Goal: Information Seeking & Learning: Check status

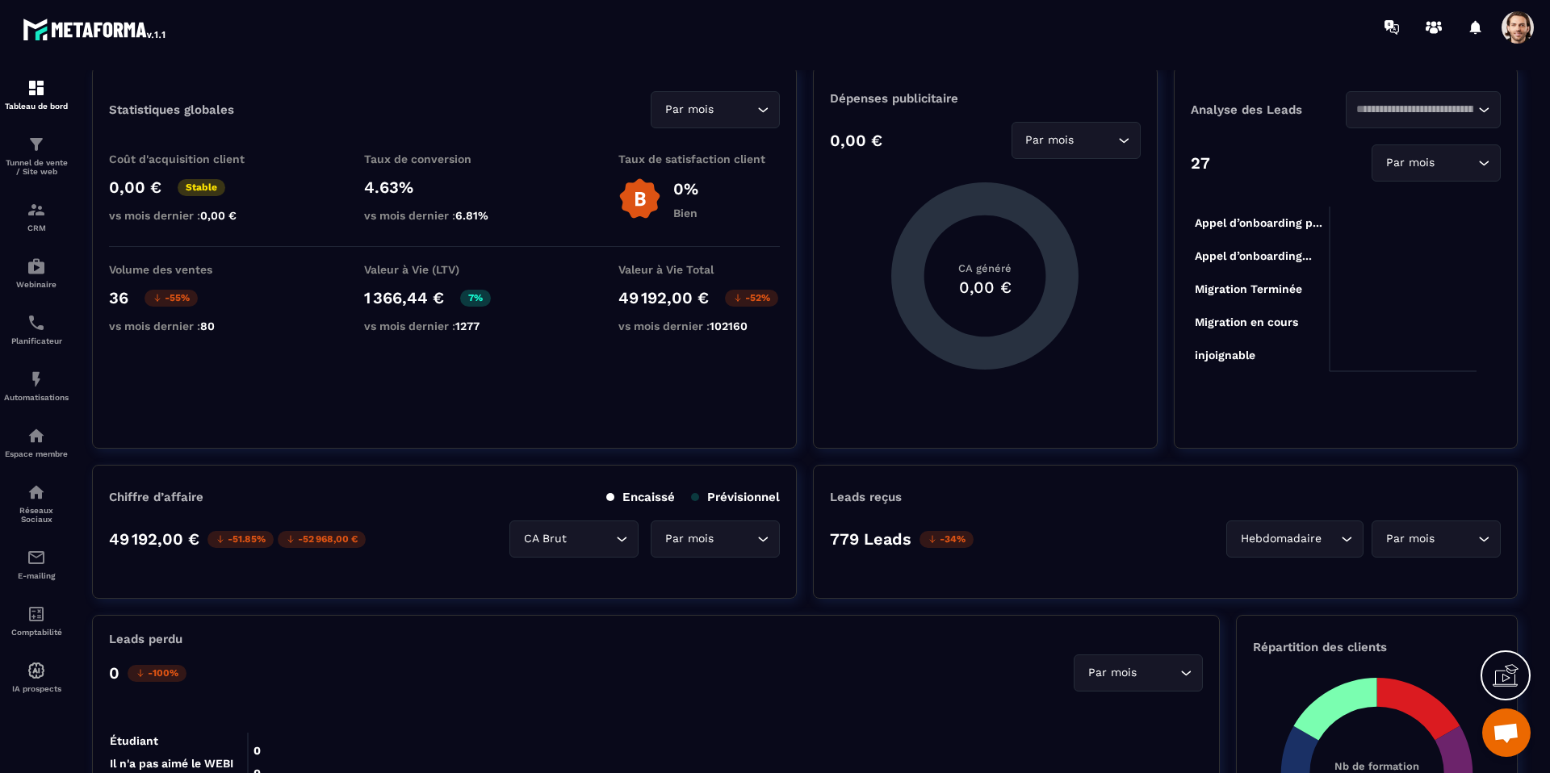
scroll to position [56, 0]
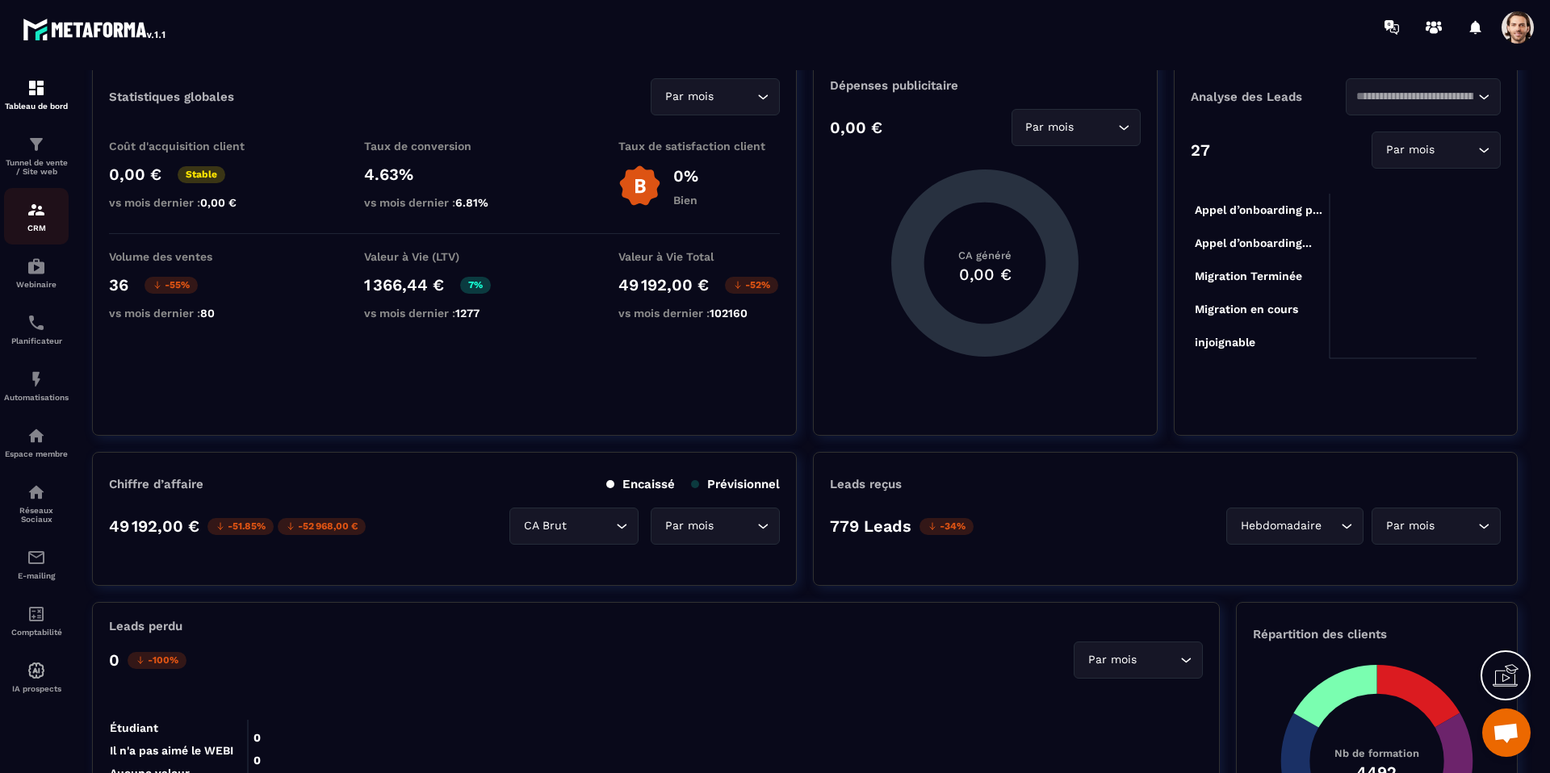
click at [40, 212] on img at bounding box center [36, 209] width 19 height 19
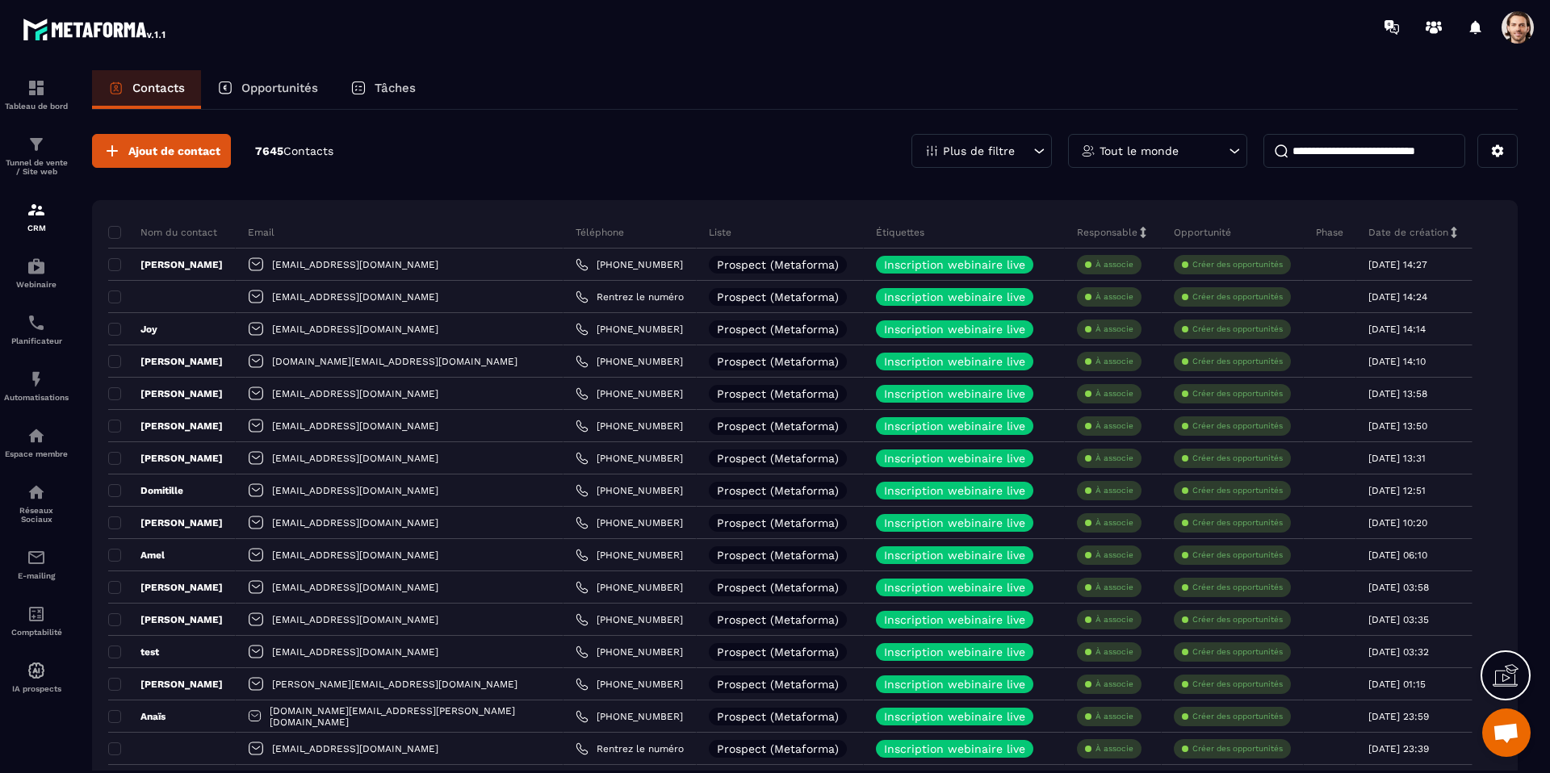
click at [276, 89] on p "Opportunités" at bounding box center [279, 88] width 77 height 15
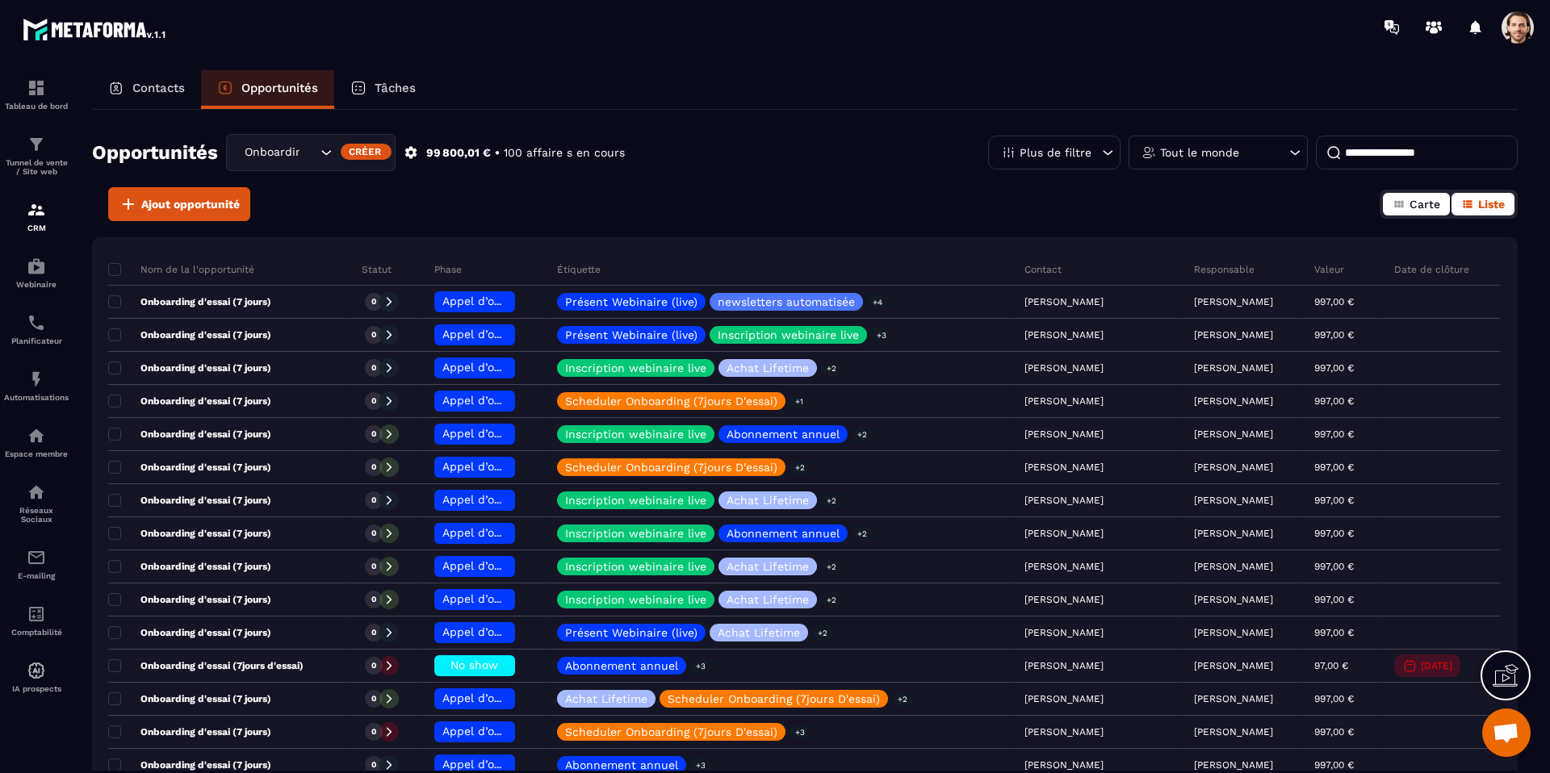
click at [1420, 200] on span "Carte" at bounding box center [1425, 204] width 31 height 13
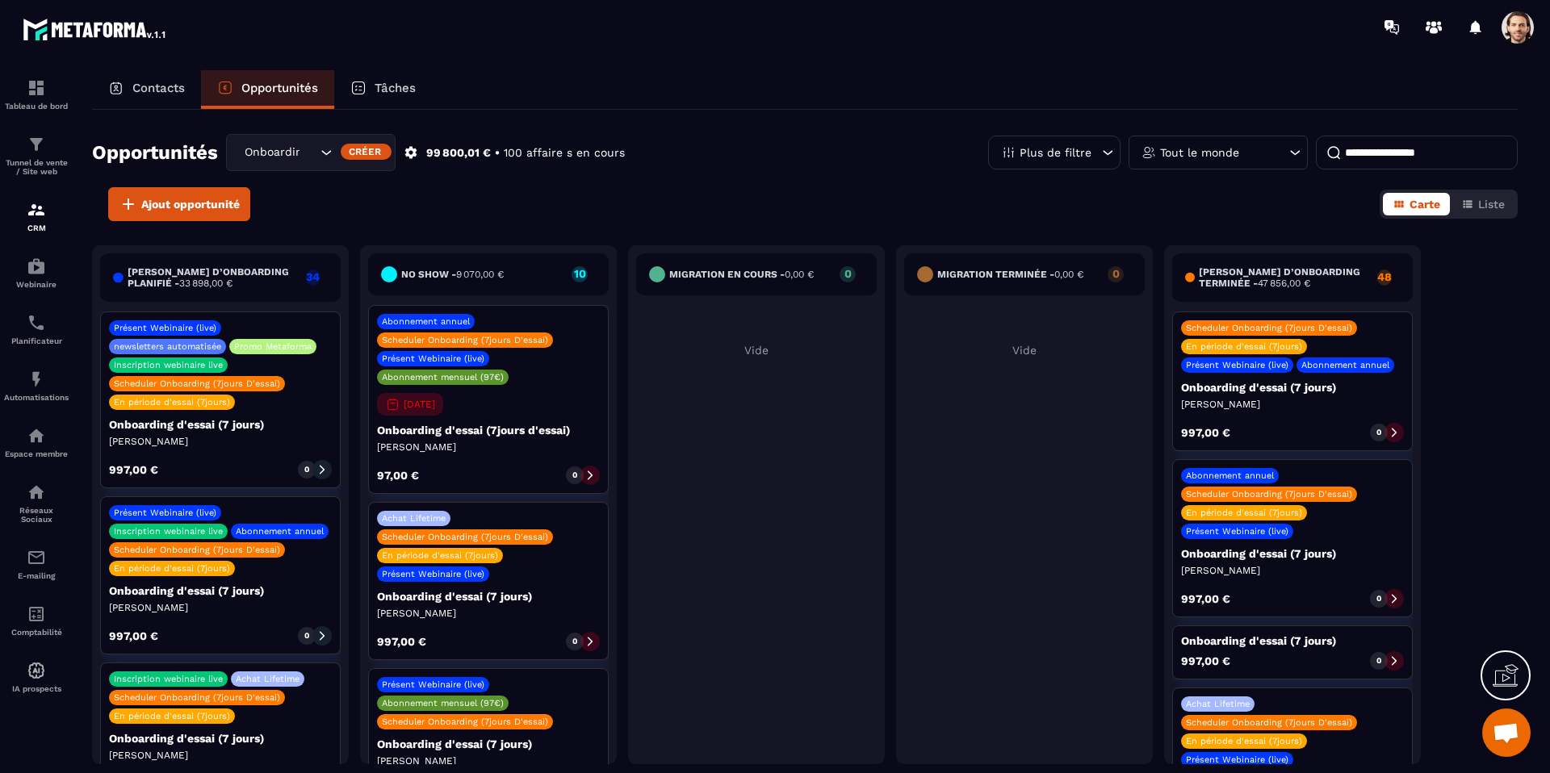
click at [312, 161] on input "Search for option" at bounding box center [308, 153] width 16 height 18
click at [896, 388] on div "Migration en cours - 0,00 € 0 Vide" at bounding box center [1024, 504] width 257 height 519
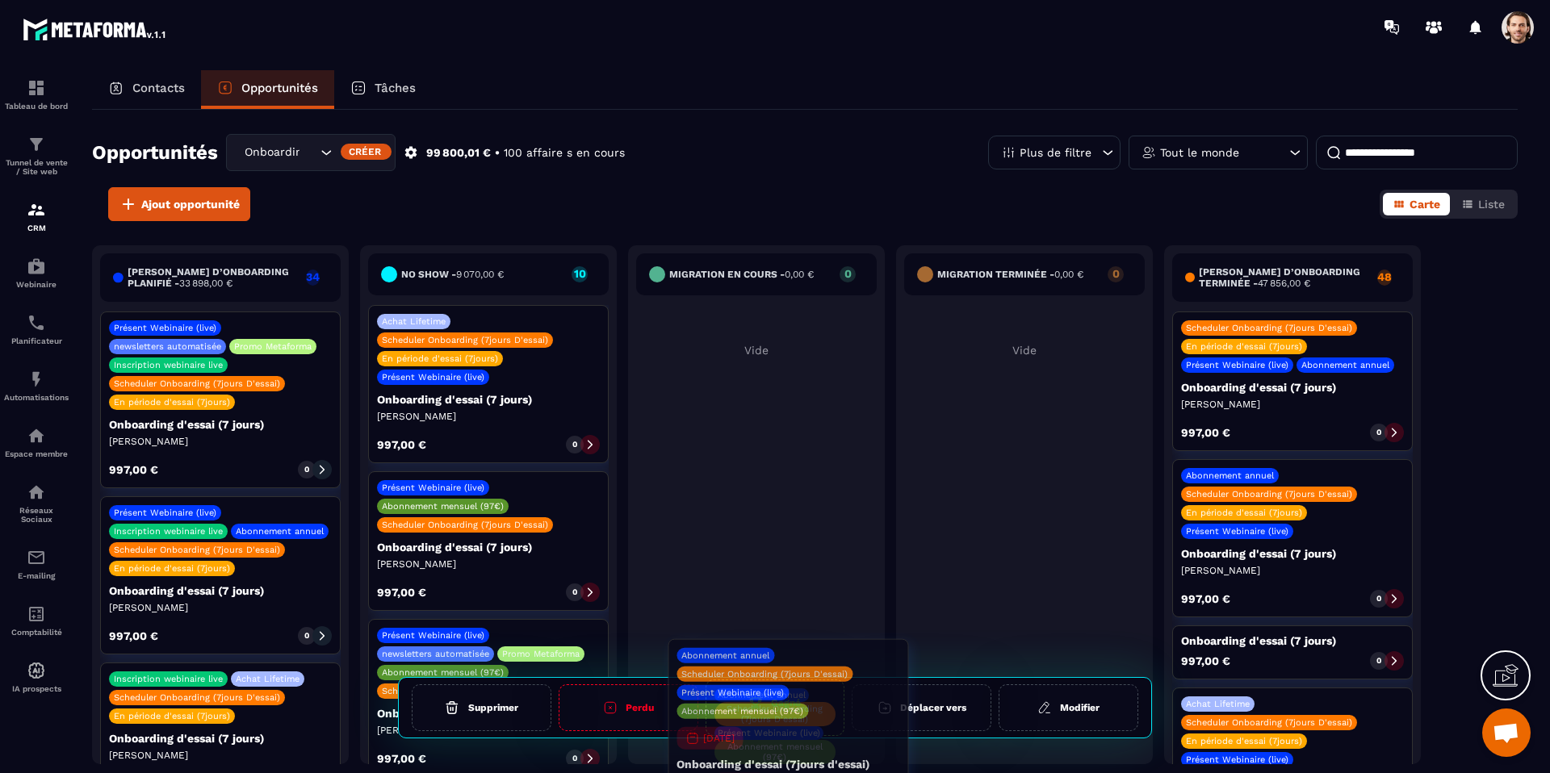
drag, startPoint x: 519, startPoint y: 381, endPoint x: 812, endPoint y: 712, distance: 442.1
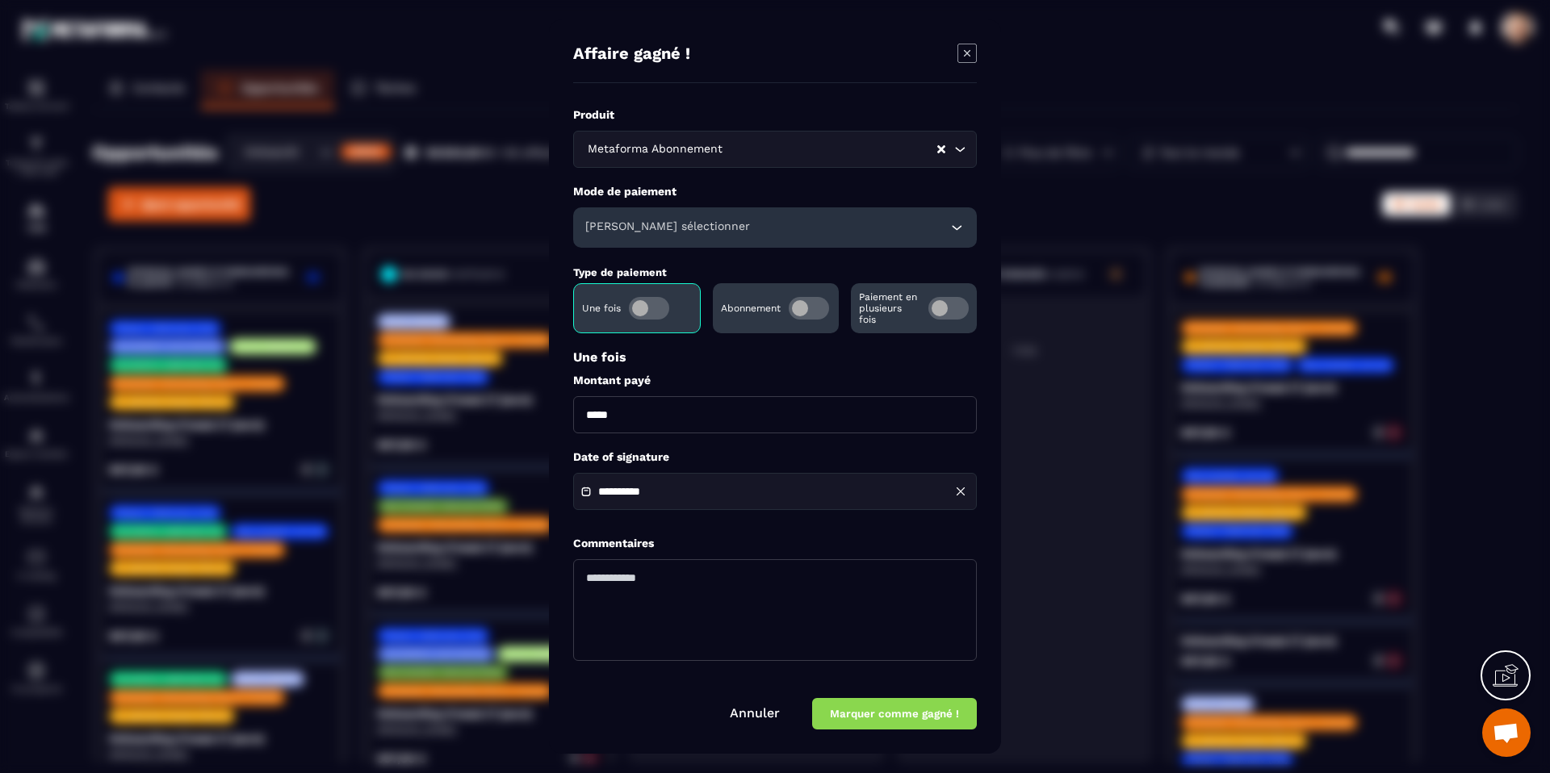
click at [765, 714] on link "Annuler" at bounding box center [755, 713] width 50 height 15
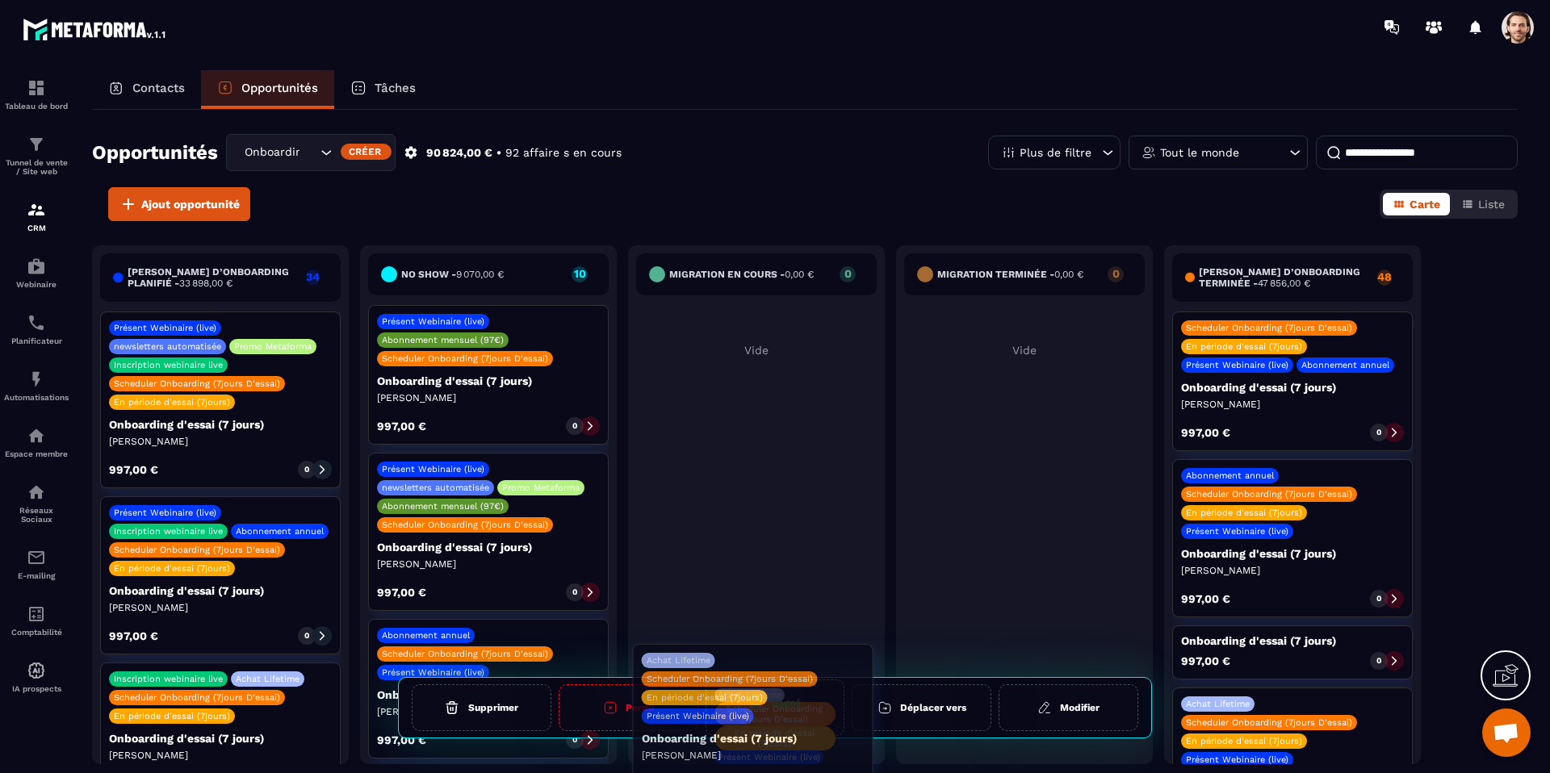
drag, startPoint x: 540, startPoint y: 377, endPoint x: 805, endPoint y: 716, distance: 430.2
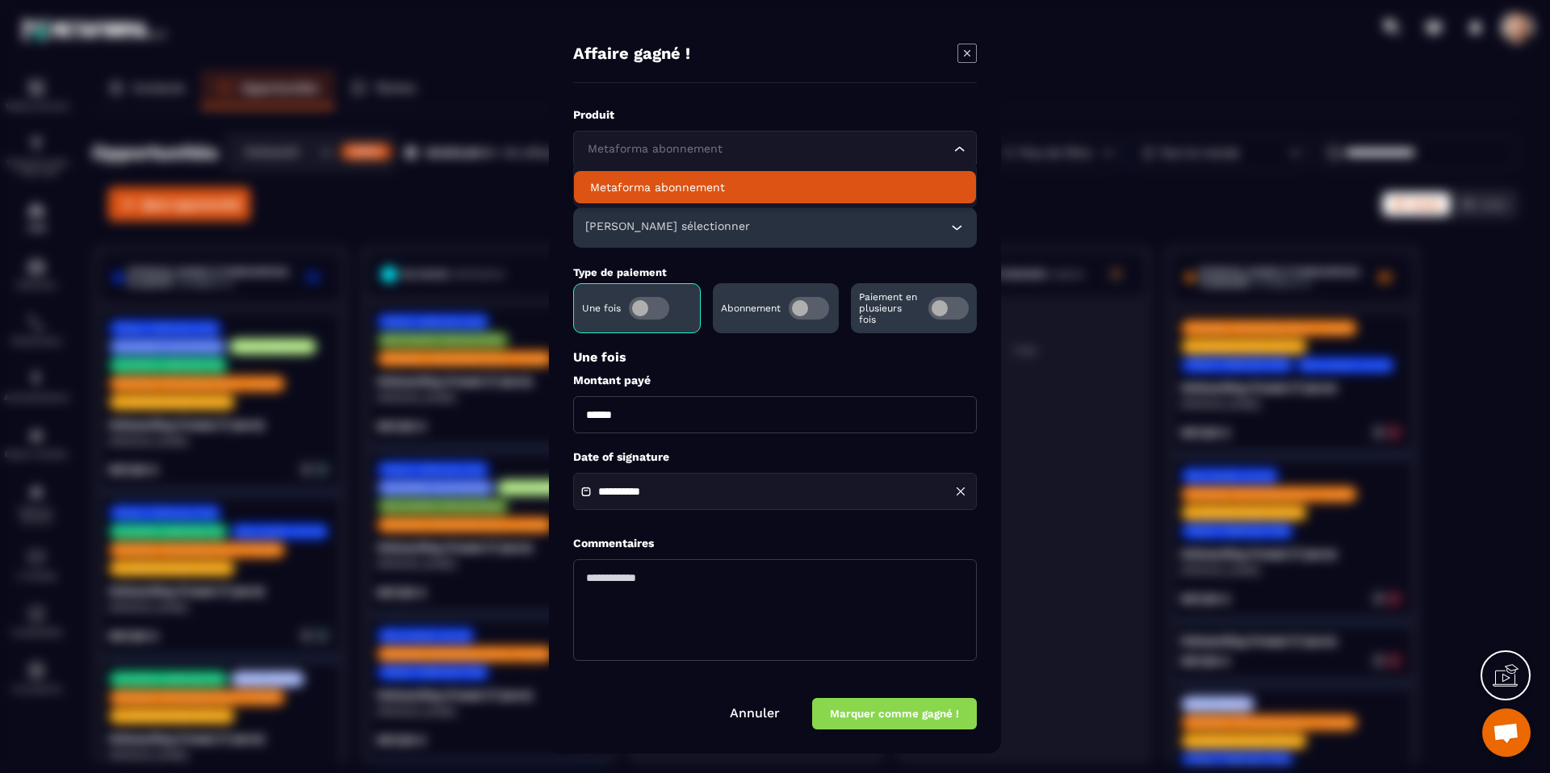
click at [802, 145] on input "Search for option" at bounding box center [767, 149] width 367 height 18
click at [801, 146] on input "Search for option" at bounding box center [767, 149] width 367 height 18
click at [726, 222] on div "[PERSON_NAME] sélectionner" at bounding box center [775, 227] width 404 height 40
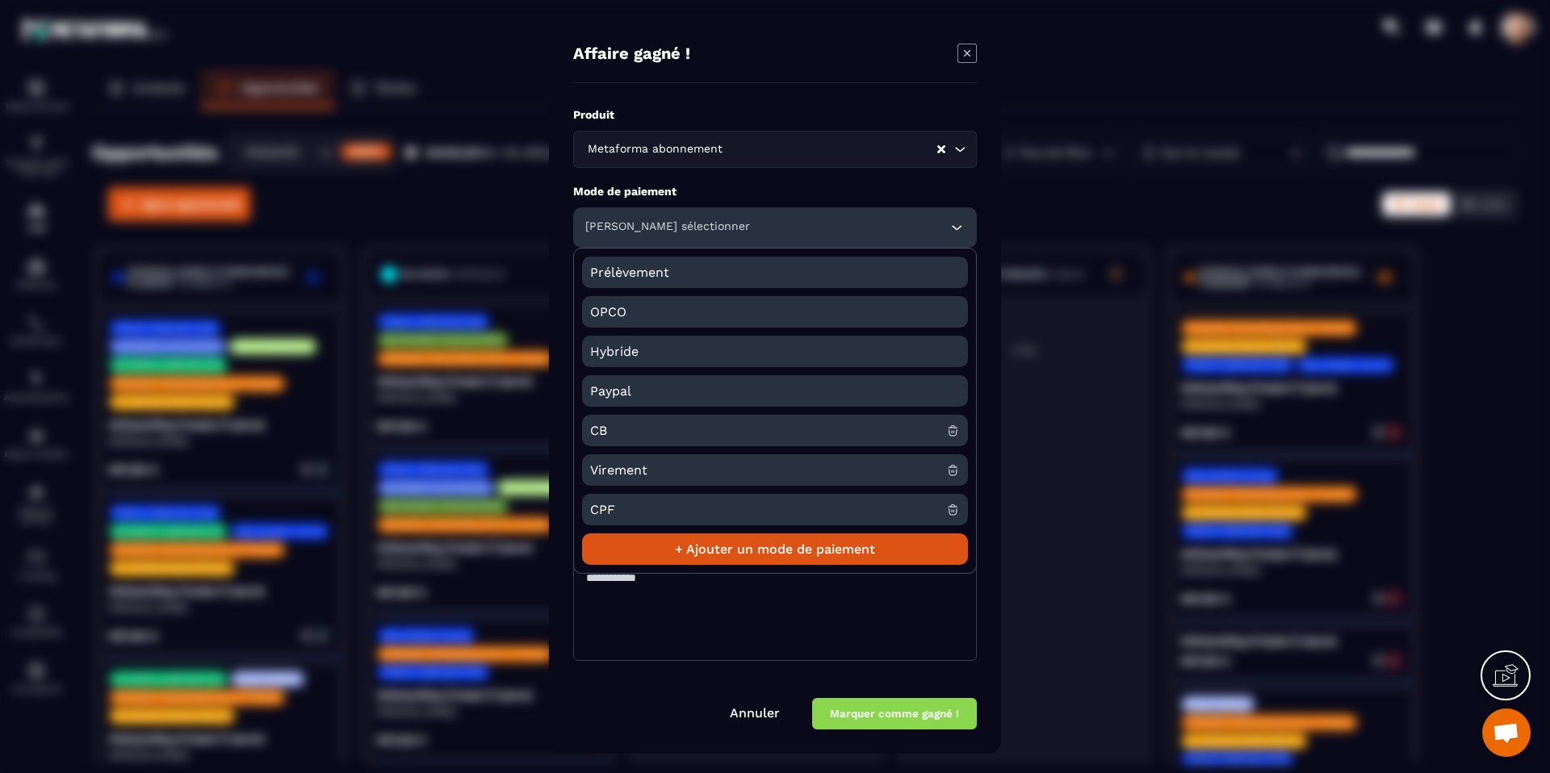
click at [957, 631] on textarea "Modal window" at bounding box center [775, 610] width 404 height 102
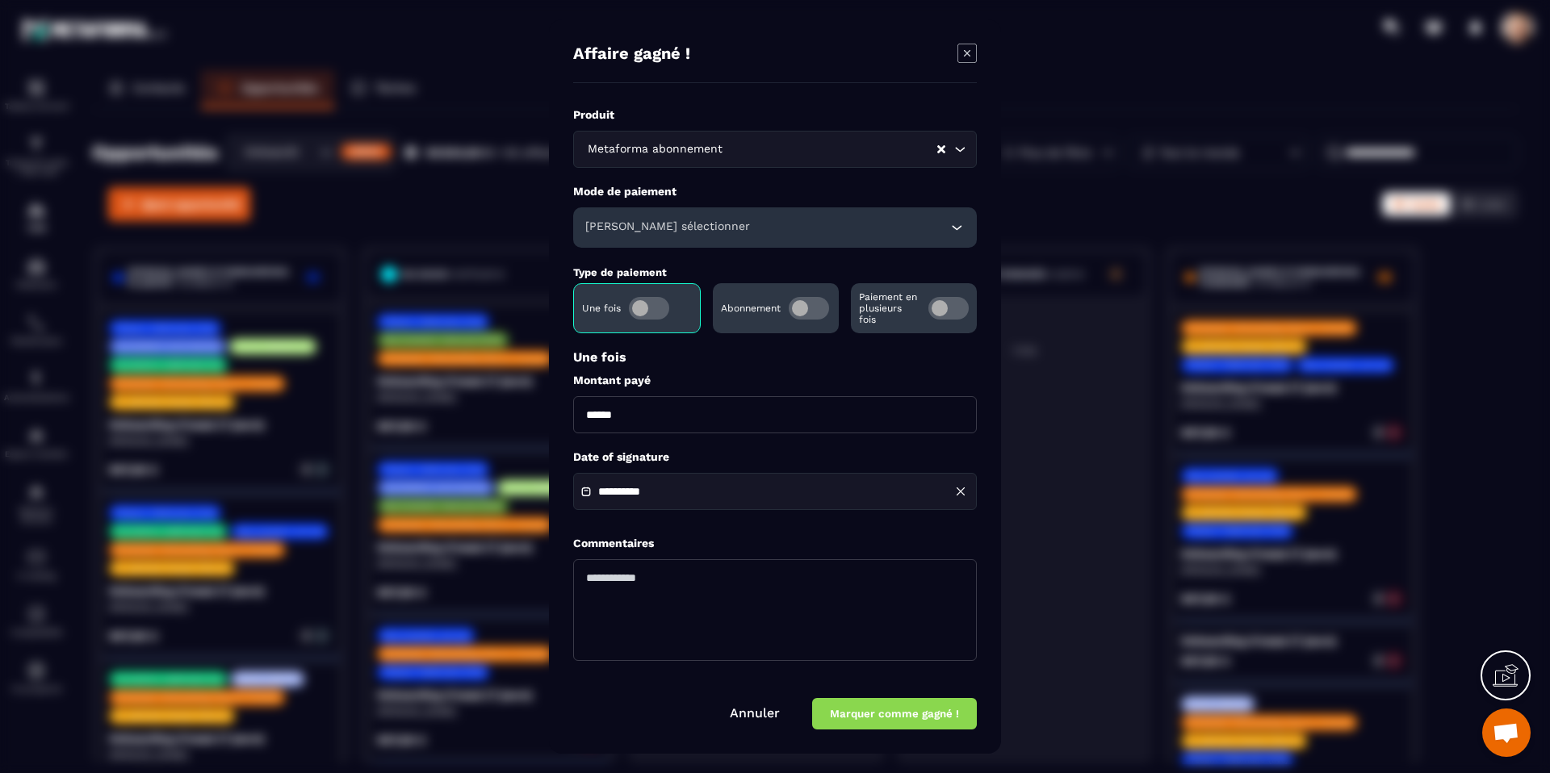
click at [966, 61] on icon "Modal window" at bounding box center [966, 53] width 19 height 19
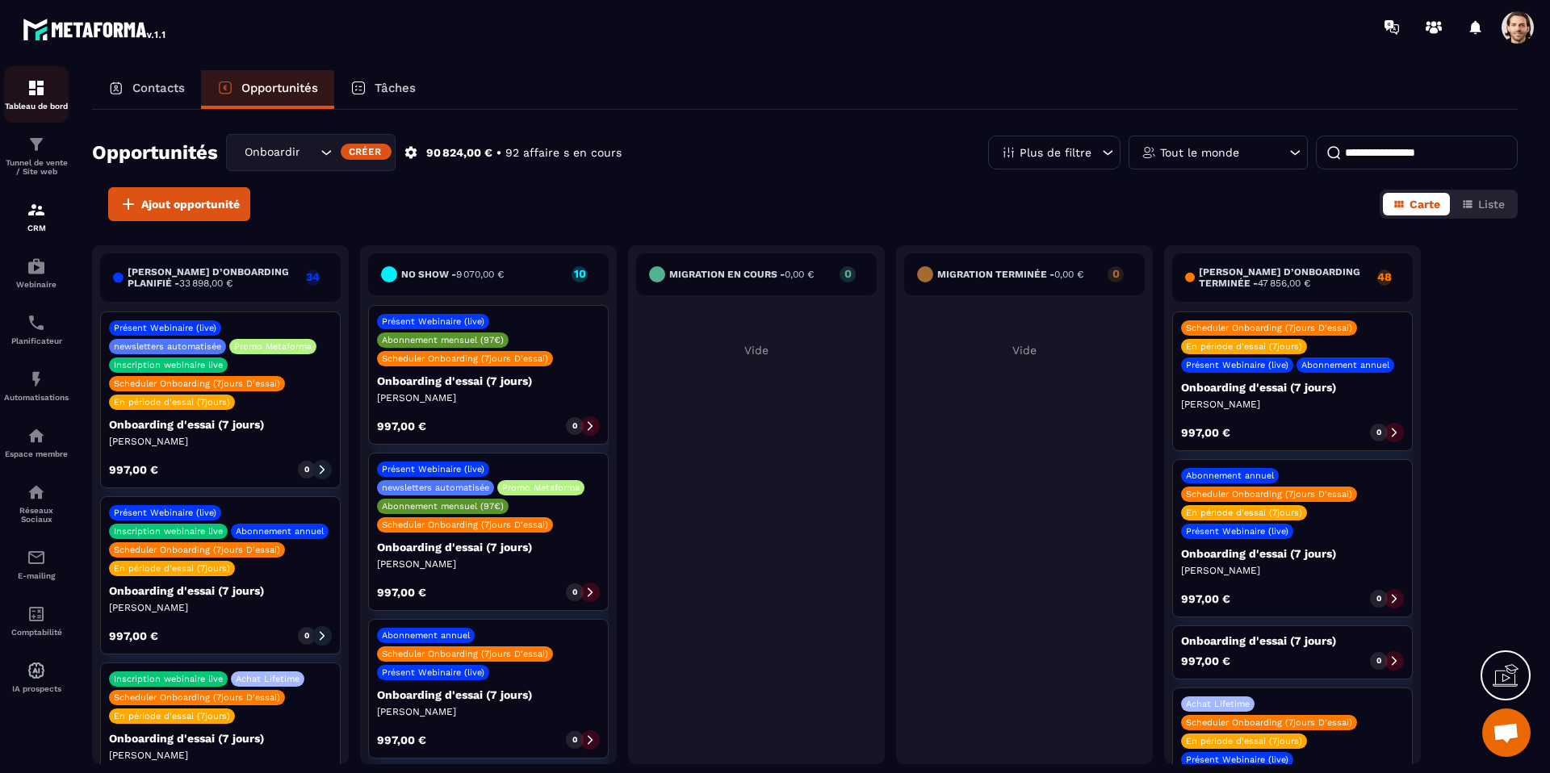
click at [48, 99] on div "Tableau de bord" at bounding box center [36, 94] width 65 height 32
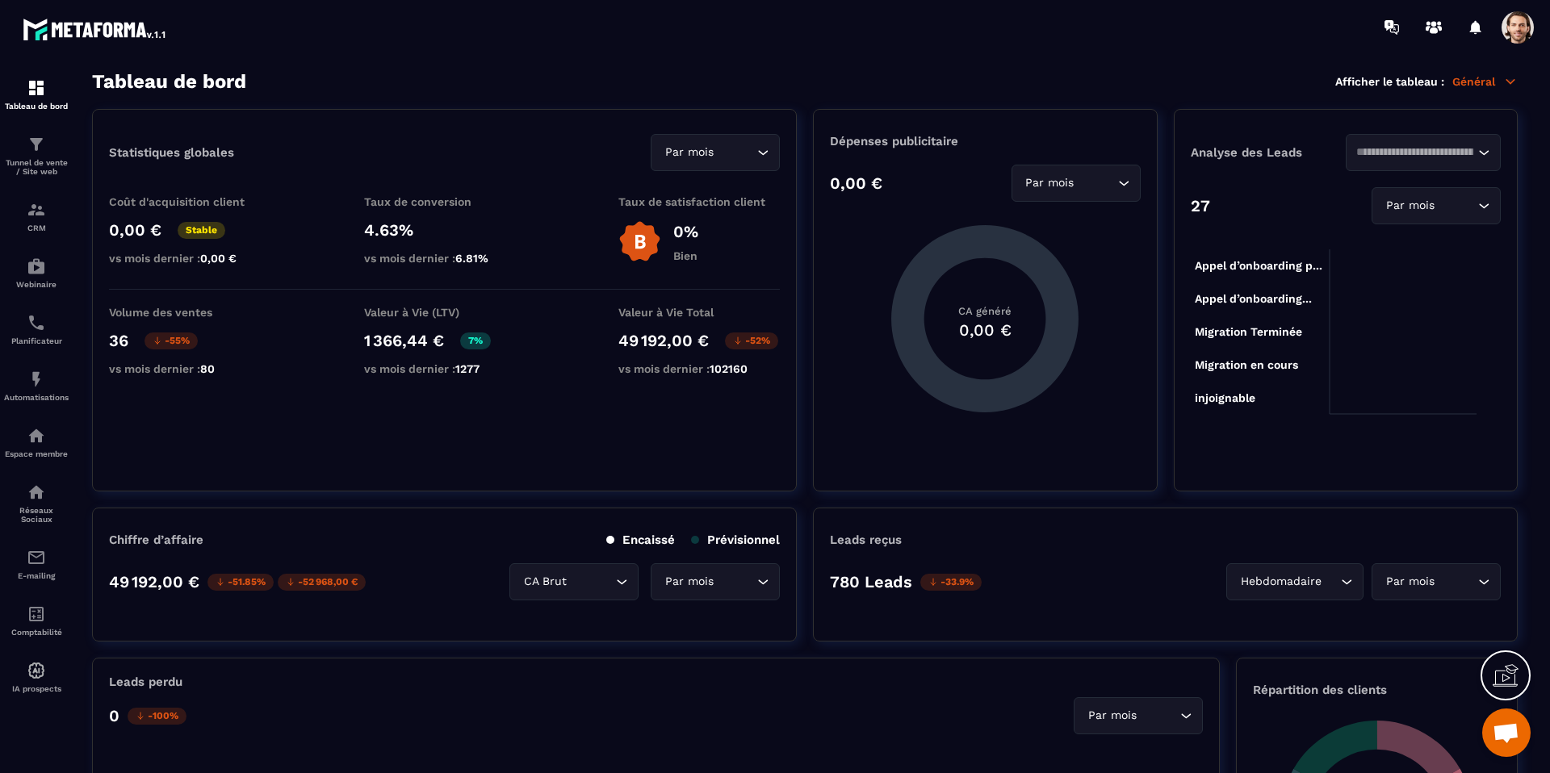
click at [1514, 27] on span at bounding box center [1518, 27] width 32 height 32
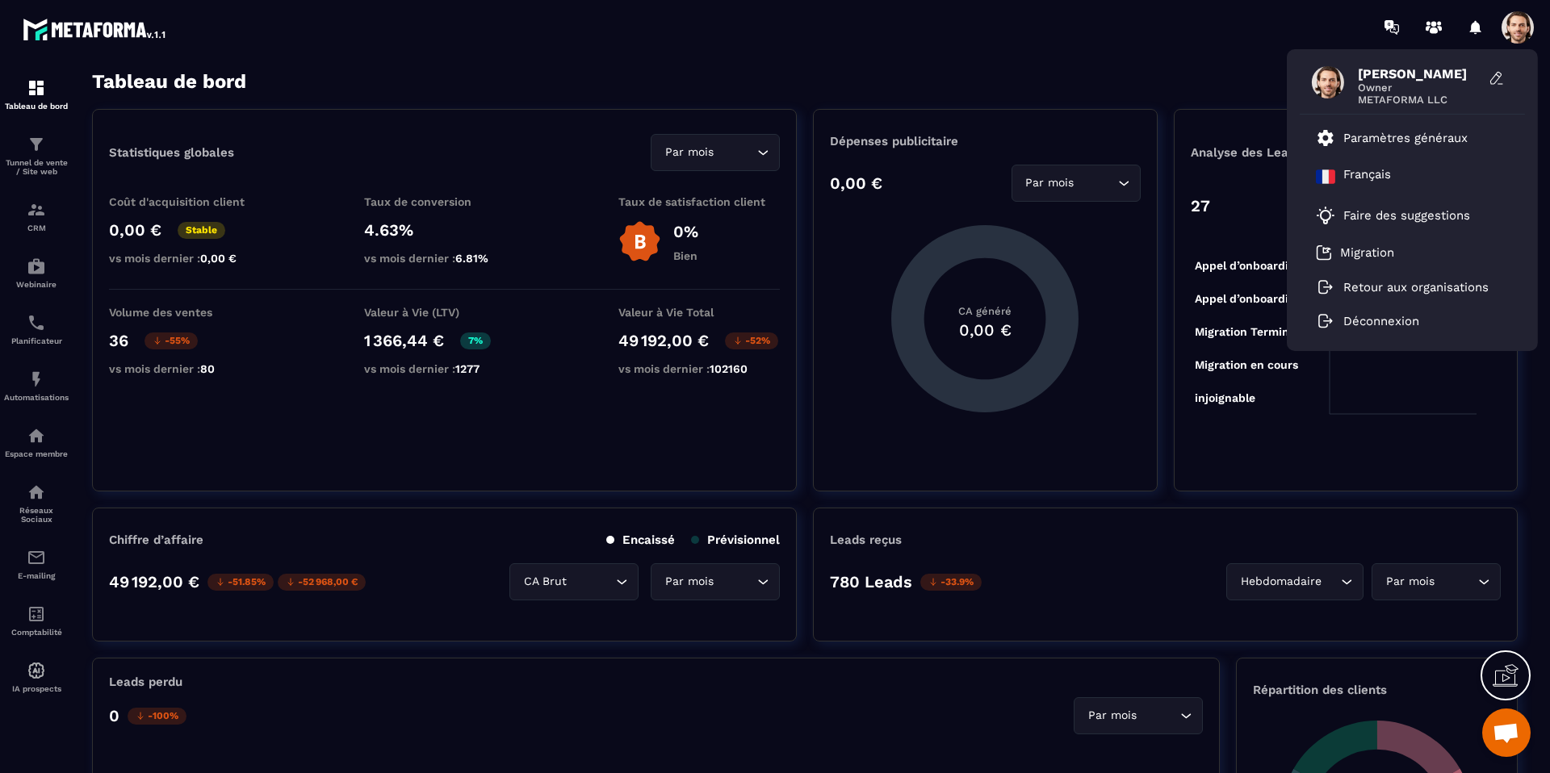
drag, startPoint x: 1213, startPoint y: 226, endPoint x: 1224, endPoint y: 224, distance: 10.8
click at [1213, 227] on foreignobject at bounding box center [1346, 325] width 310 height 202
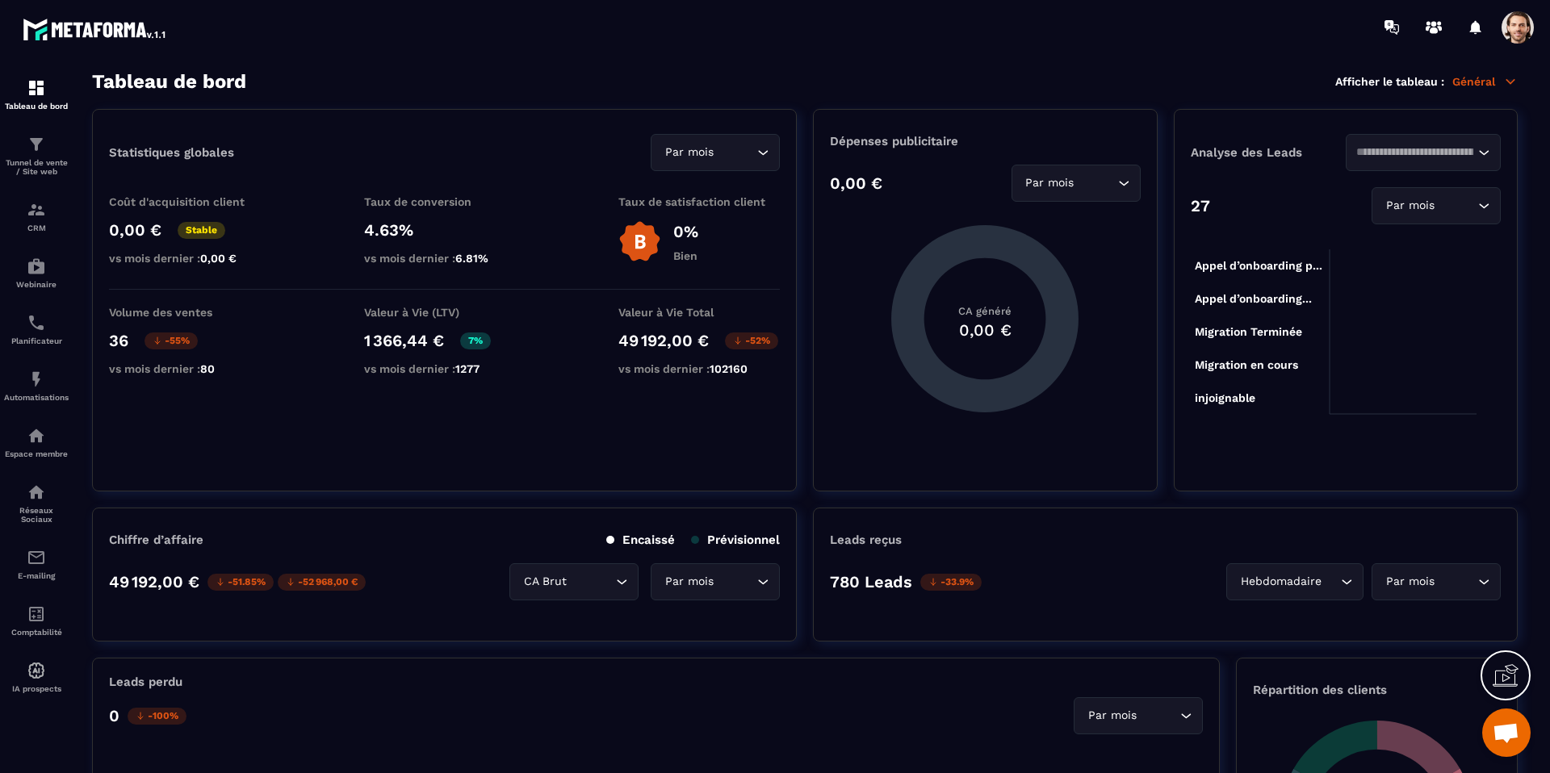
click at [1472, 69] on section "Tableau de bord Tunnel de vente / Site web CRM Webinaire Planificateur Automati…" at bounding box center [775, 422] width 1550 height 736
click at [1471, 89] on div "Tableau de bord Afficher le tableau : Général" at bounding box center [805, 81] width 1426 height 23
click at [1473, 84] on p "Général" at bounding box center [1484, 81] width 65 height 15
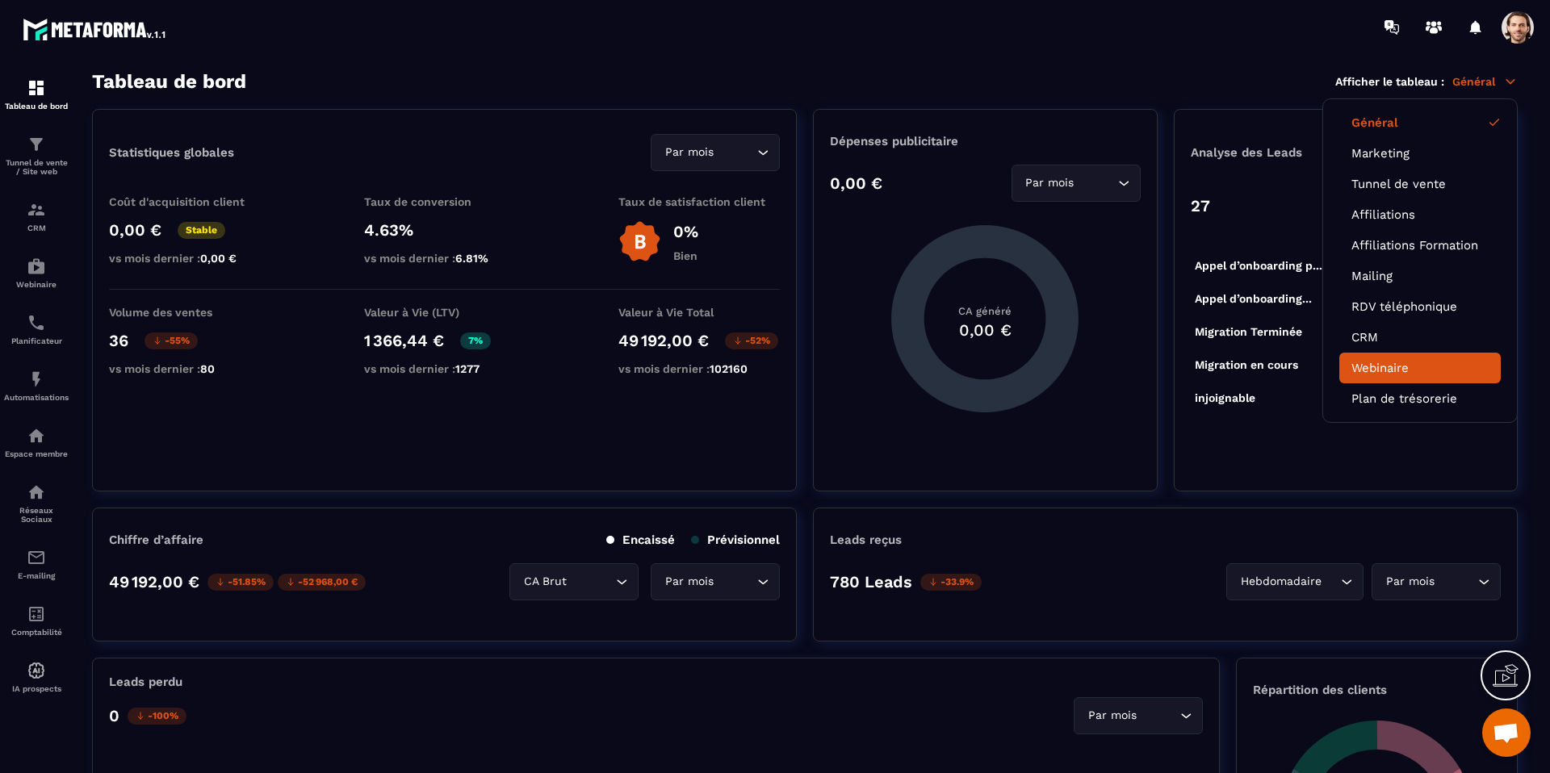
click at [1422, 364] on link "Webinaire" at bounding box center [1419, 368] width 137 height 15
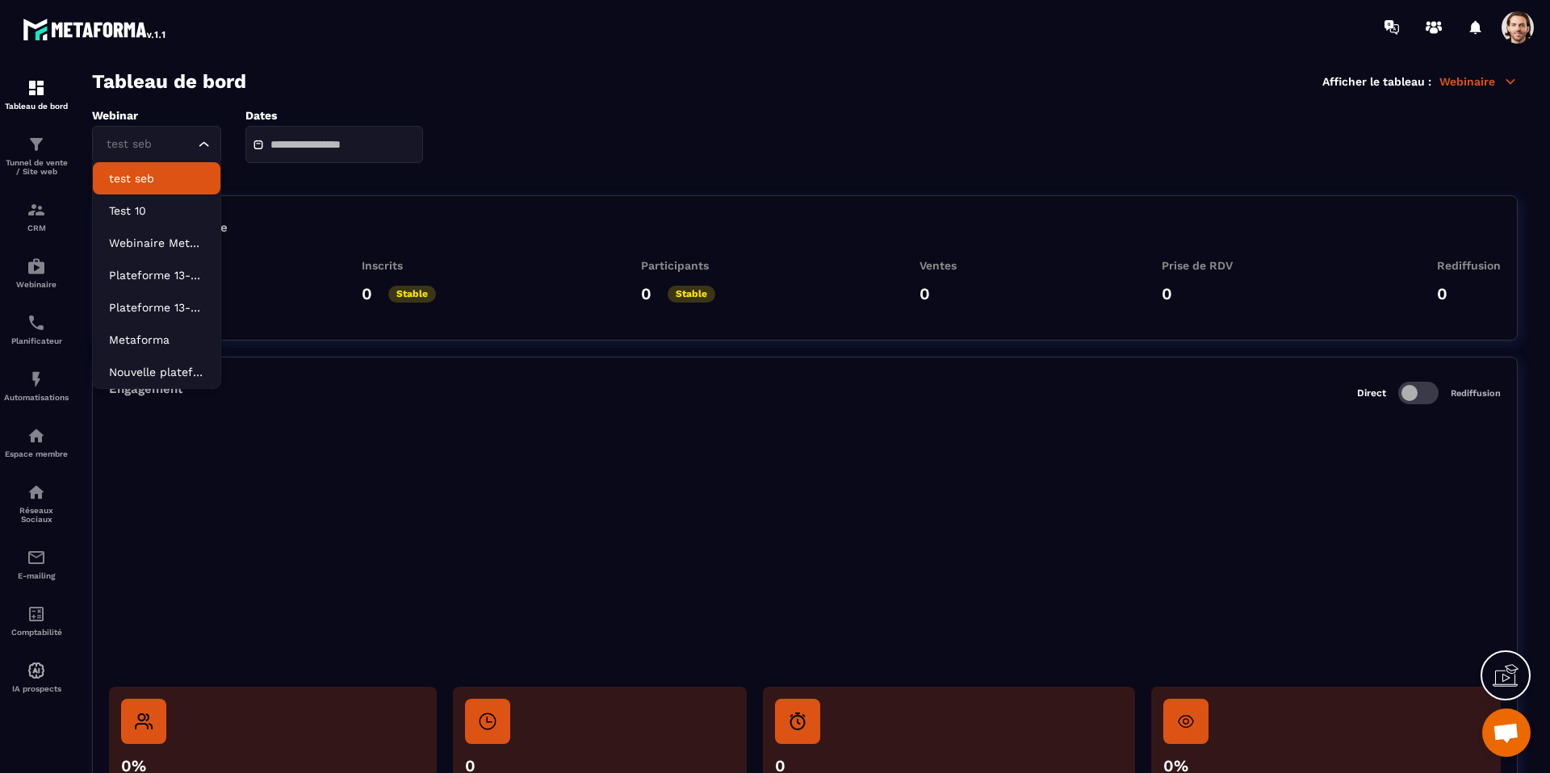
click at [153, 146] on div "test seb" at bounding box center [148, 145] width 95 height 18
click at [161, 244] on p "Webinaire Metaforma Plateforme 13-en-1" at bounding box center [156, 243] width 95 height 16
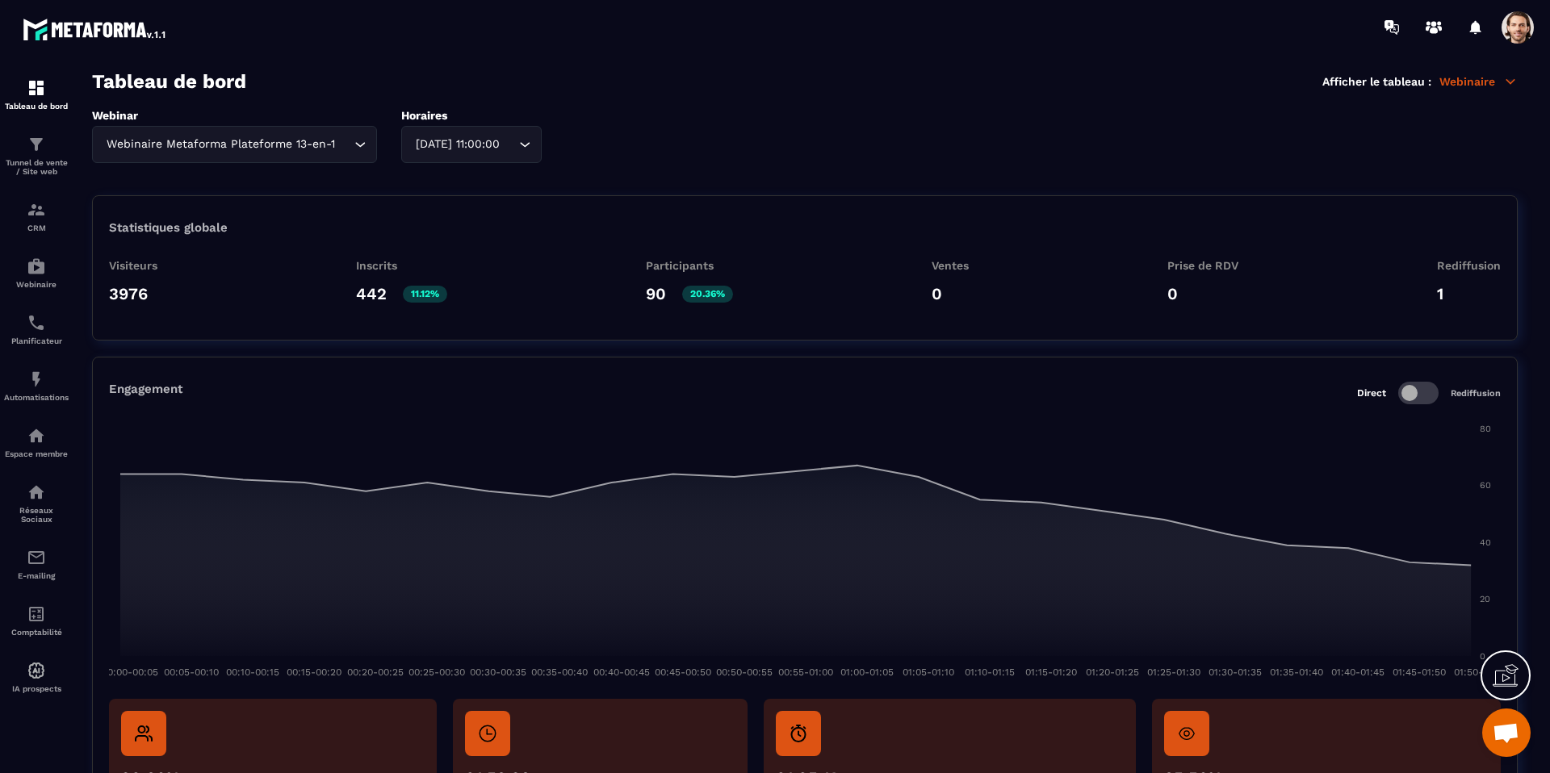
click at [502, 149] on span "[DATE] 11:00:00" at bounding box center [457, 145] width 91 height 18
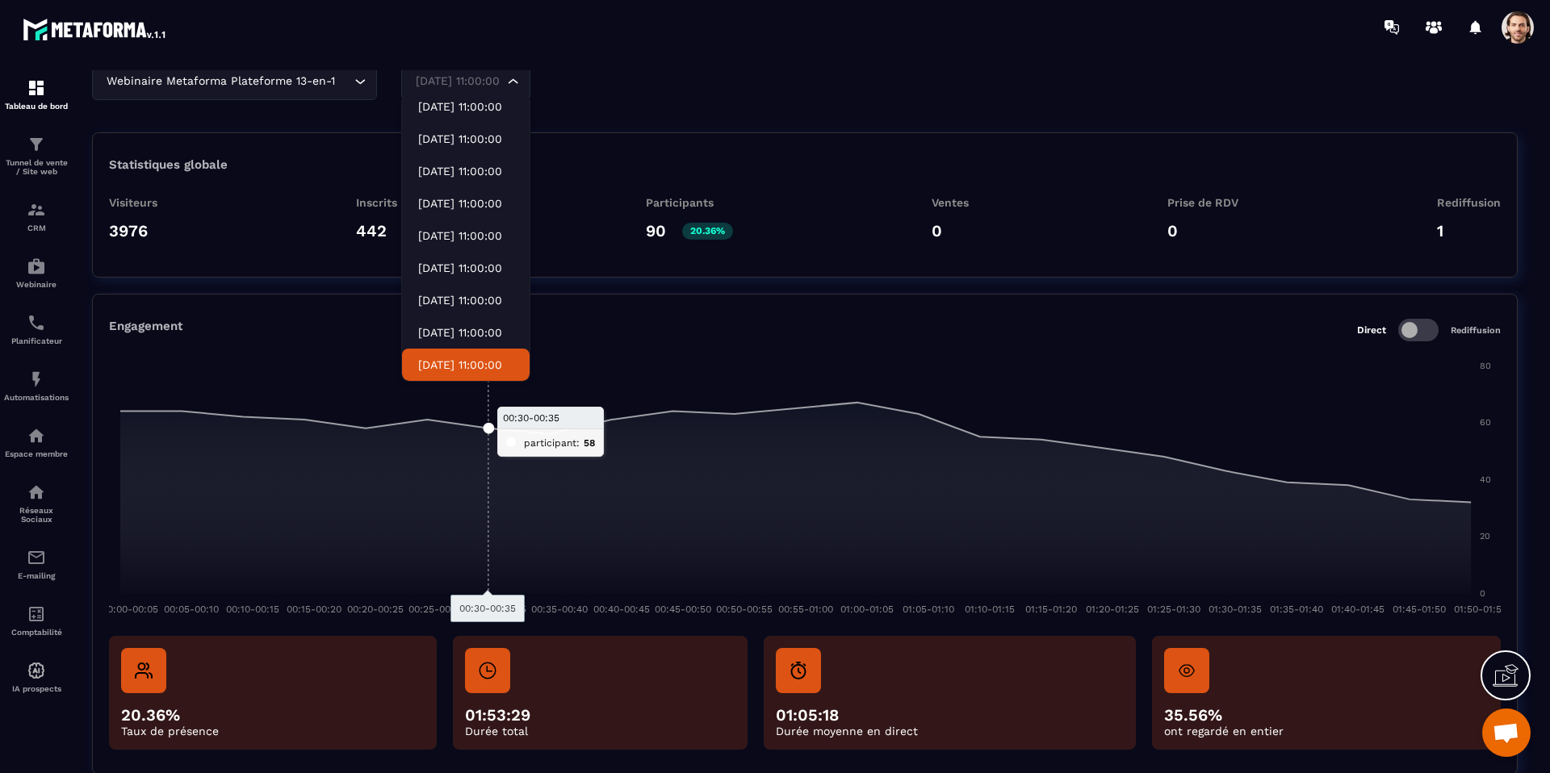
scroll to position [65, 0]
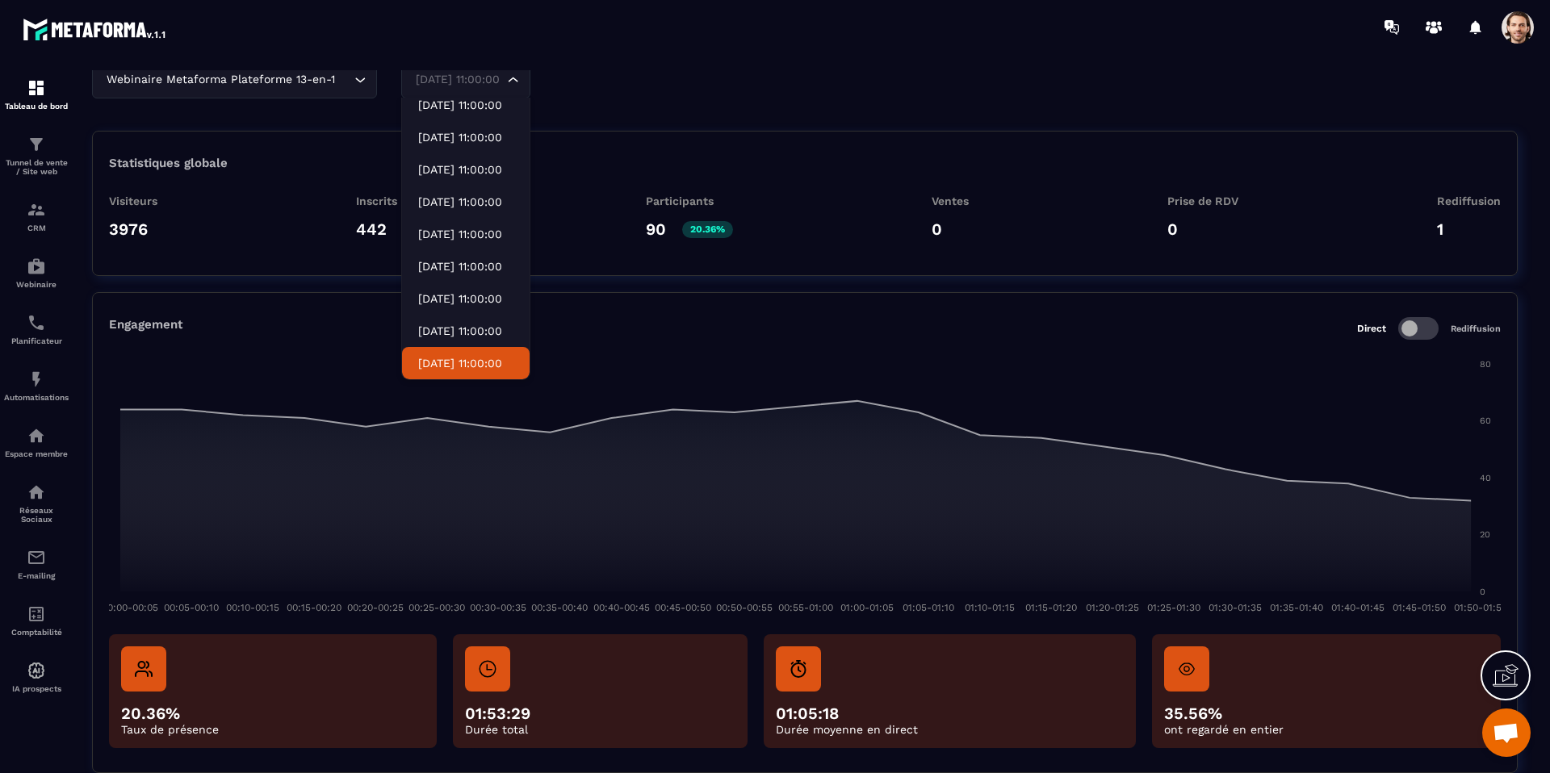
click at [467, 363] on p "[DATE] 11:00:00" at bounding box center [465, 363] width 95 height 16
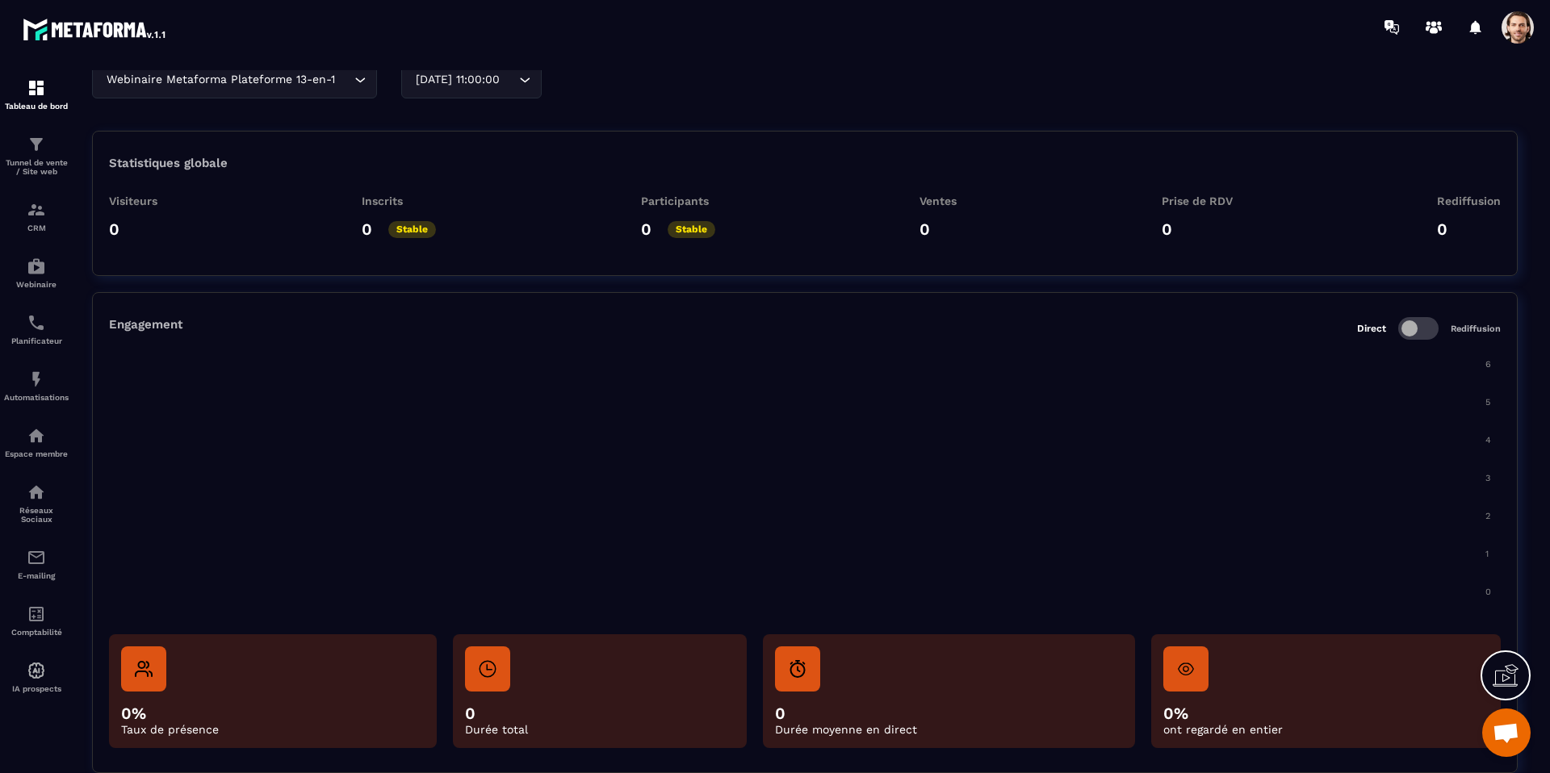
click at [501, 83] on span "[DATE] 11:00:00" at bounding box center [457, 80] width 91 height 18
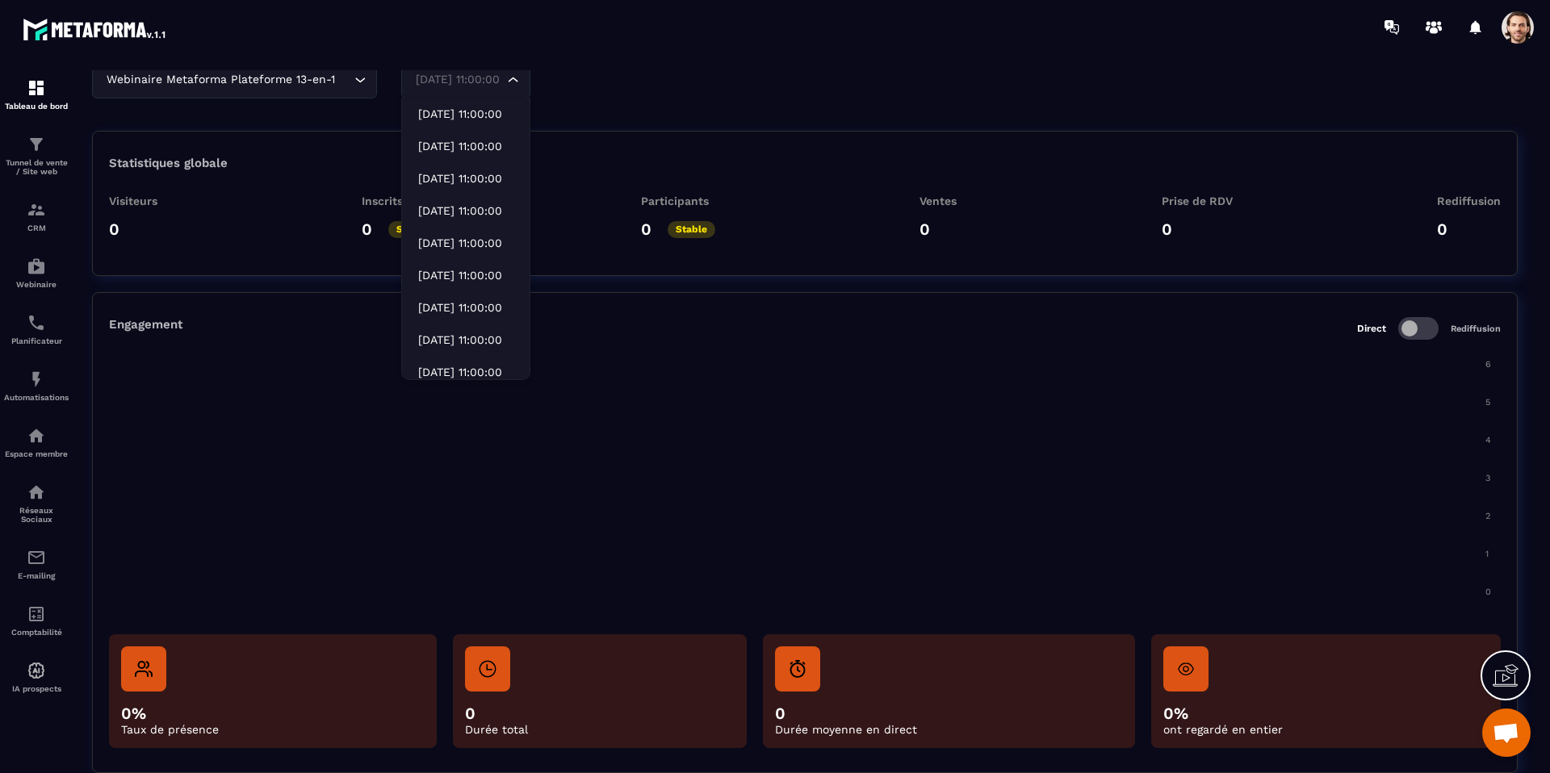
scroll to position [614, 0]
click at [488, 350] on li "[DATE] 11:00:00" at bounding box center [466, 340] width 128 height 32
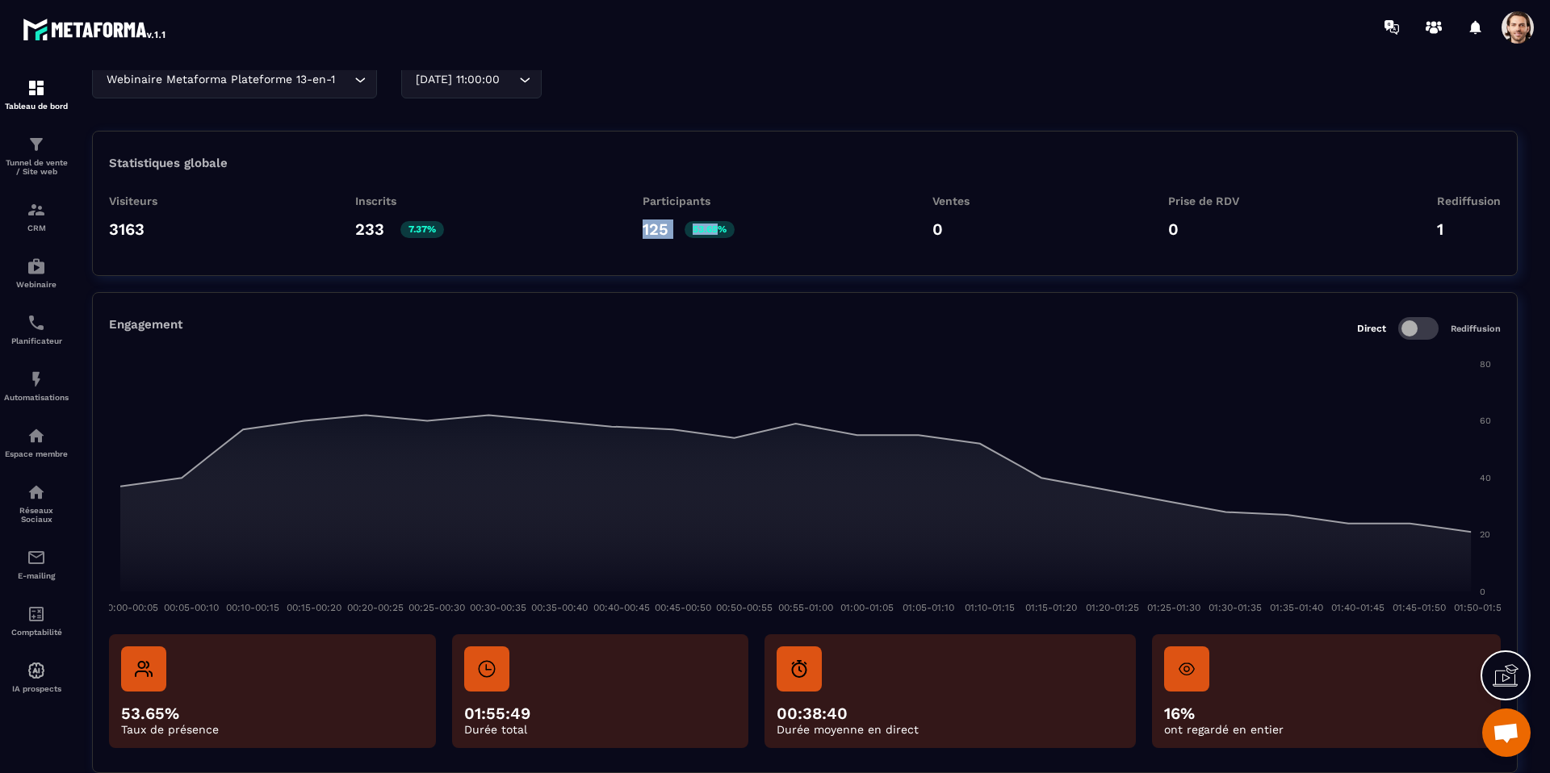
drag, startPoint x: 643, startPoint y: 229, endPoint x: 720, endPoint y: 231, distance: 76.7
click at [720, 231] on div "125 53.65%" at bounding box center [689, 229] width 92 height 19
click at [821, 236] on div "Visiteurs 3163 Inscrits 233 7.37% Participants 125 53.65% Ventes 0 Prise de RDV…" at bounding box center [805, 223] width 1392 height 57
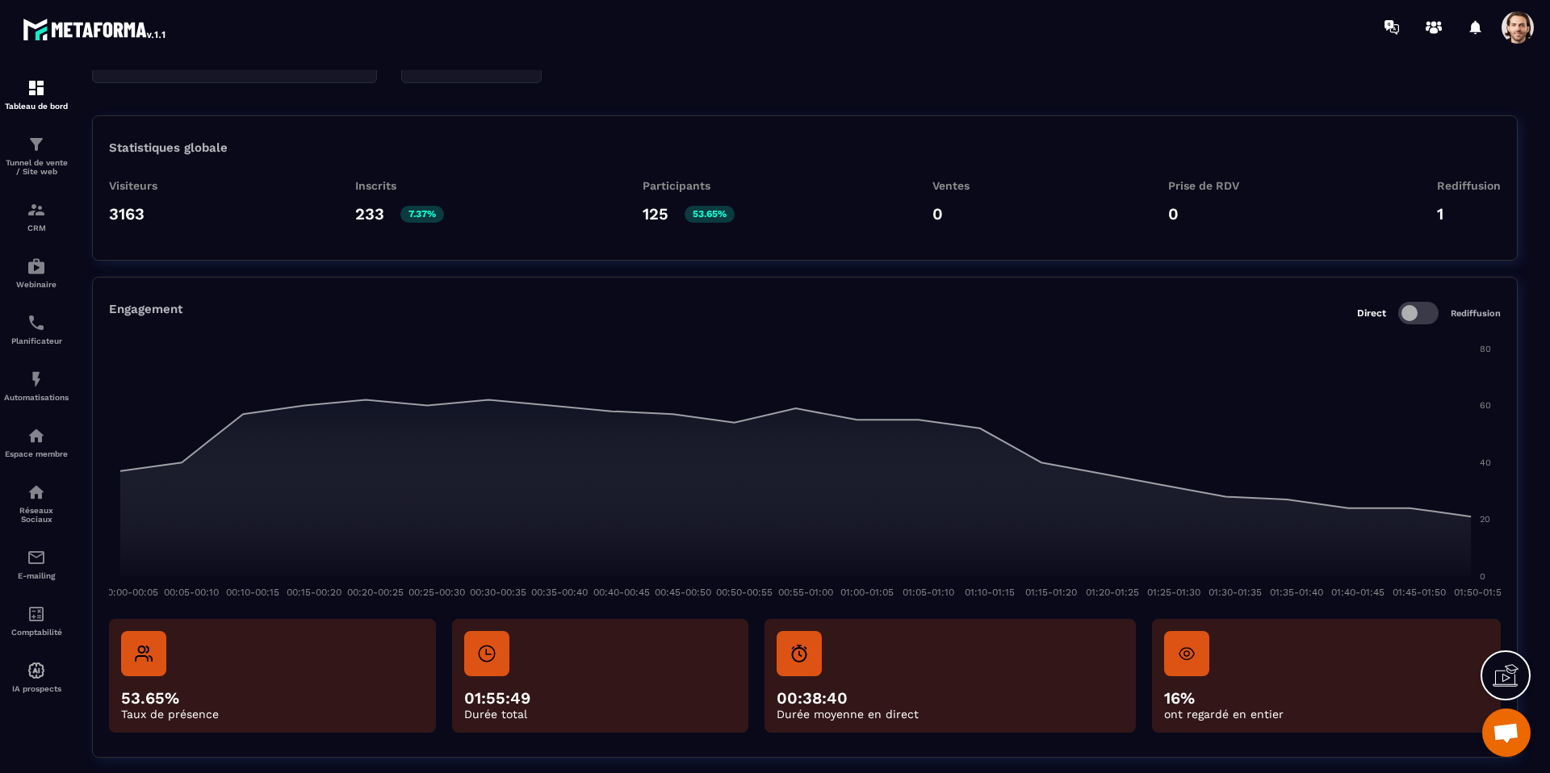
click at [645, 220] on p "125" at bounding box center [656, 213] width 26 height 19
click at [126, 221] on p "3163" at bounding box center [127, 213] width 36 height 19
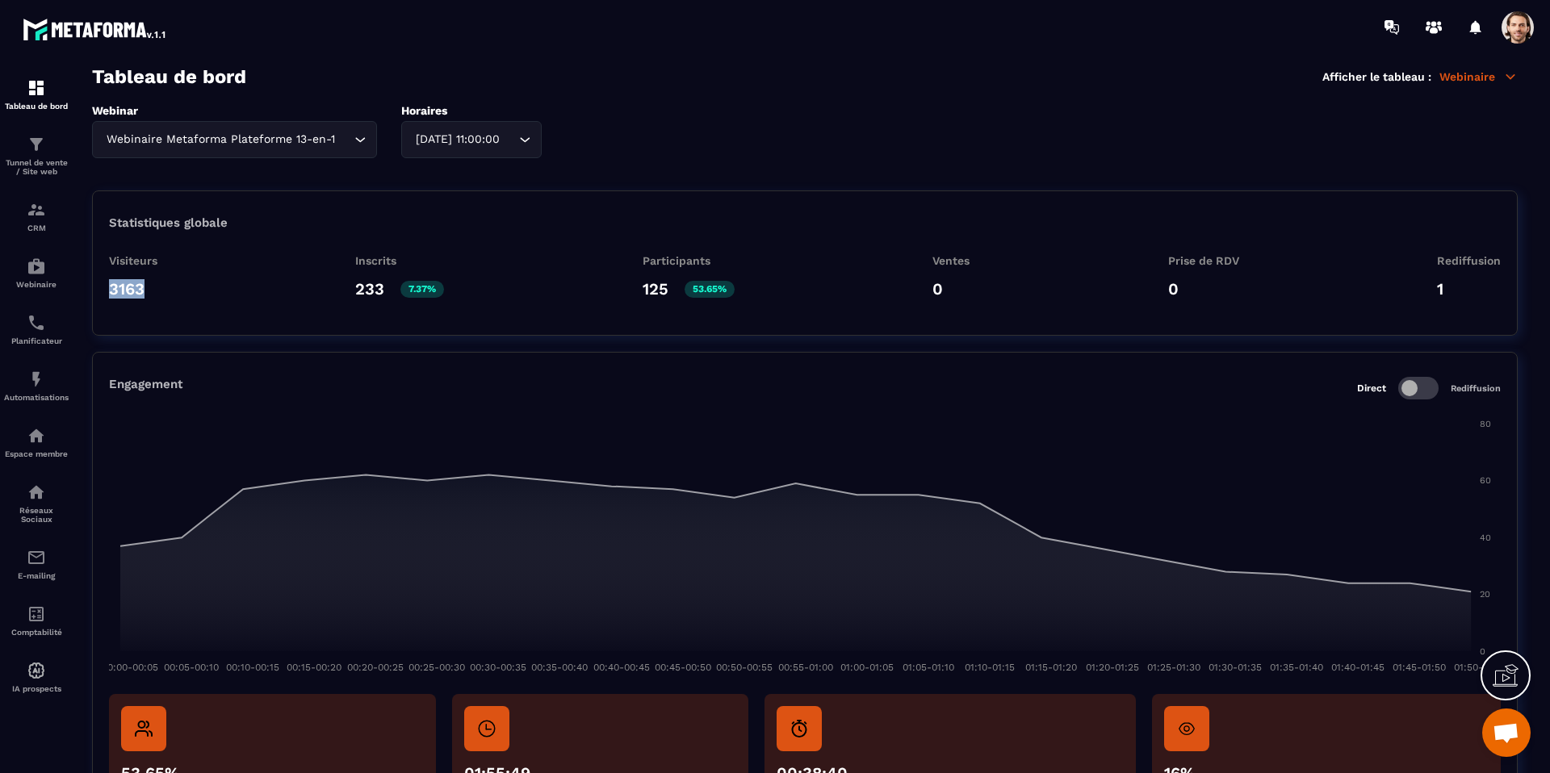
scroll to position [2, 0]
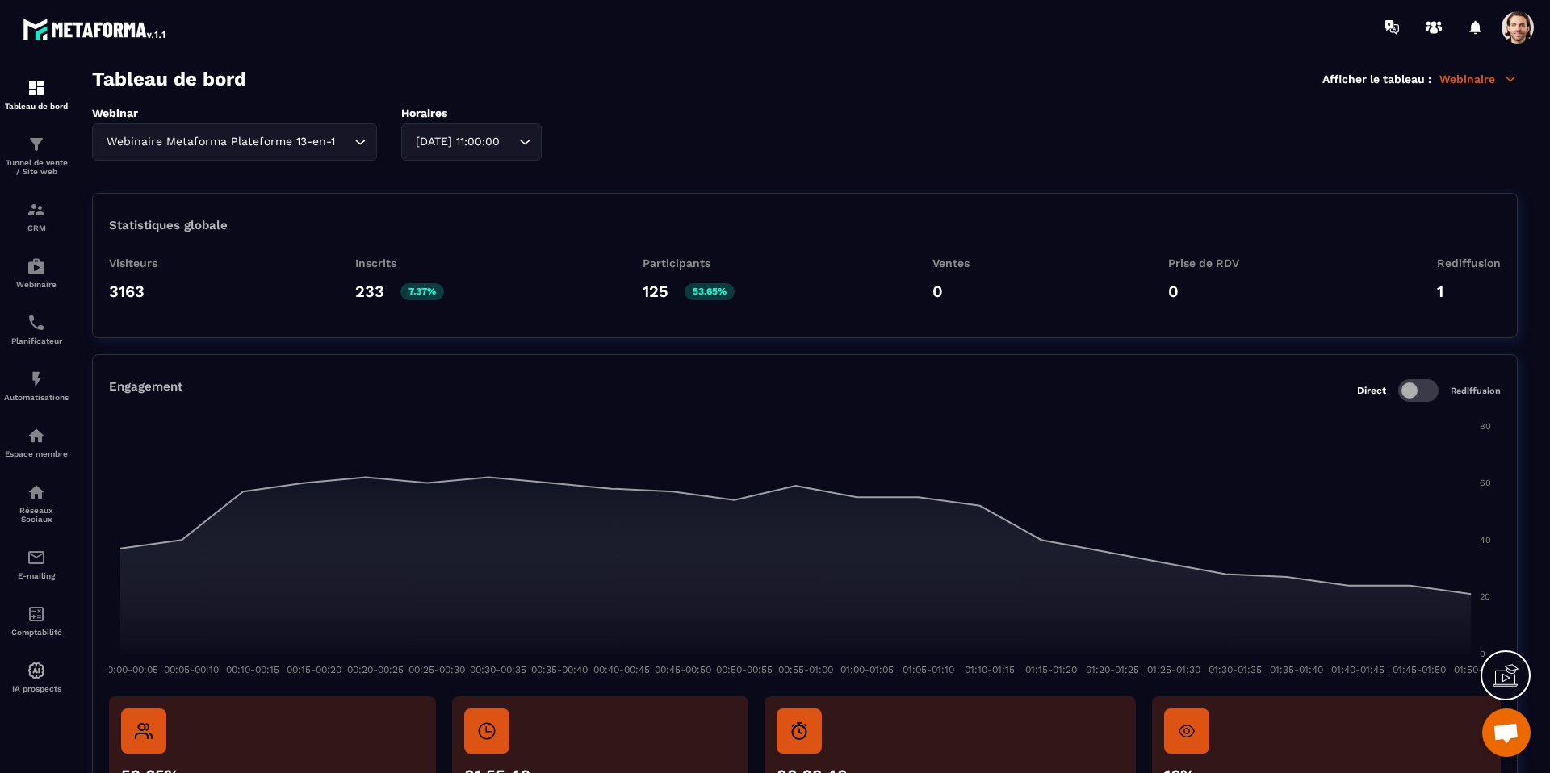
click at [542, 145] on div "Webinar Webinaire Metaforma Plateforme 13-en-1 Loading... Horaires [DATE] 11:00…" at bounding box center [805, 134] width 1426 height 54
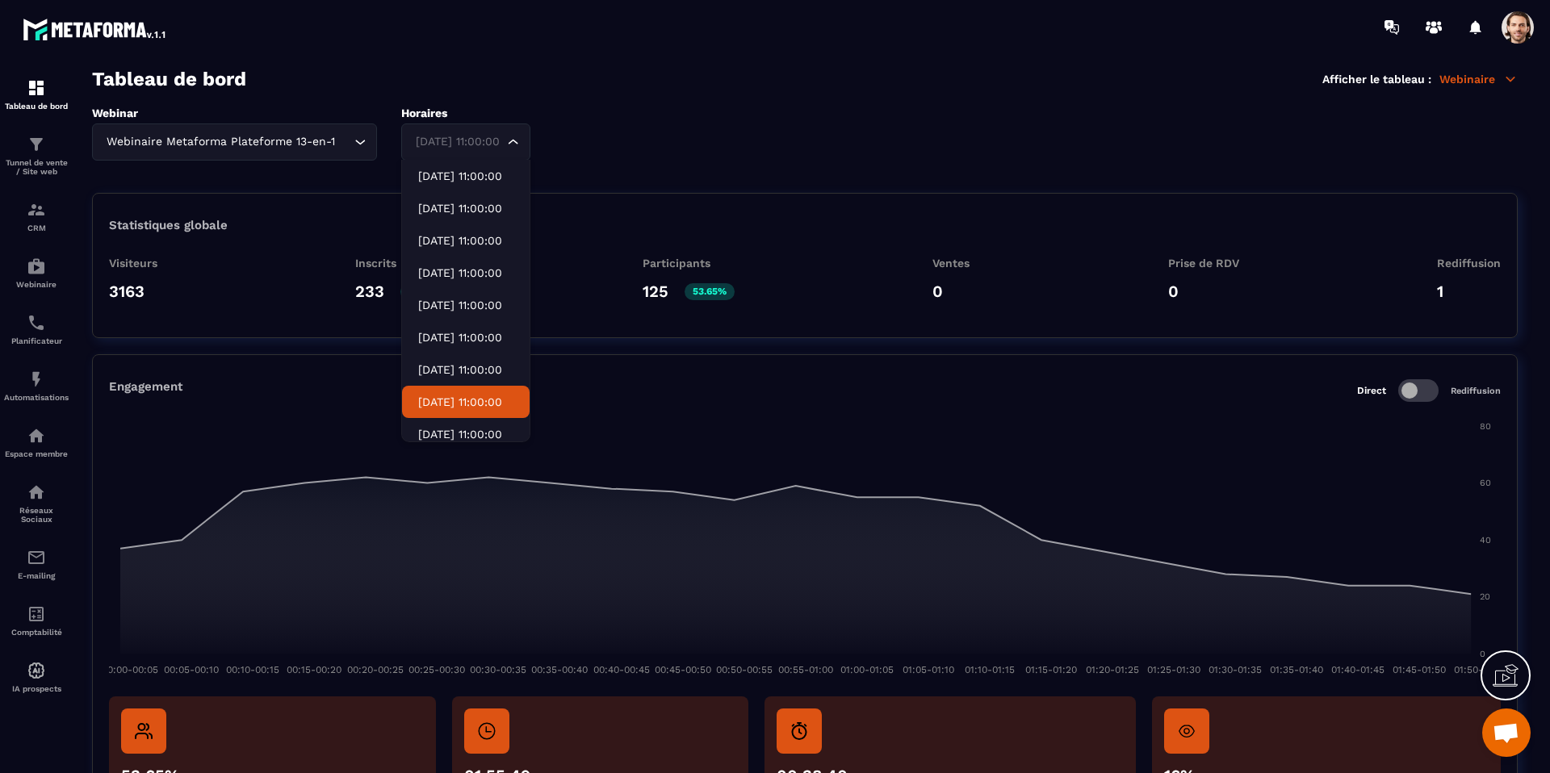
scroll to position [619, 0]
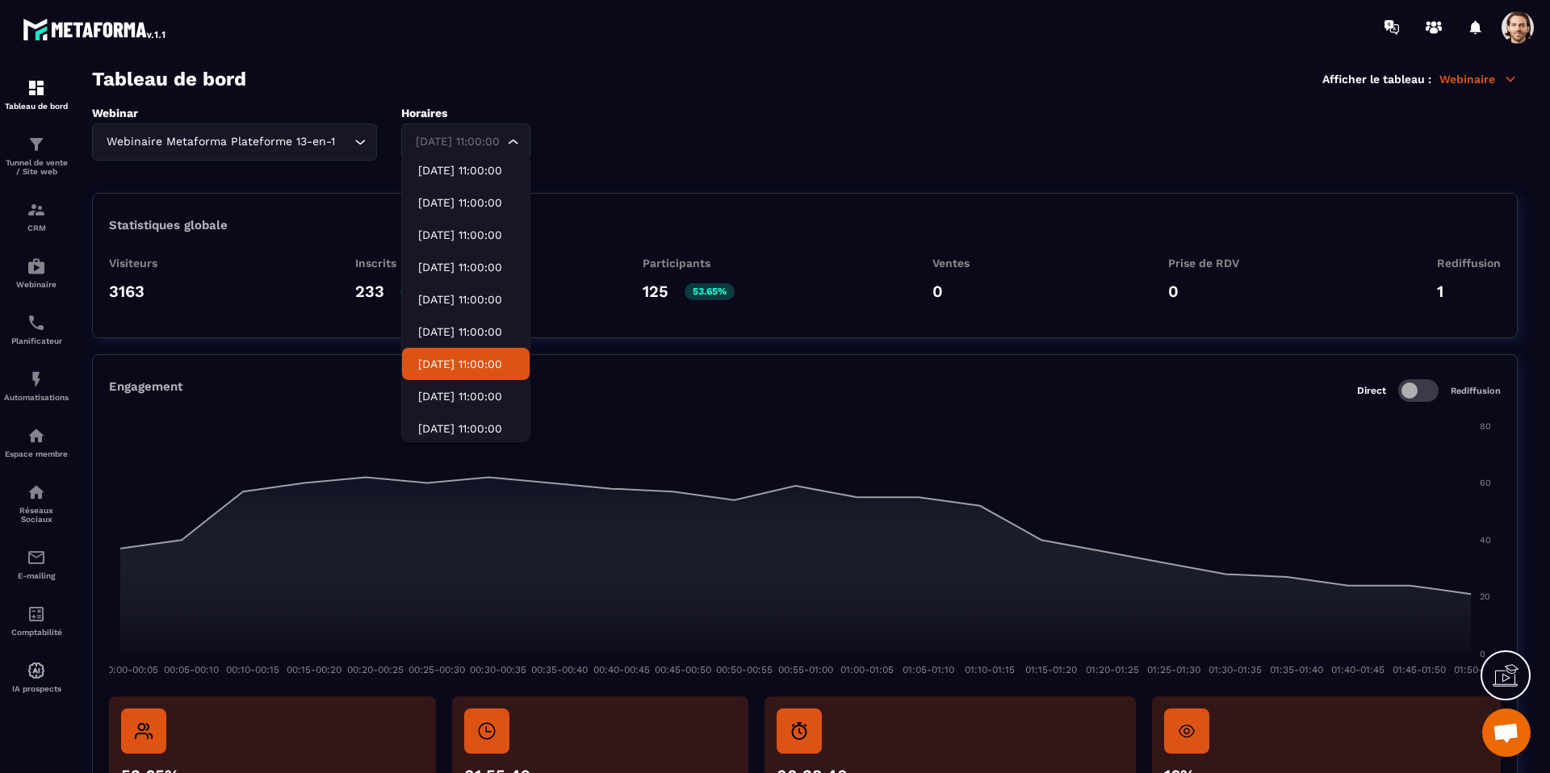
click at [484, 368] on p "[DATE] 11:00:00" at bounding box center [465, 364] width 95 height 16
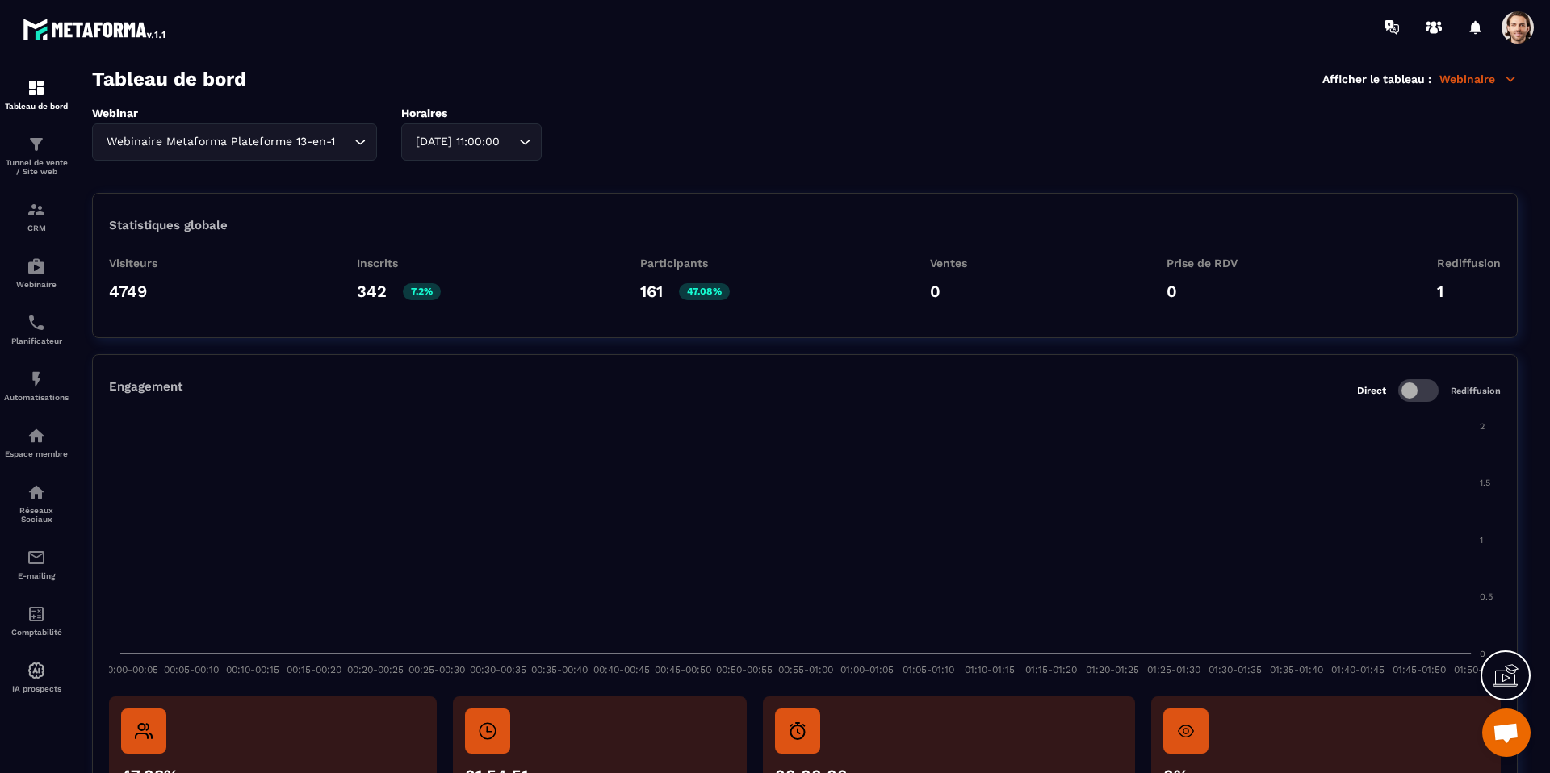
click at [493, 152] on div "[DATE] 11:00:00 Loading..." at bounding box center [471, 142] width 140 height 37
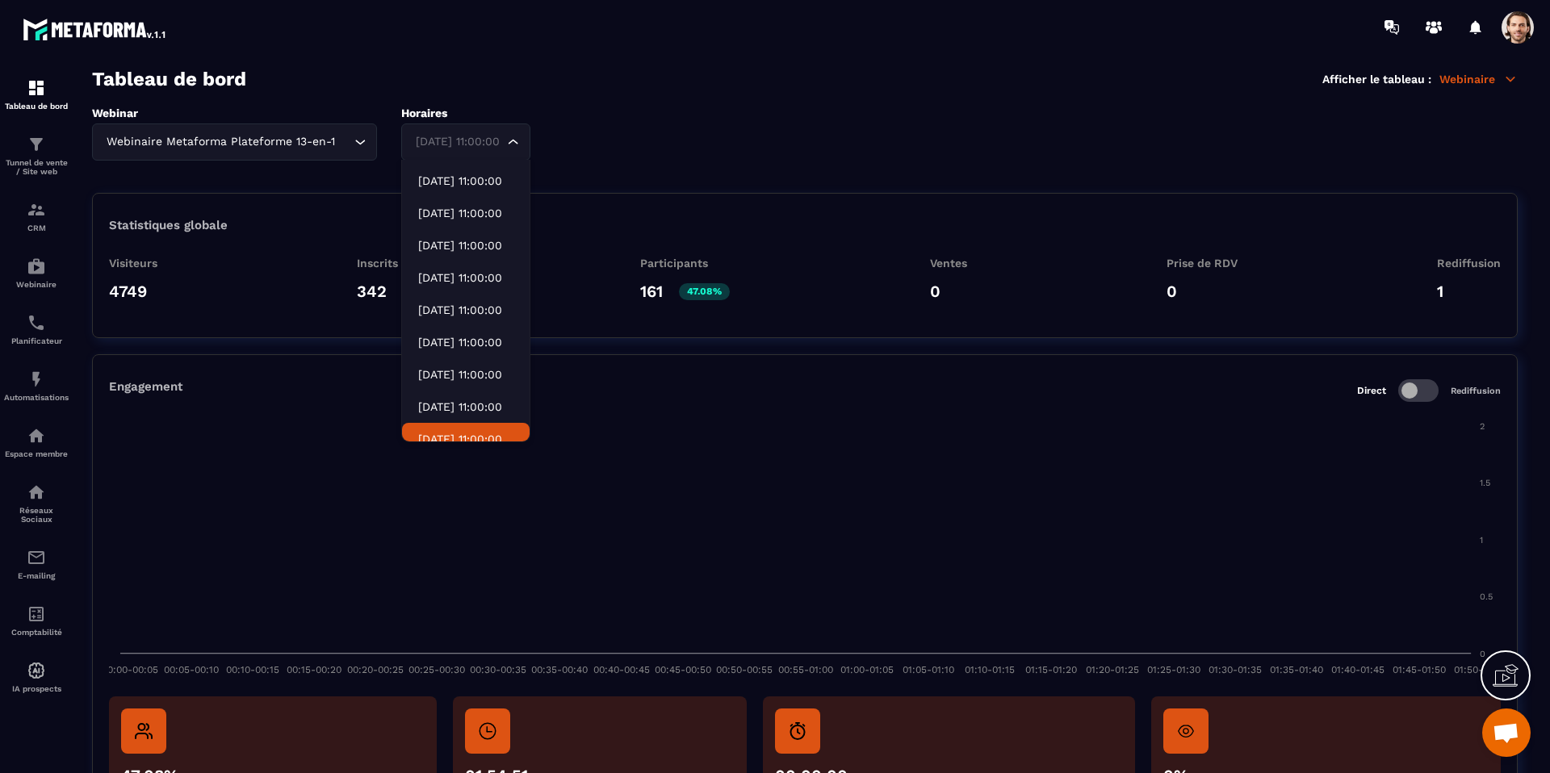
scroll to position [622, 0]
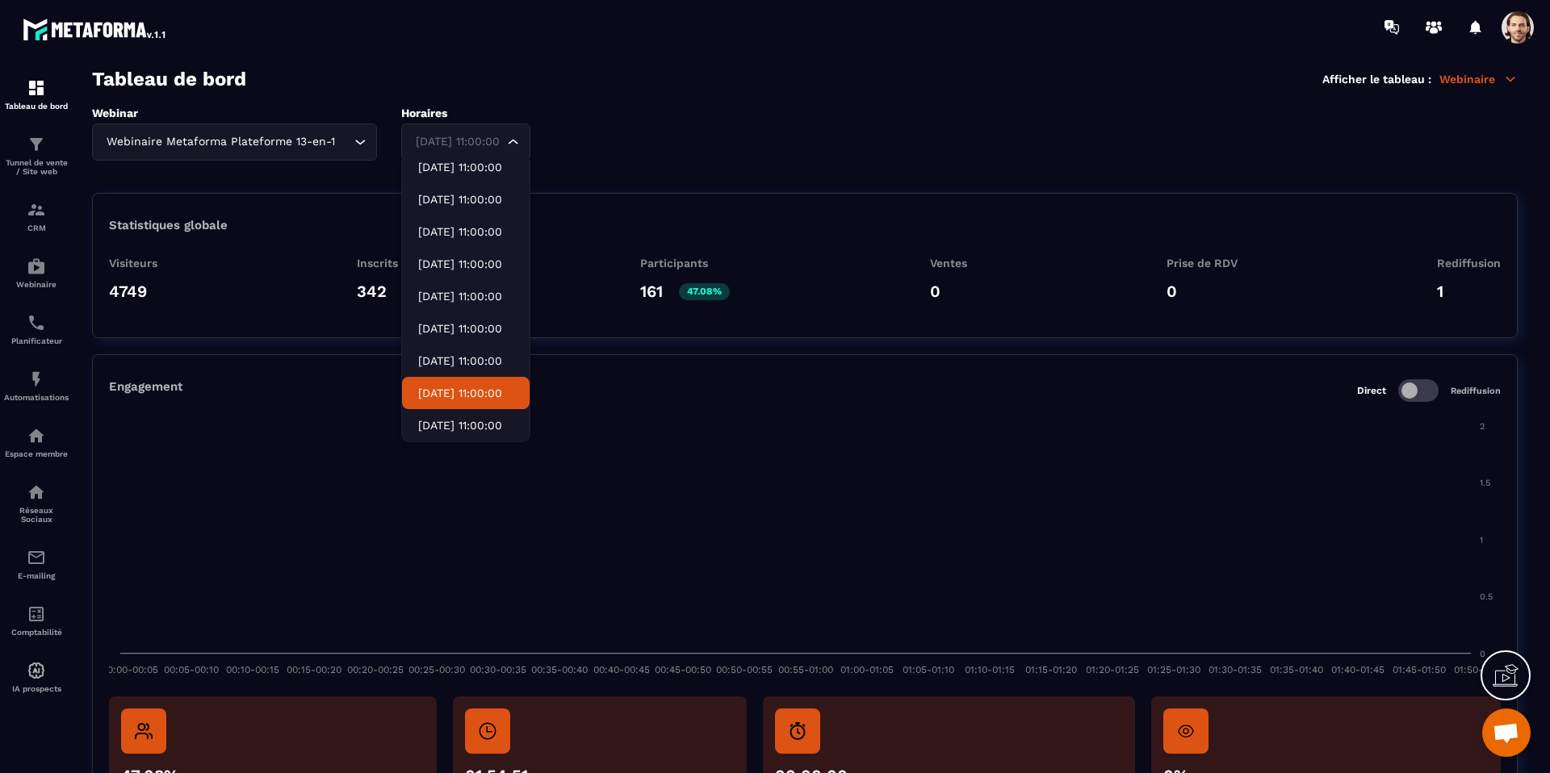
click at [492, 404] on li "[DATE] 11:00:00" at bounding box center [466, 393] width 128 height 32
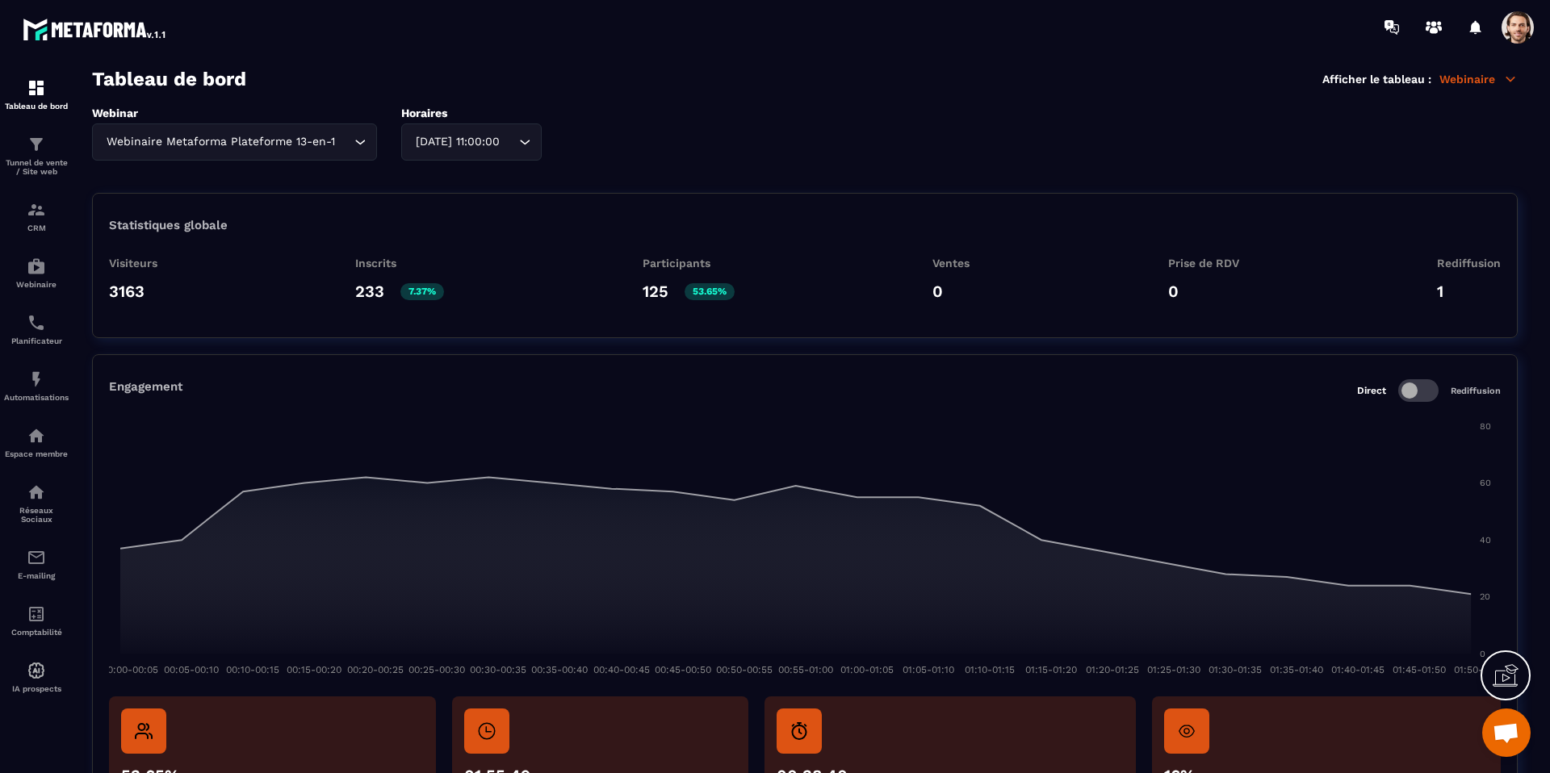
click at [450, 144] on div "[DATE] 11:00:00" at bounding box center [463, 142] width 107 height 18
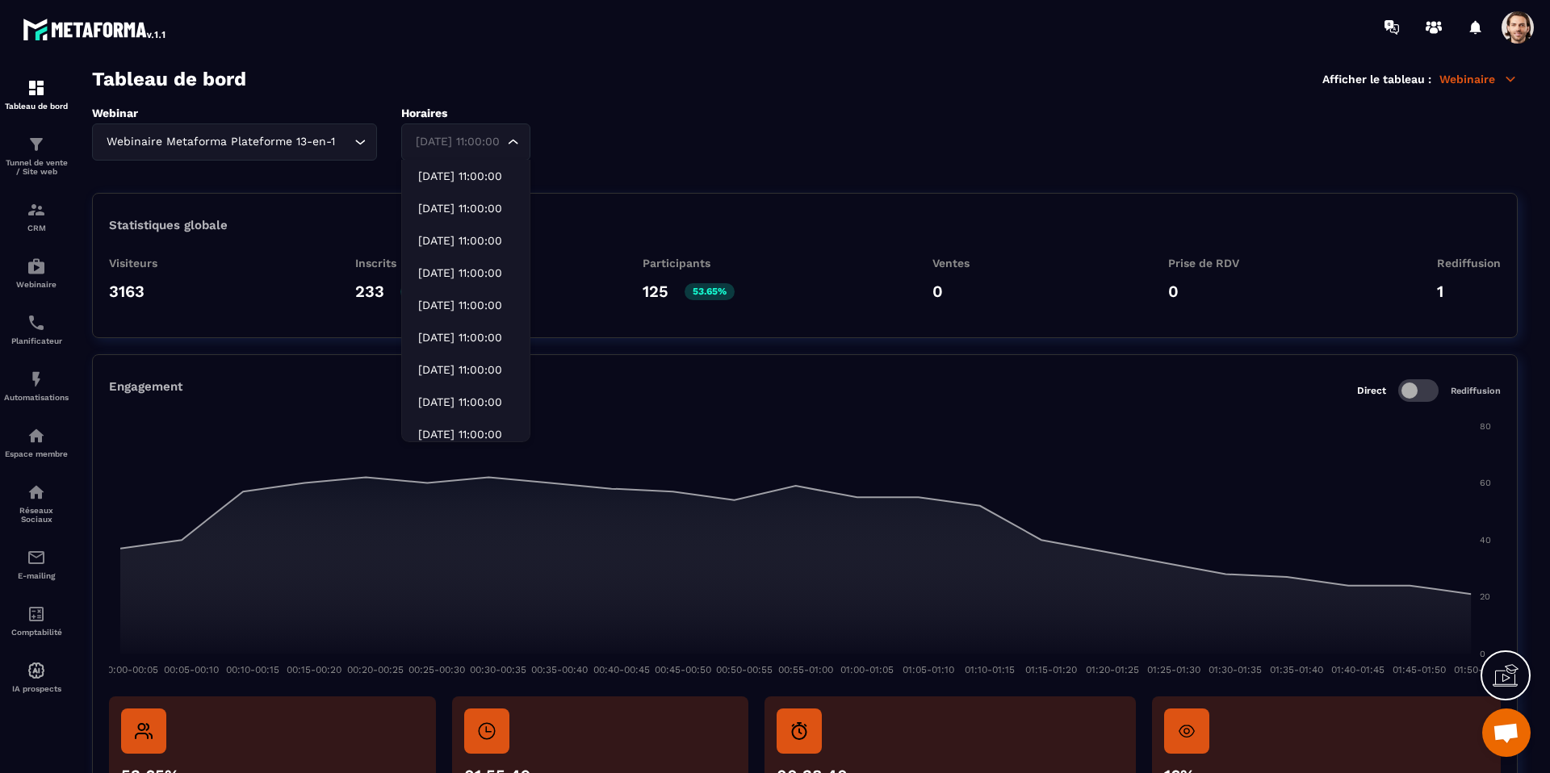
scroll to position [581, 0]
click at [449, 366] on p "[DATE] 11:00:00" at bounding box center [465, 370] width 95 height 16
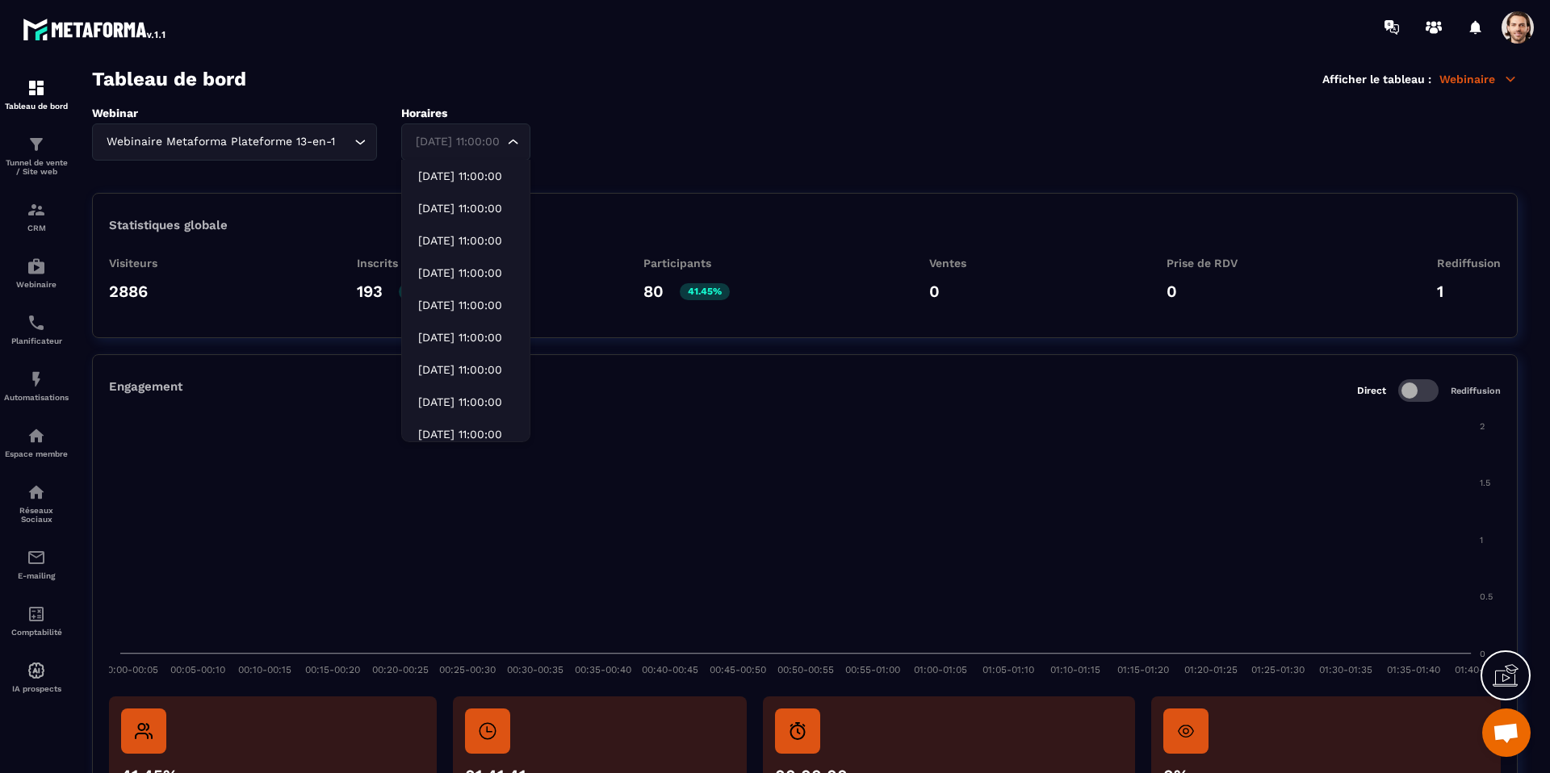
click at [494, 149] on div "[DATE] 11:00:00" at bounding box center [457, 142] width 95 height 18
click at [471, 388] on li "[DATE] 11:00:00" at bounding box center [466, 402] width 128 height 32
click at [489, 150] on div "[DATE] 11:00:00 Loading..." at bounding box center [465, 142] width 129 height 37
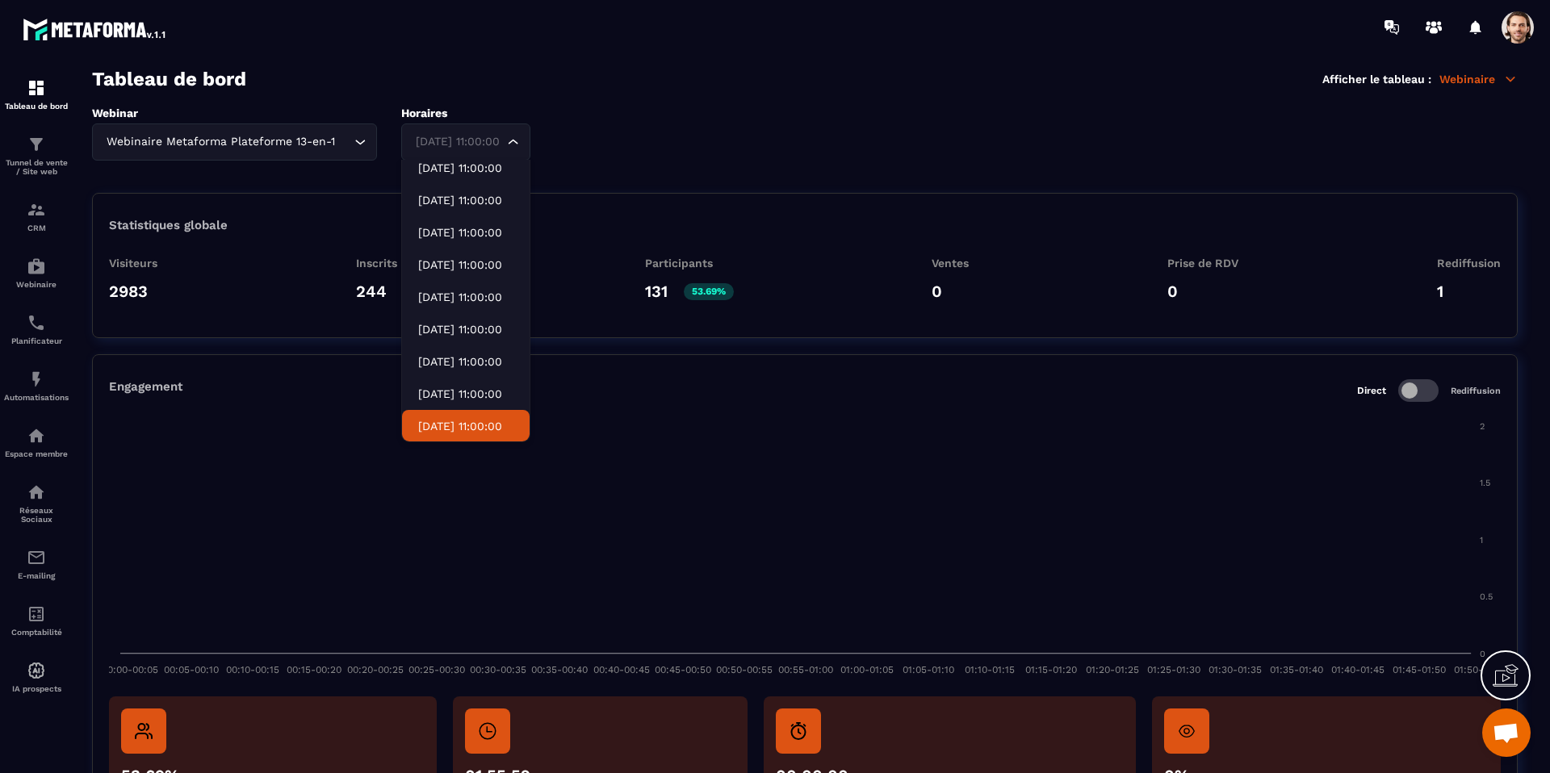
scroll to position [484, 0]
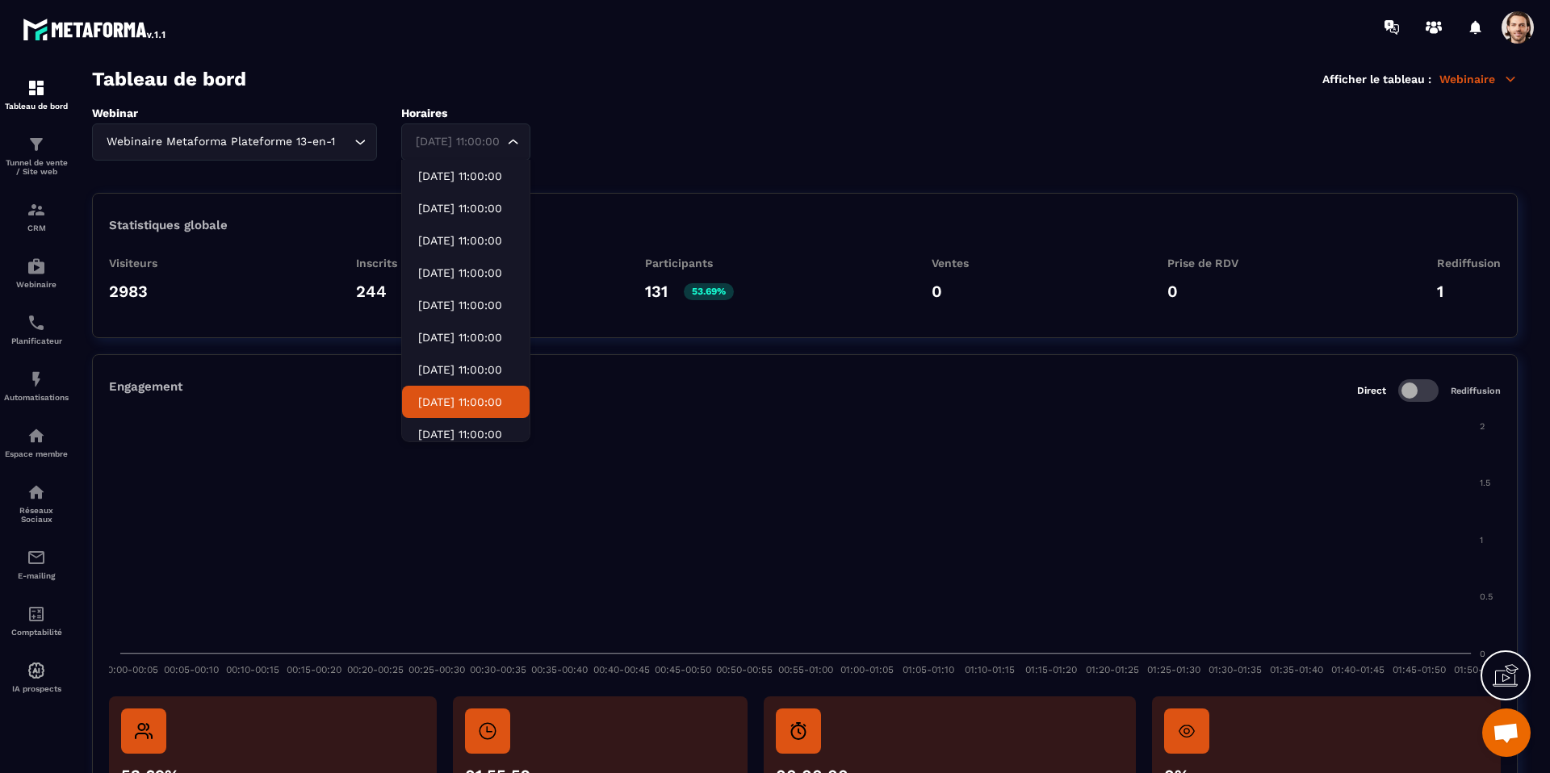
click at [477, 395] on p "[DATE] 11:00:00" at bounding box center [465, 402] width 95 height 16
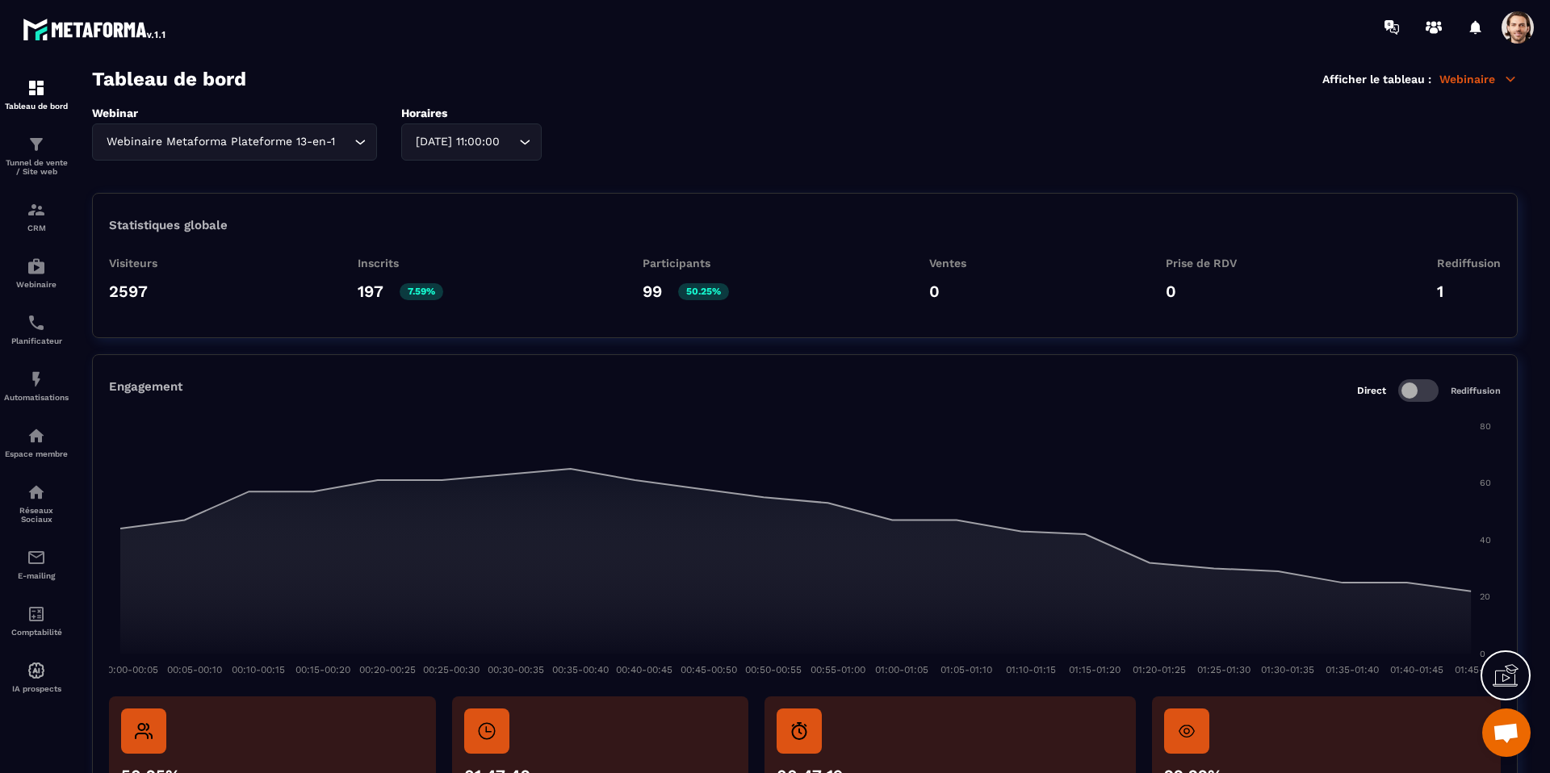
click at [535, 145] on div "Webinar Webinaire Metaforma Plateforme 13-en-1 Loading... Horaires [DATE] 11:00…" at bounding box center [805, 134] width 1426 height 54
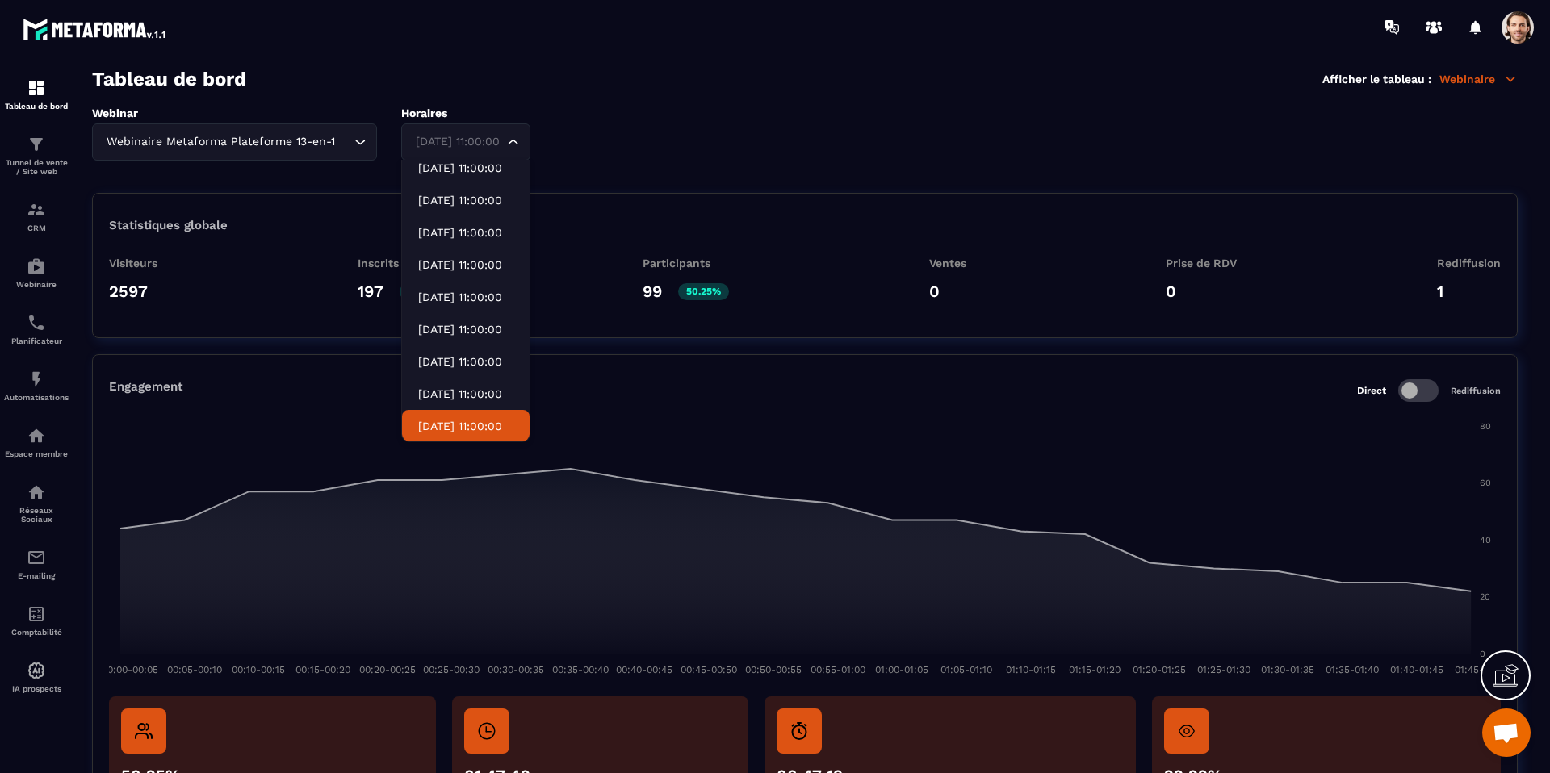
scroll to position [452, 0]
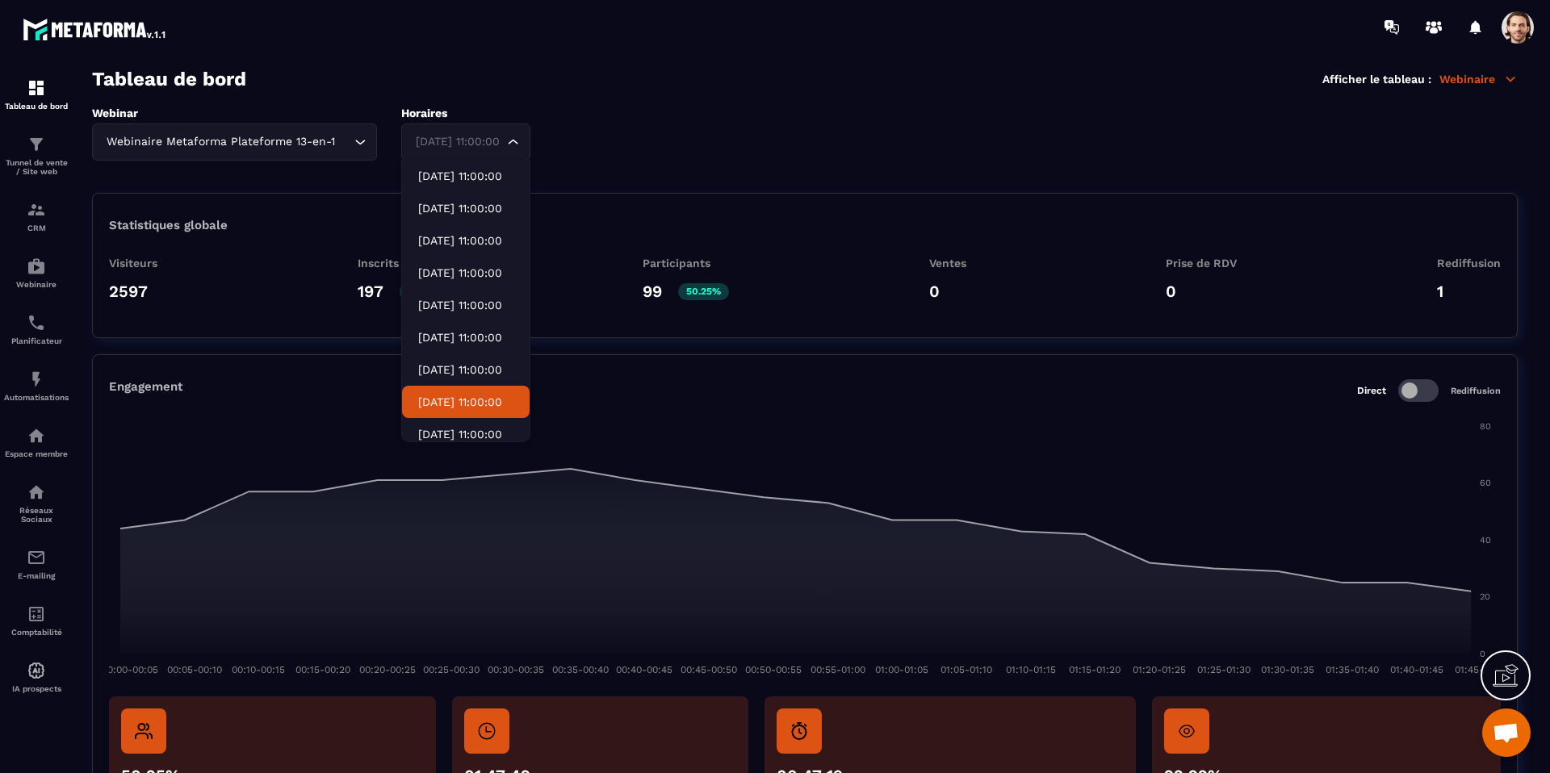
click at [470, 395] on p "[DATE] 11:00:00" at bounding box center [465, 402] width 95 height 16
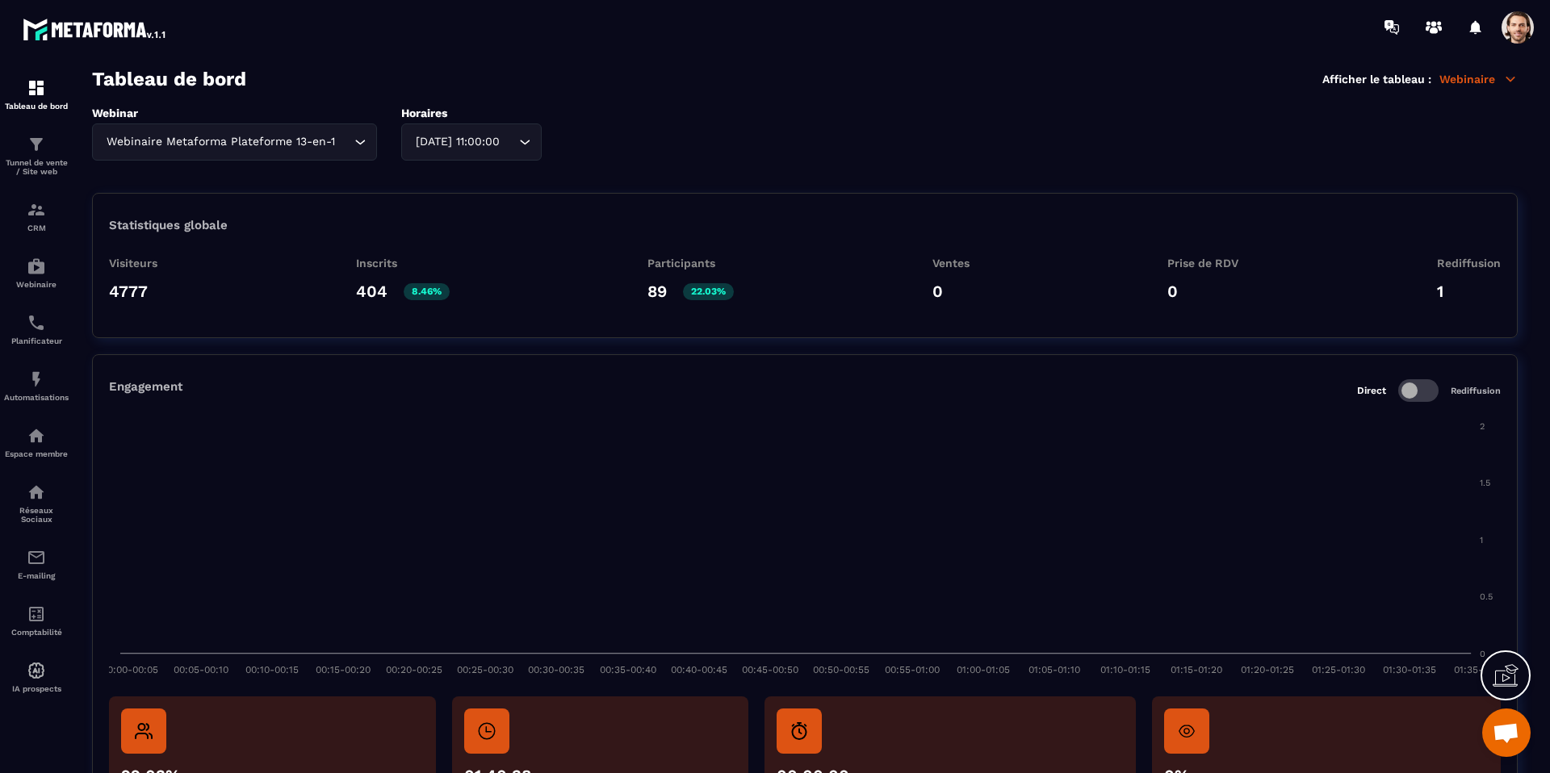
click at [500, 143] on div "[DATE] 11:00:00" at bounding box center [463, 142] width 107 height 18
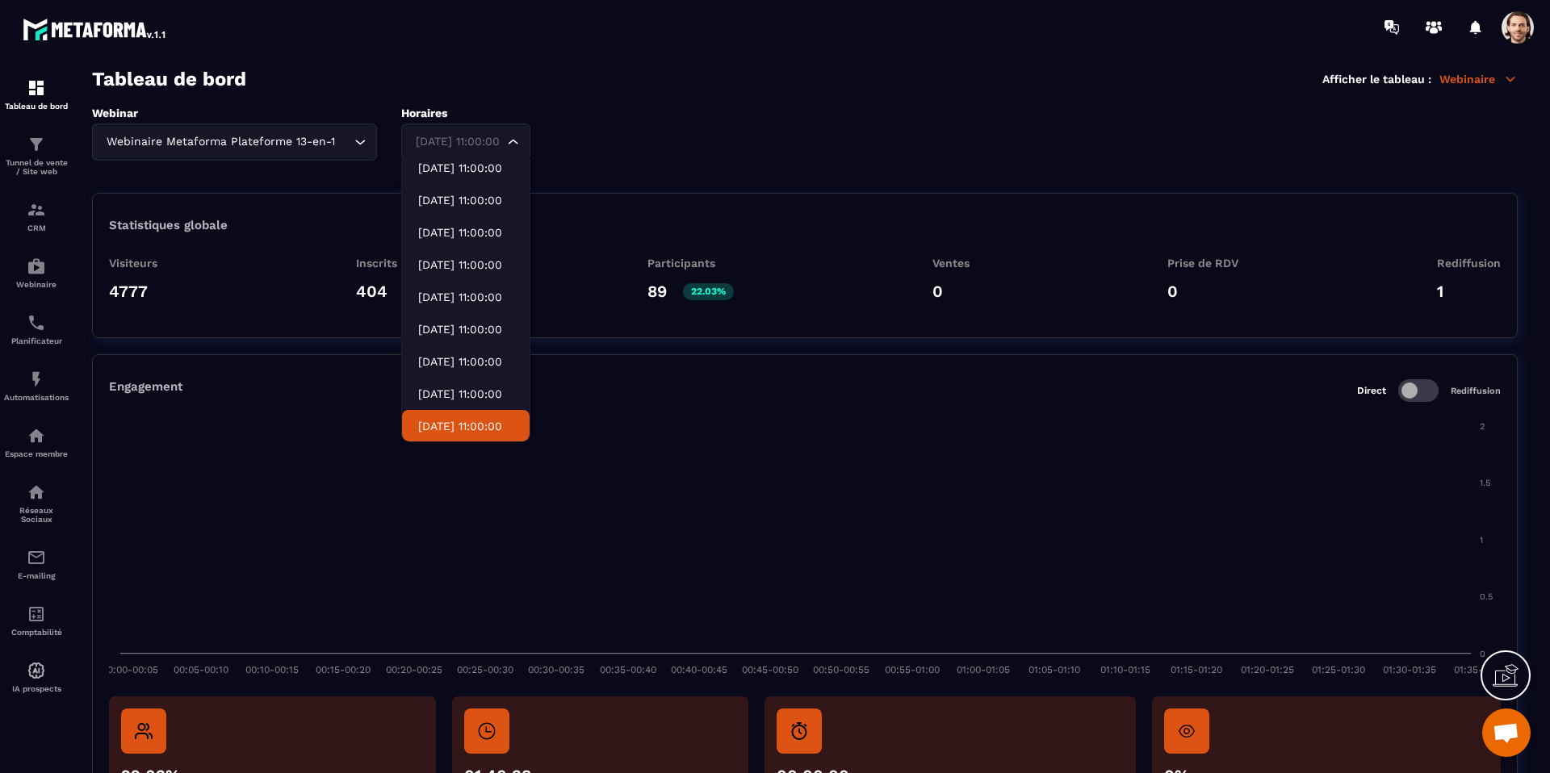
scroll to position [420, 0]
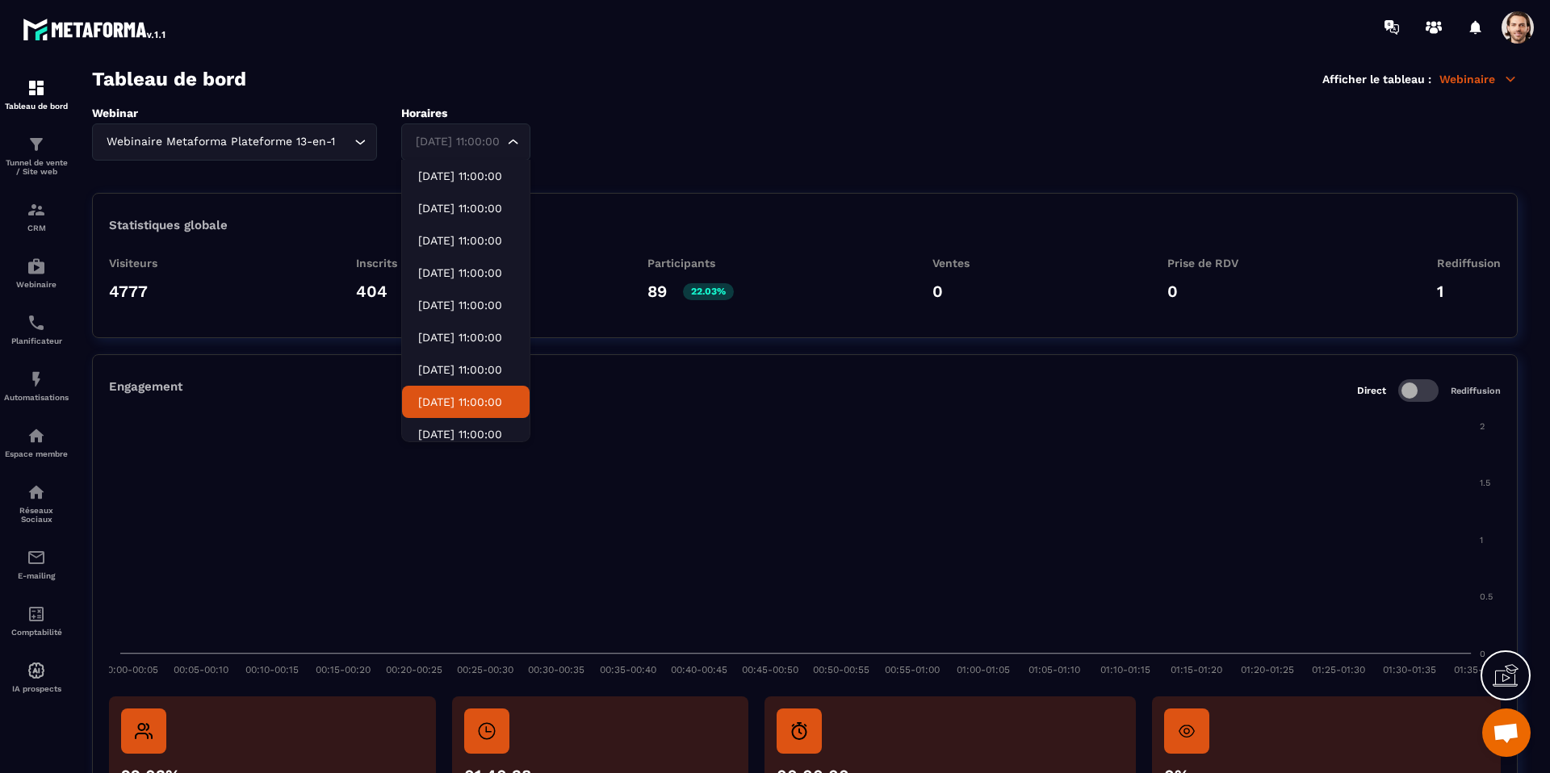
click at [471, 389] on li "[DATE] 11:00:00" at bounding box center [466, 402] width 128 height 32
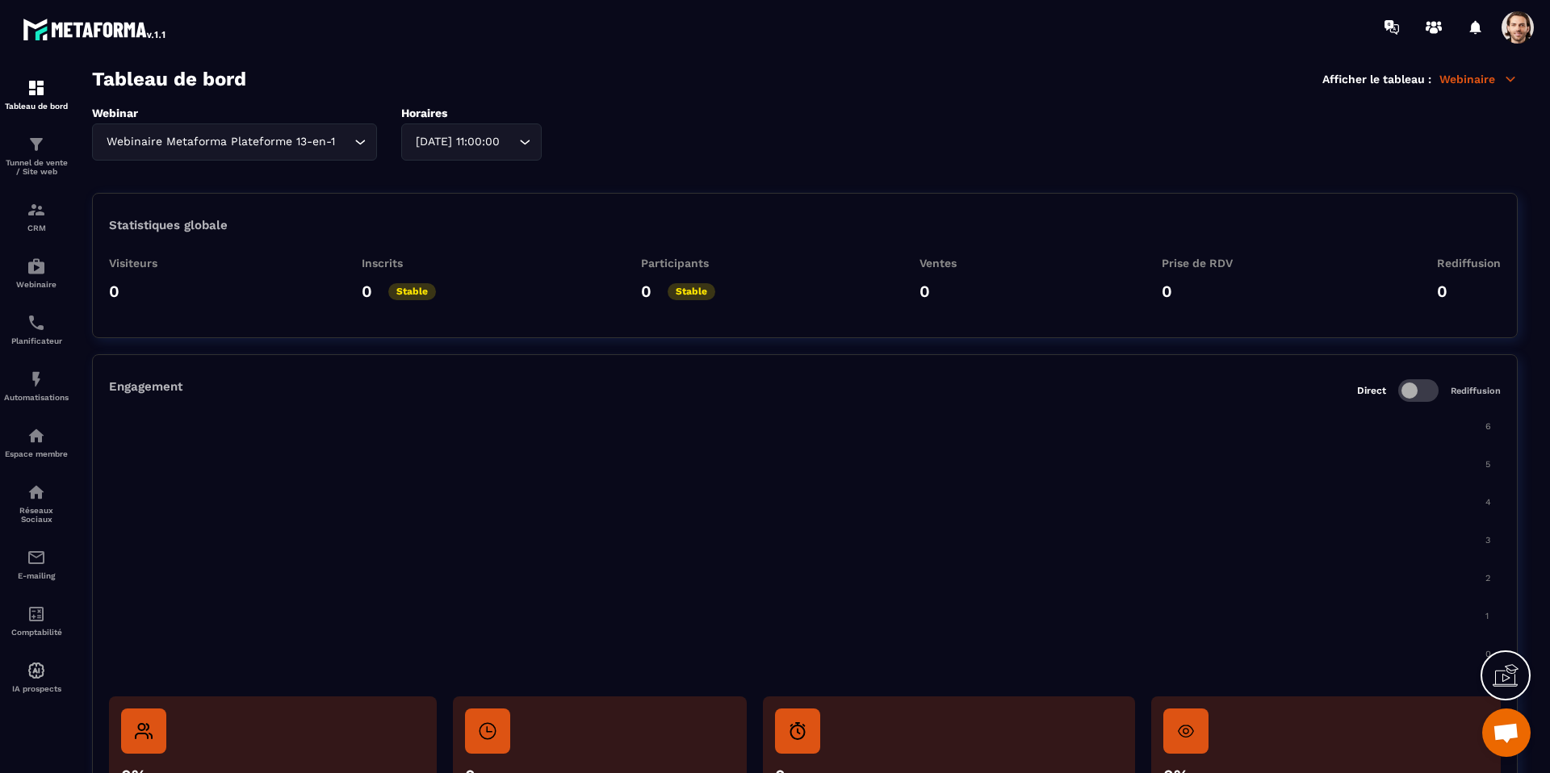
click at [468, 130] on div "[DATE] 11:00:00 Loading..." at bounding box center [471, 142] width 140 height 37
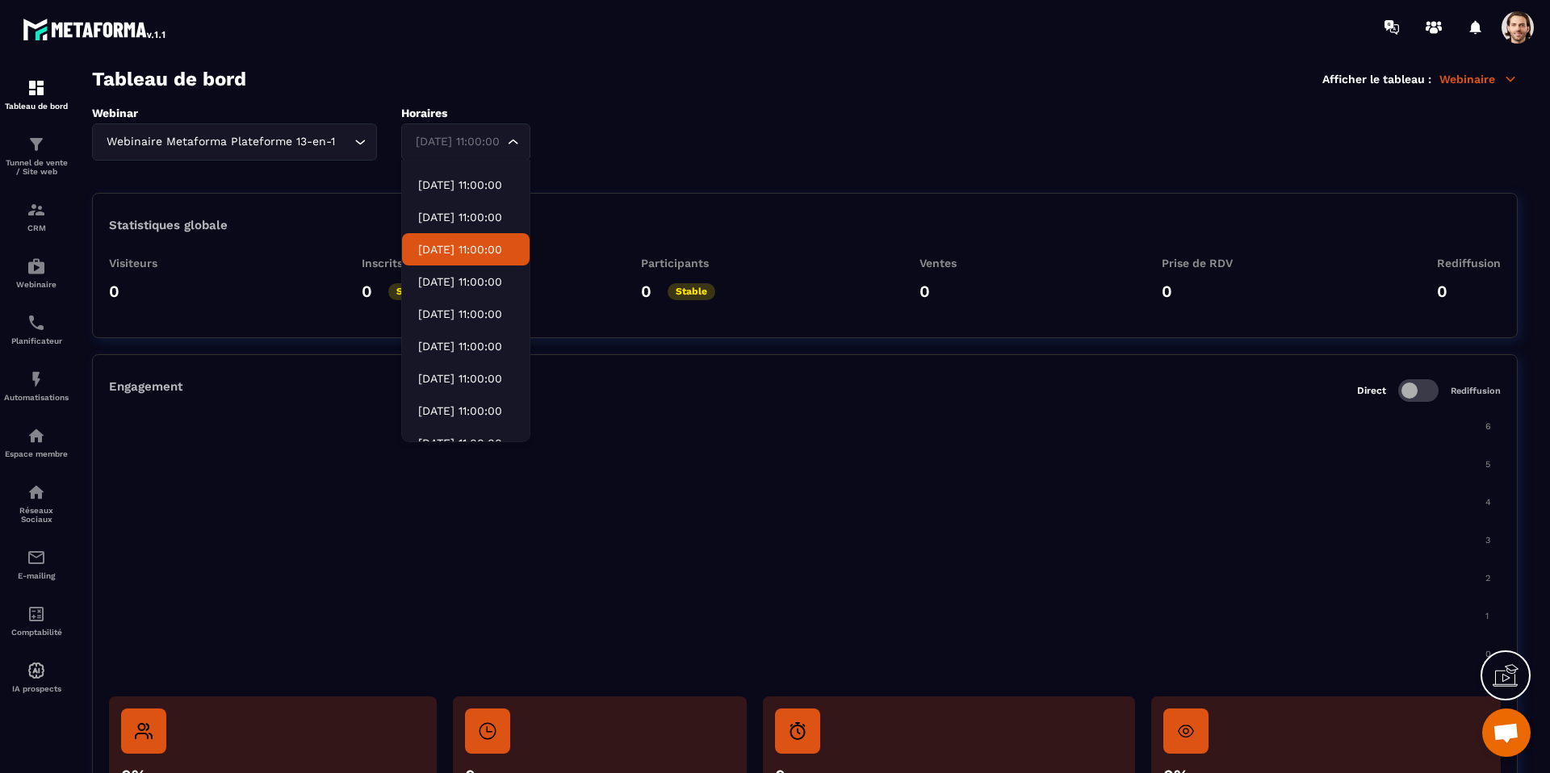
scroll to position [622, 0]
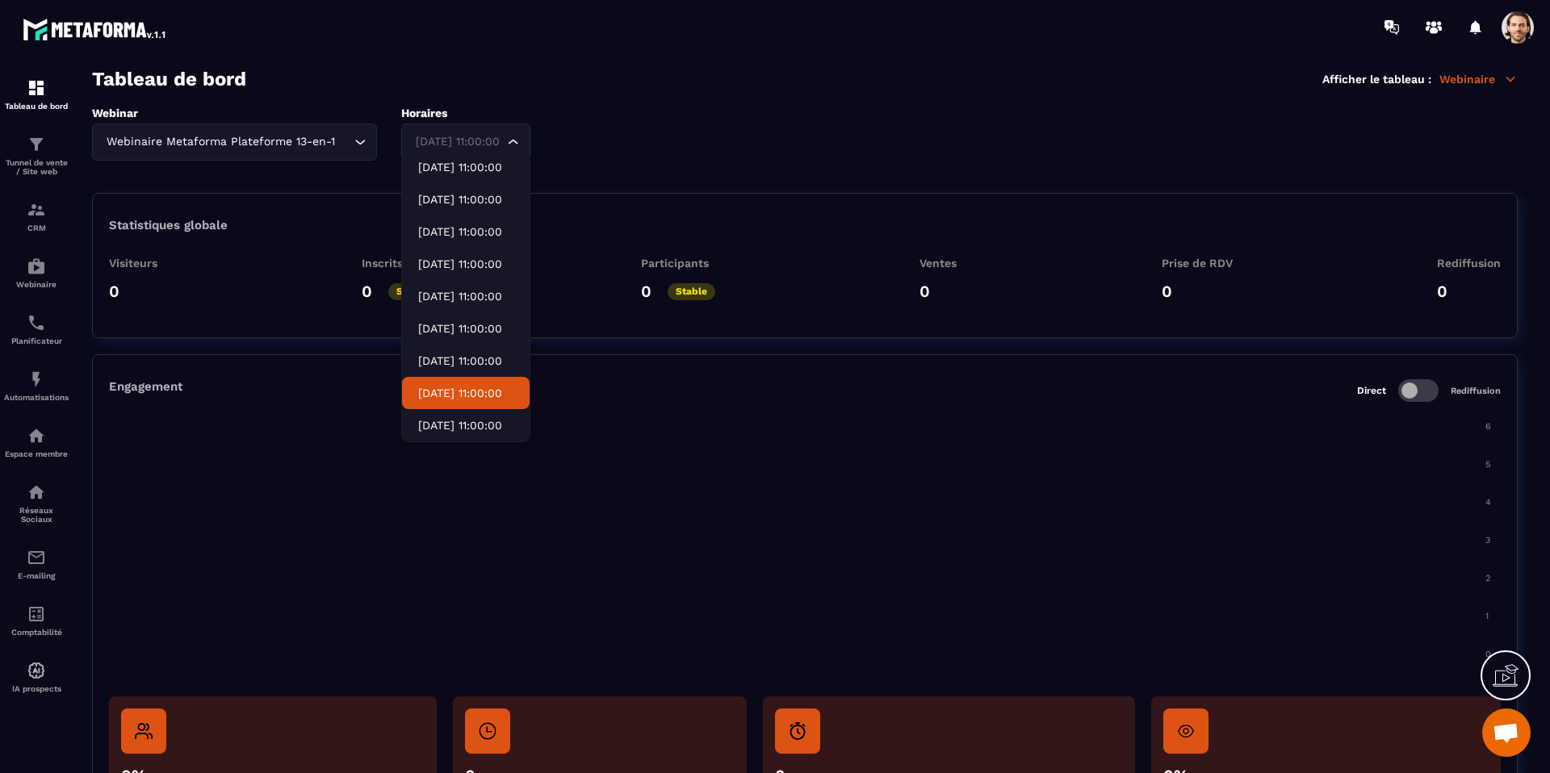
click at [467, 388] on p "[DATE] 11:00:00" at bounding box center [465, 393] width 95 height 16
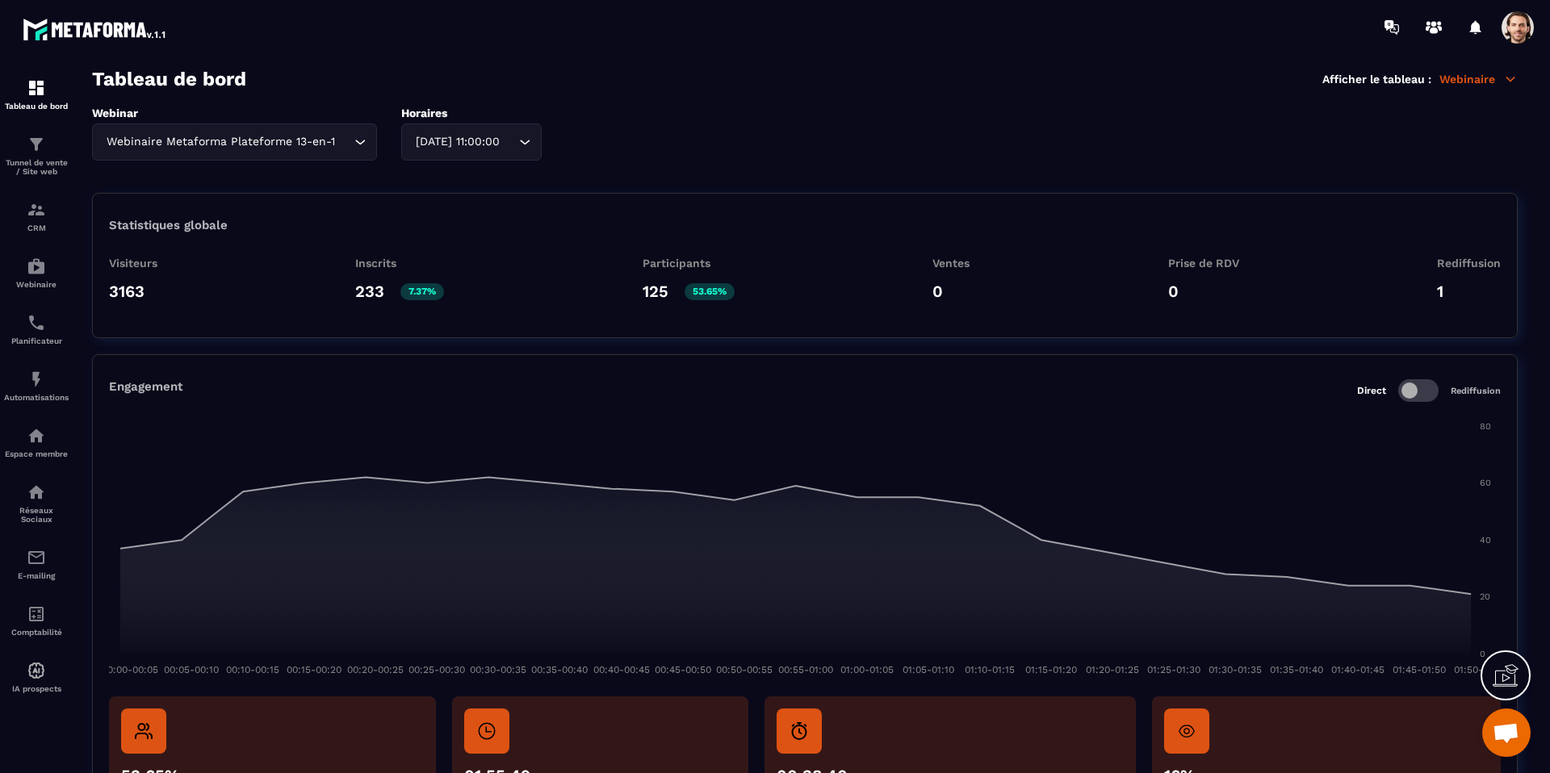
click at [492, 145] on div "[DATE] 11:00:00" at bounding box center [463, 142] width 107 height 18
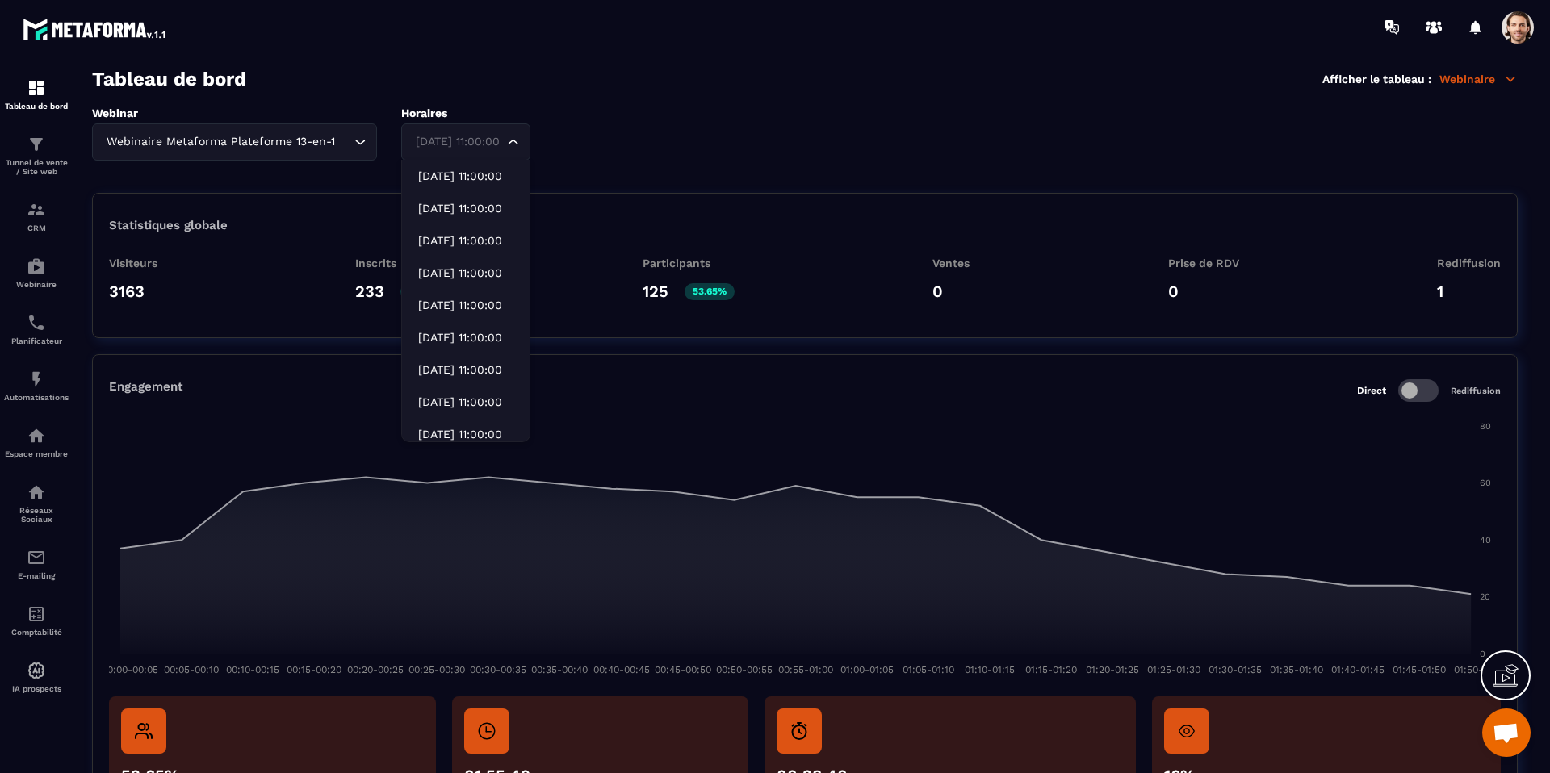
scroll to position [581, 0]
click at [473, 404] on p "[DATE] 11:00:00" at bounding box center [465, 402] width 95 height 16
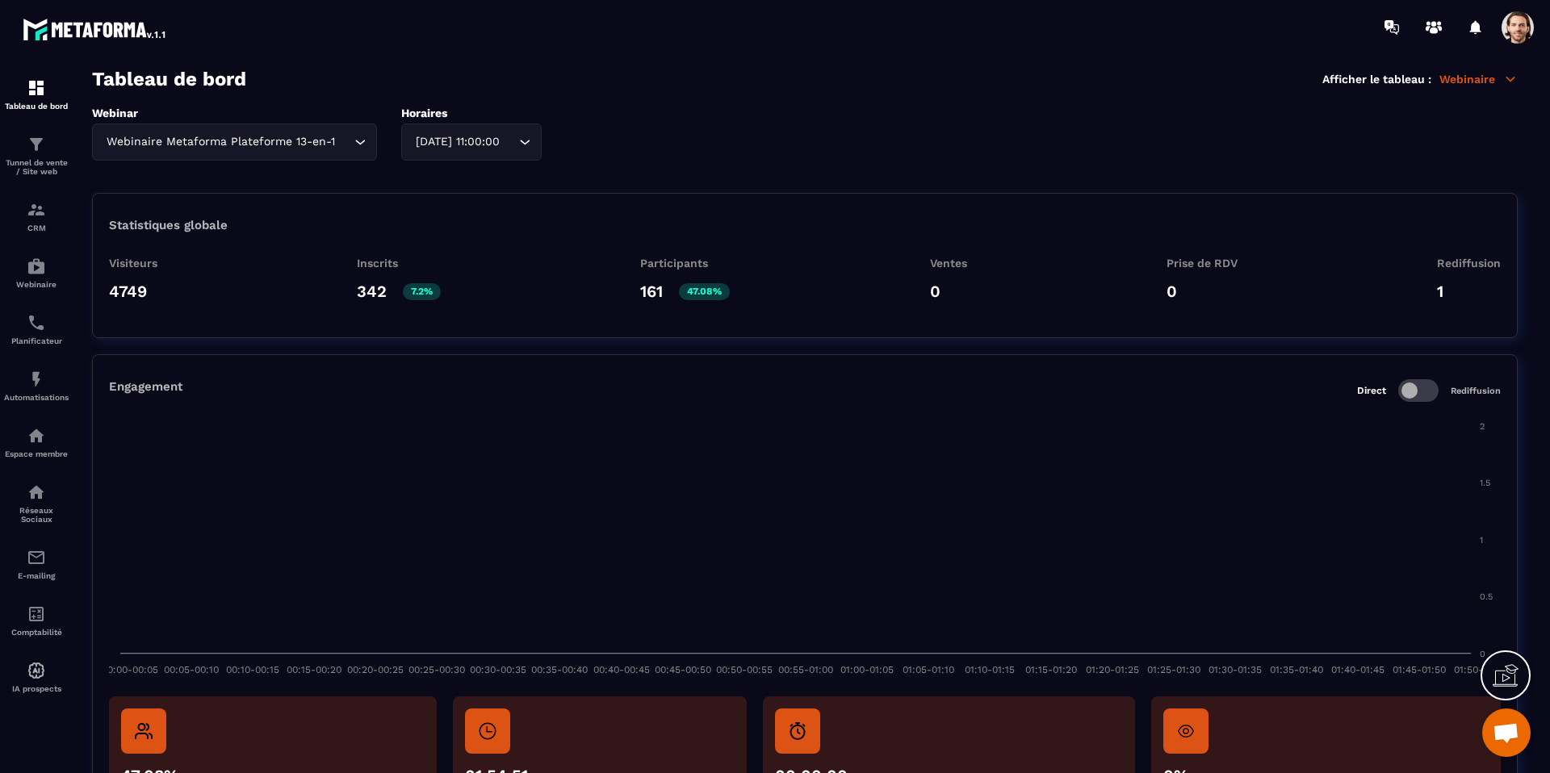
click at [374, 290] on p "342" at bounding box center [372, 291] width 30 height 19
click at [374, 290] on p "342" at bounding box center [372, 292] width 30 height 19
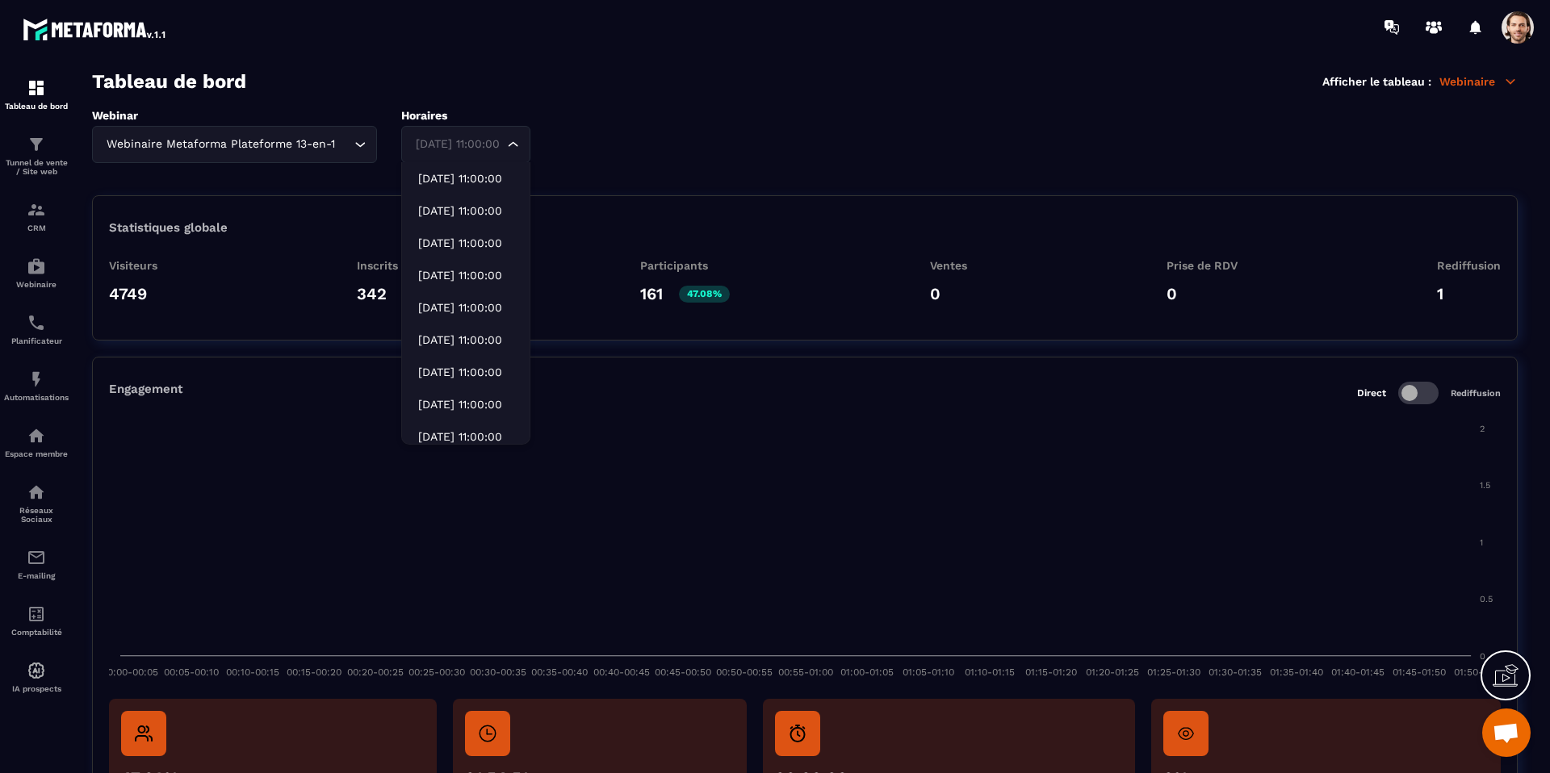
click at [516, 141] on div "[DATE] 11:00:00 Loading..." at bounding box center [465, 144] width 129 height 37
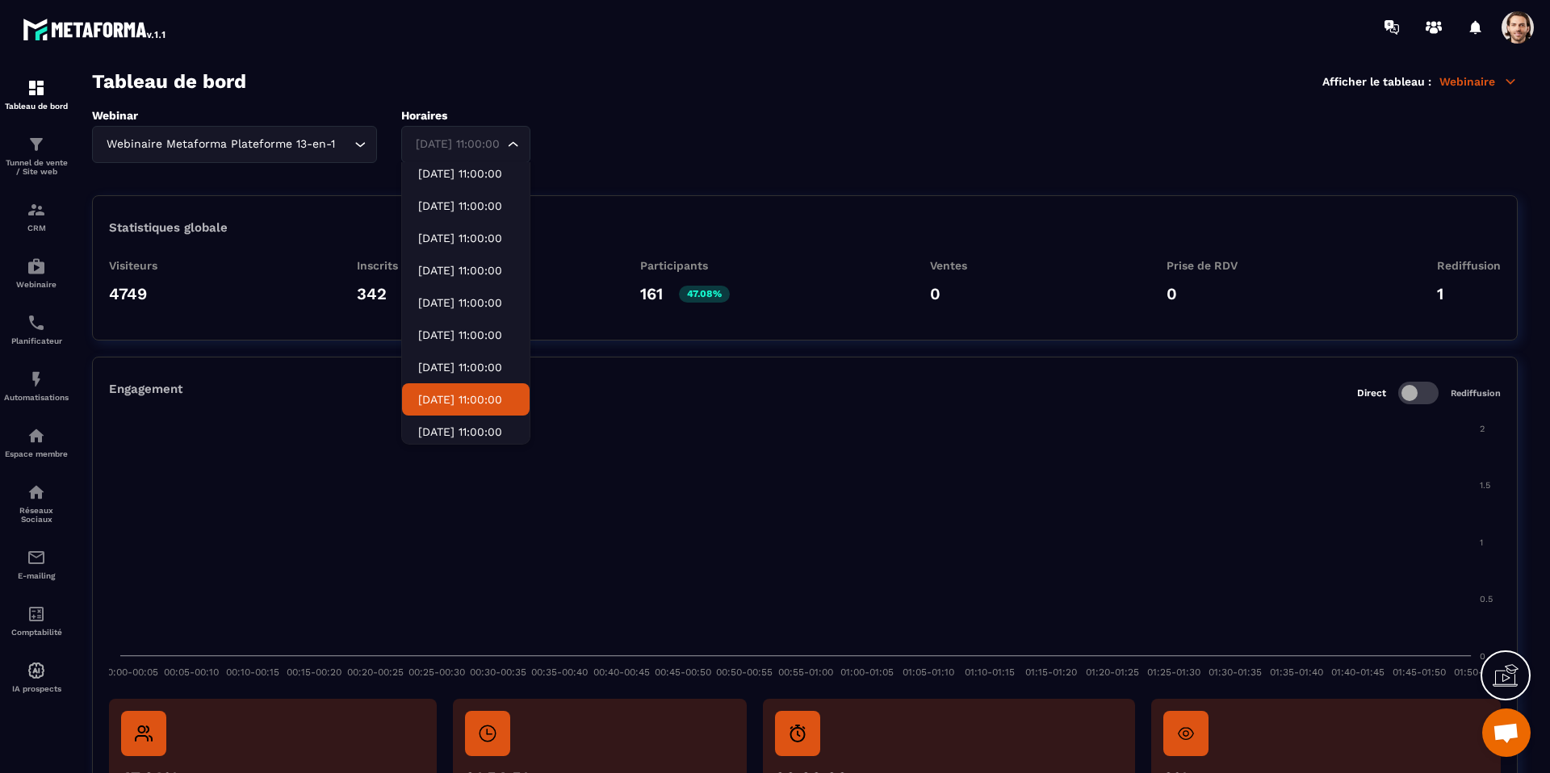
click at [448, 396] on p "[DATE] 11:00:00" at bounding box center [465, 400] width 95 height 16
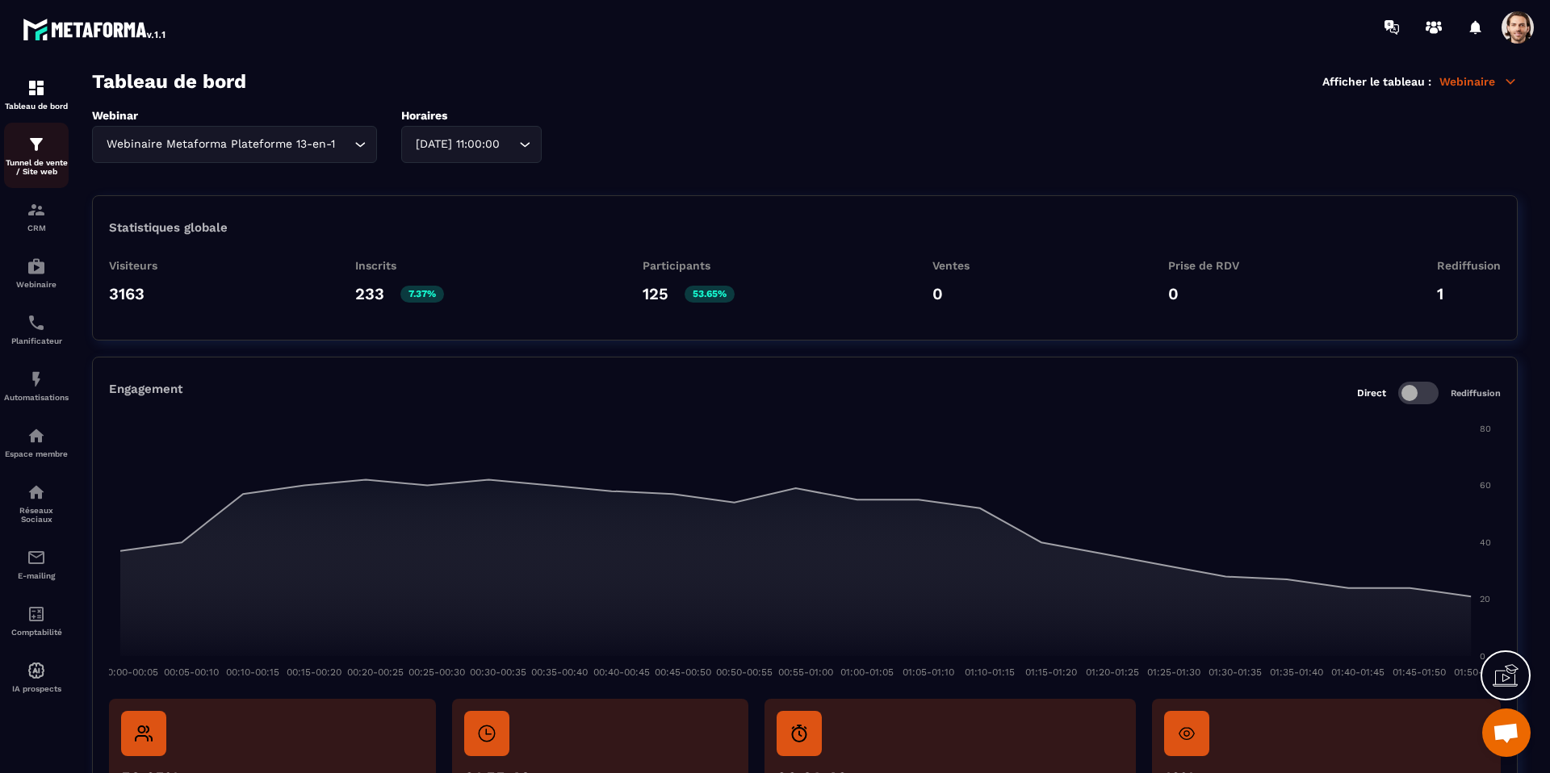
click at [48, 160] on p "Tunnel de vente / Site web" at bounding box center [36, 167] width 65 height 18
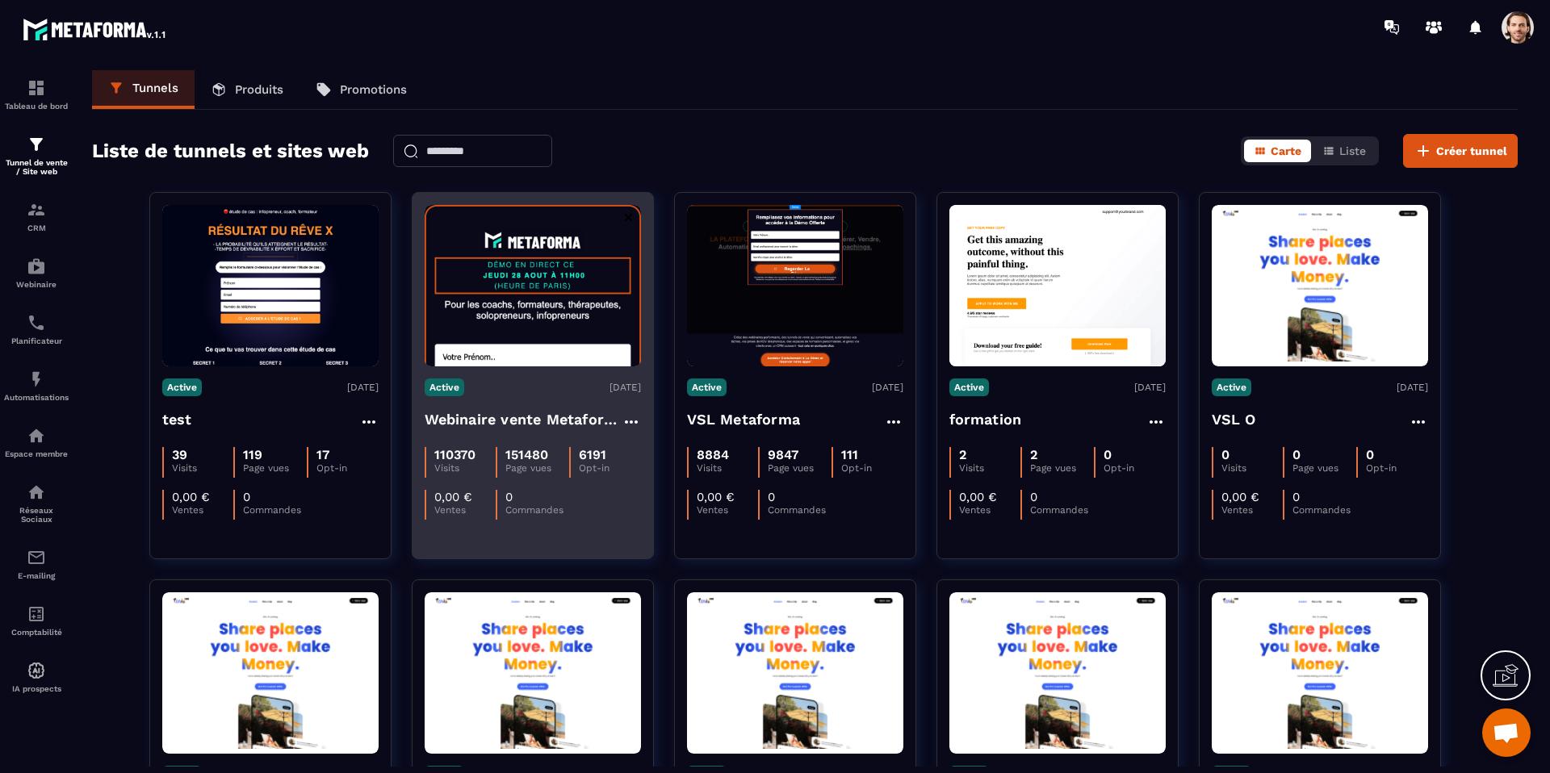
click at [545, 425] on h4 "Webinaire vente Metaforma" at bounding box center [523, 420] width 197 height 23
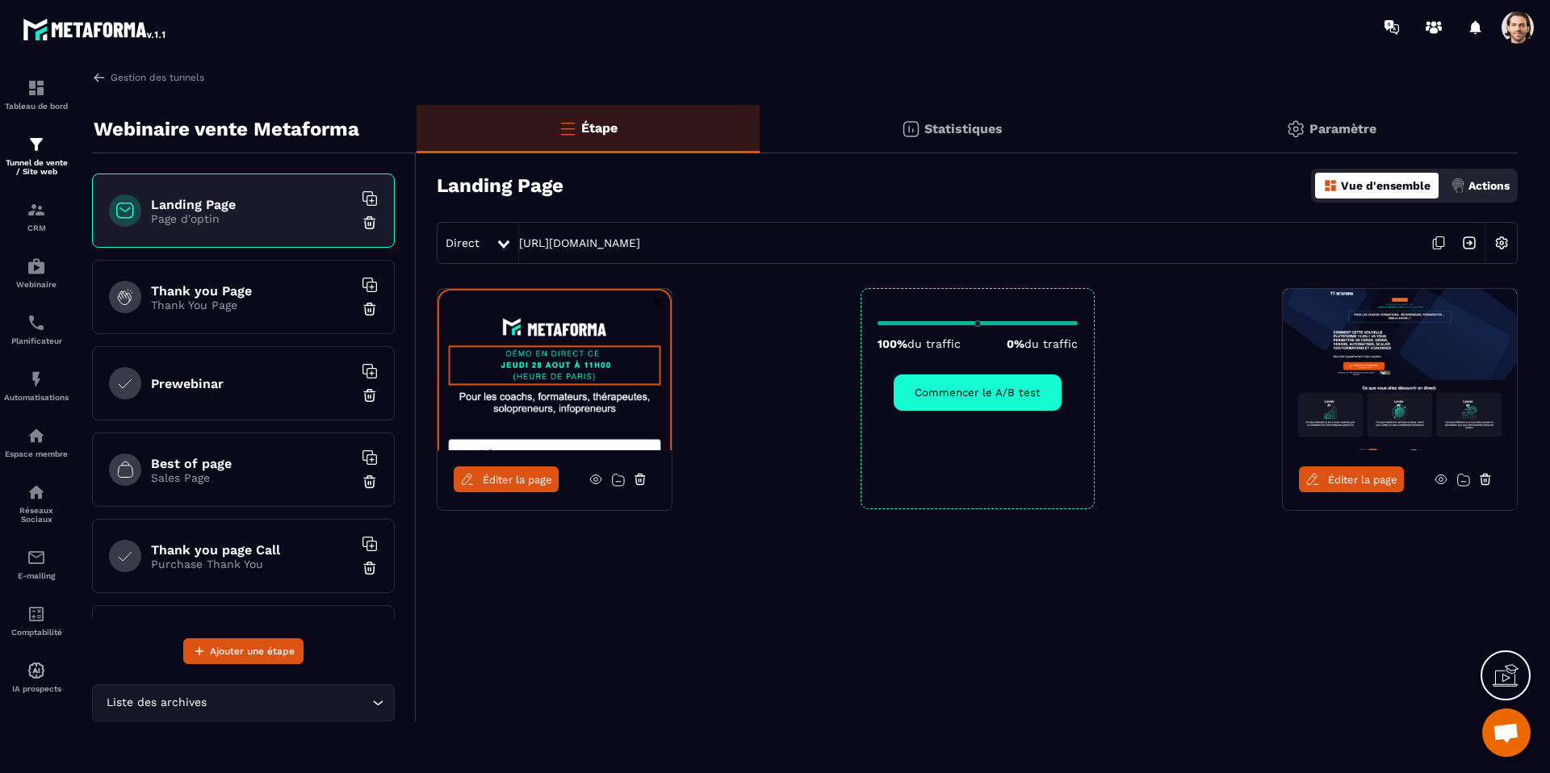
click at [943, 134] on p "Statistiques" at bounding box center [963, 128] width 78 height 15
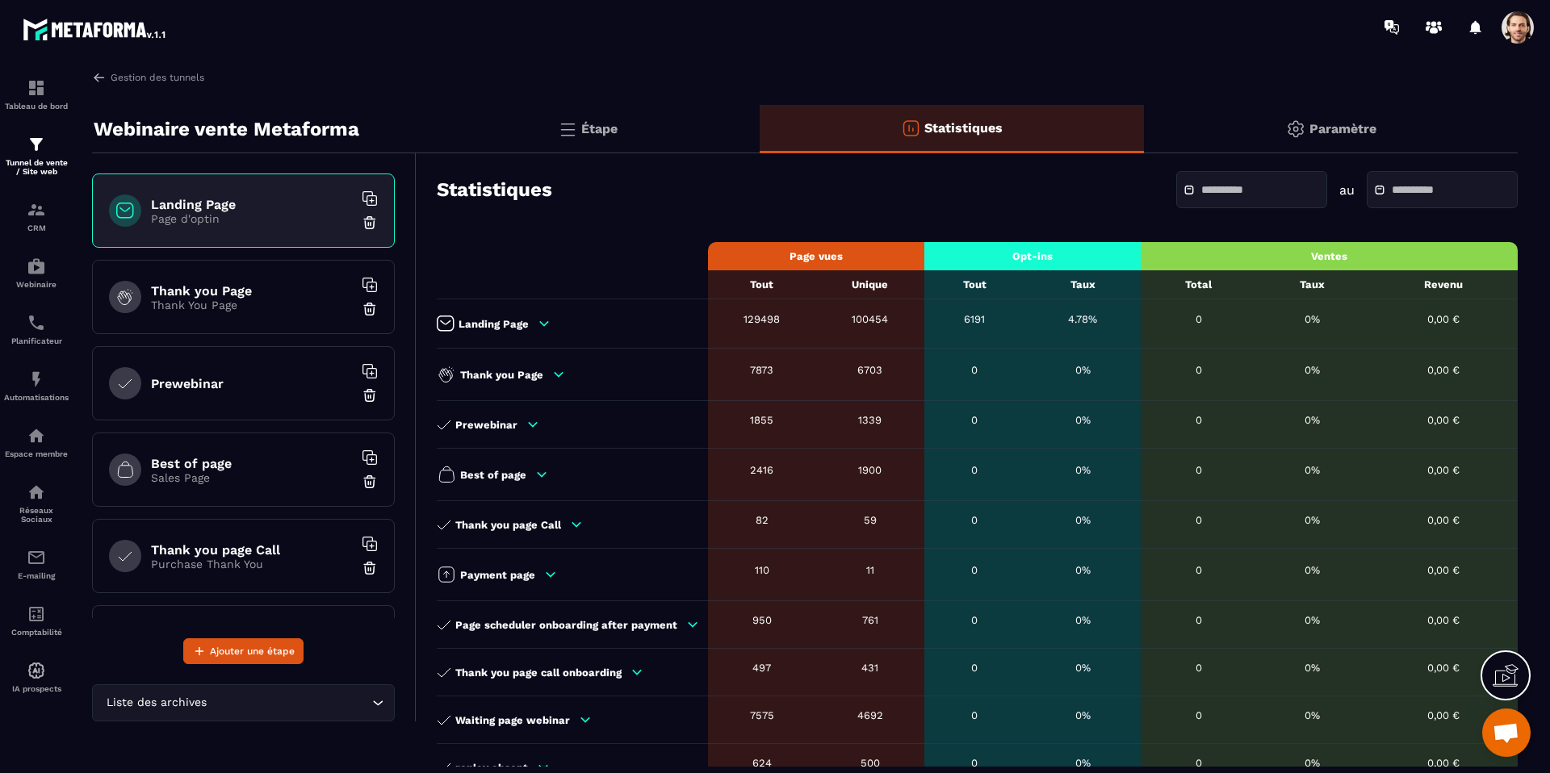
click at [1209, 191] on input "text" at bounding box center [1257, 190] width 113 height 12
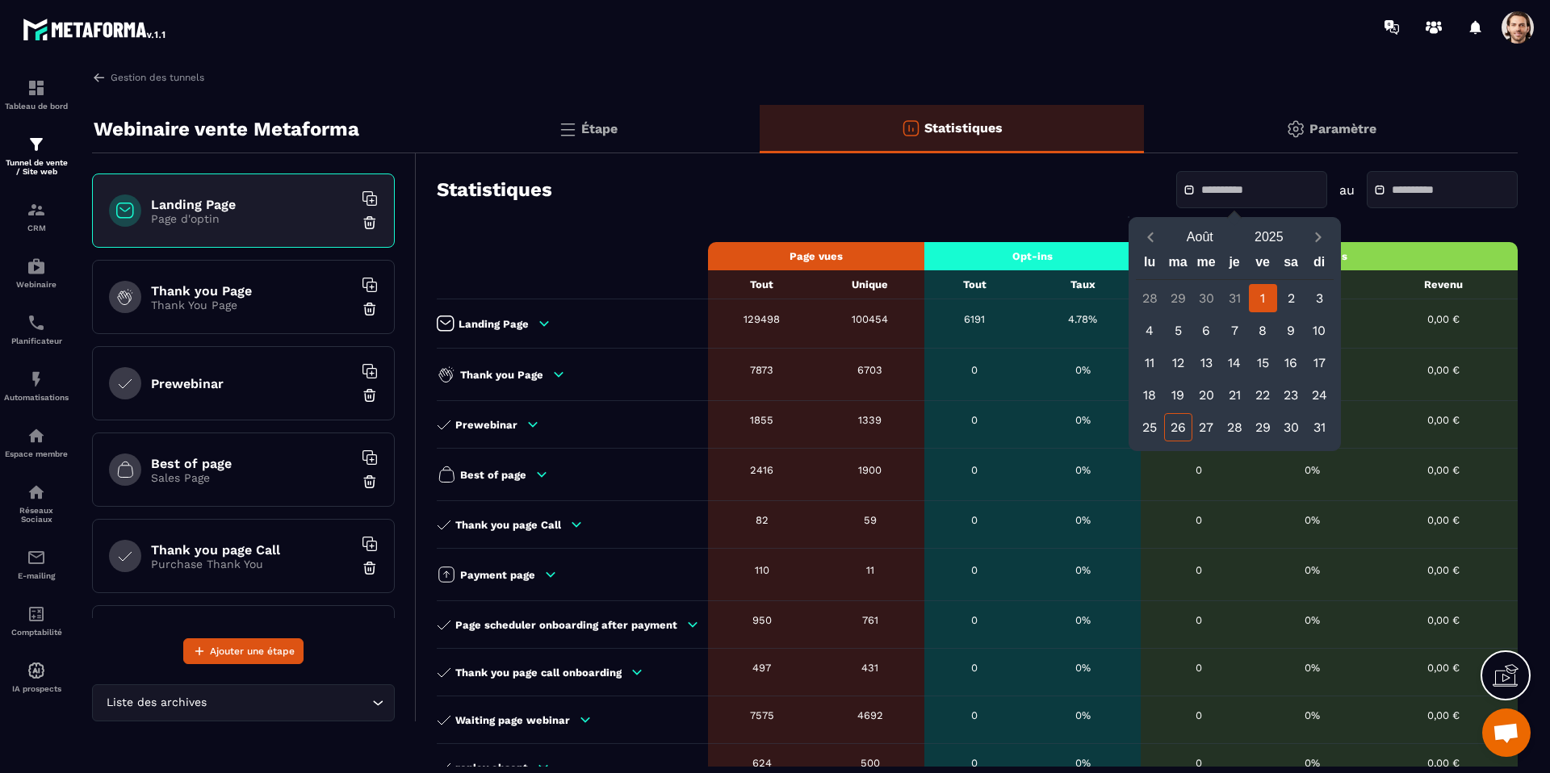
click at [1262, 297] on div "1" at bounding box center [1263, 298] width 28 height 28
type input "**********"
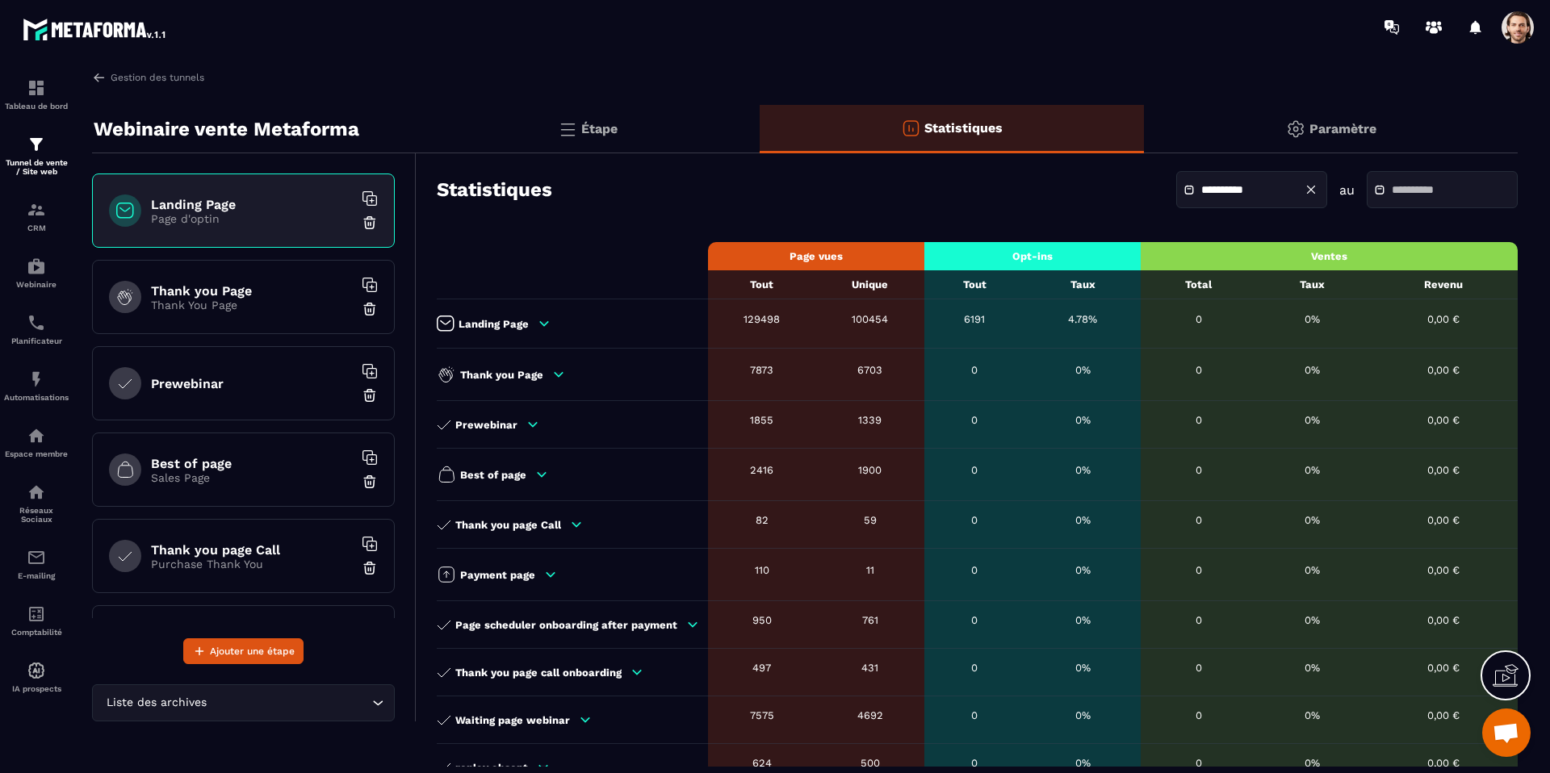
click at [1407, 191] on input "text" at bounding box center [1448, 190] width 113 height 12
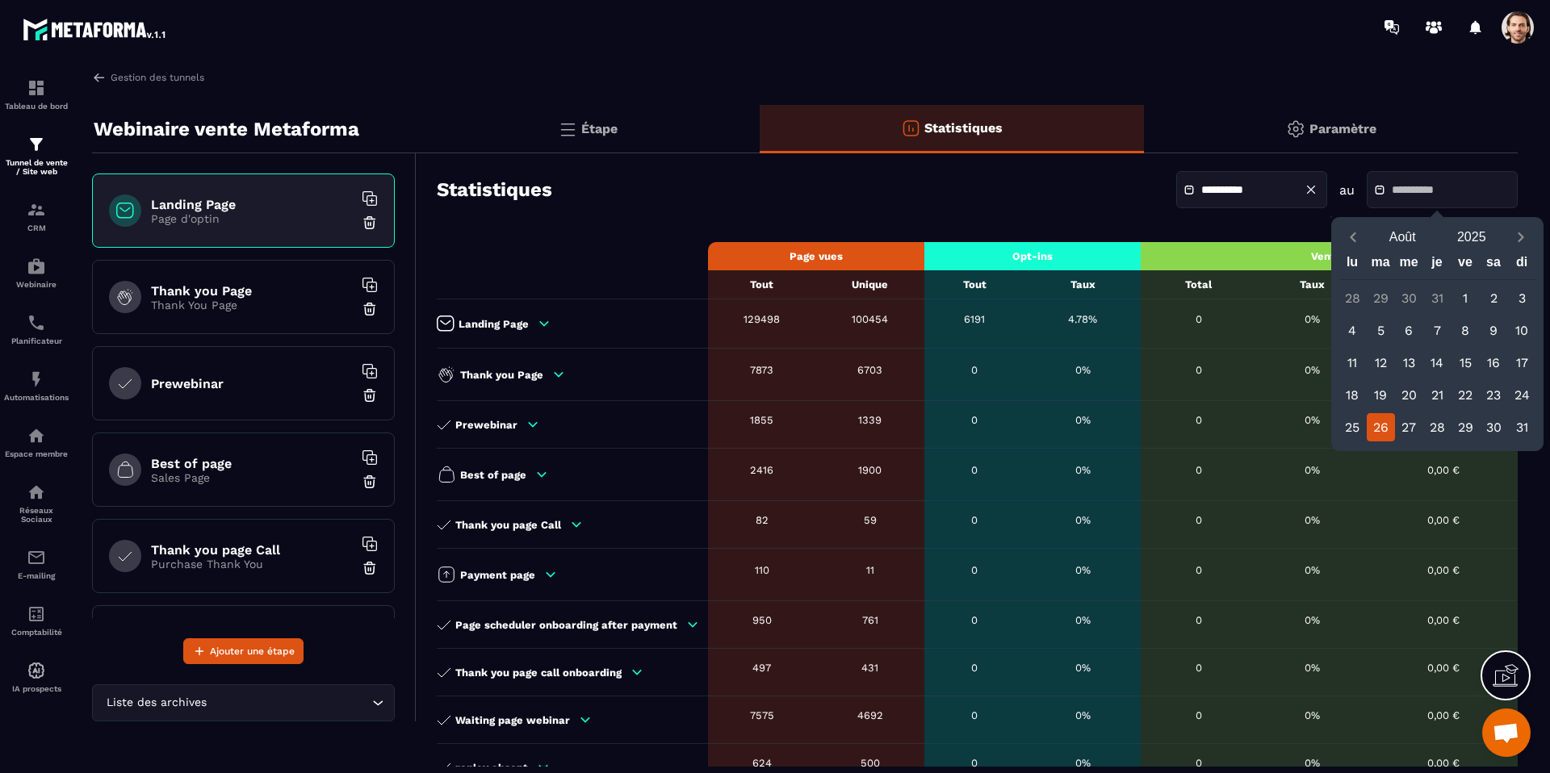
click at [1378, 427] on div "26" at bounding box center [1381, 427] width 28 height 28
type input "**********"
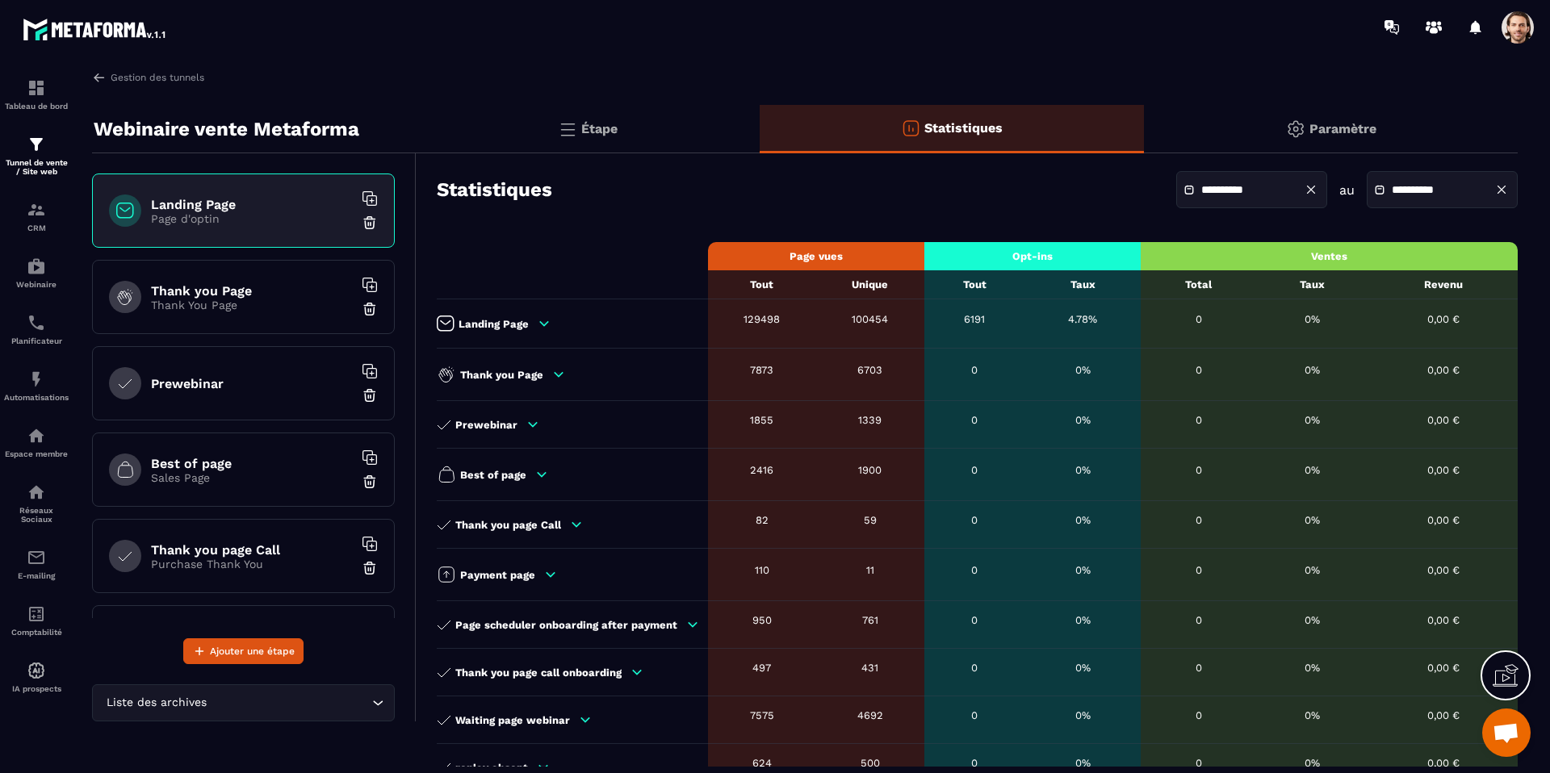
click at [1221, 186] on input "**********" at bounding box center [1257, 190] width 113 height 12
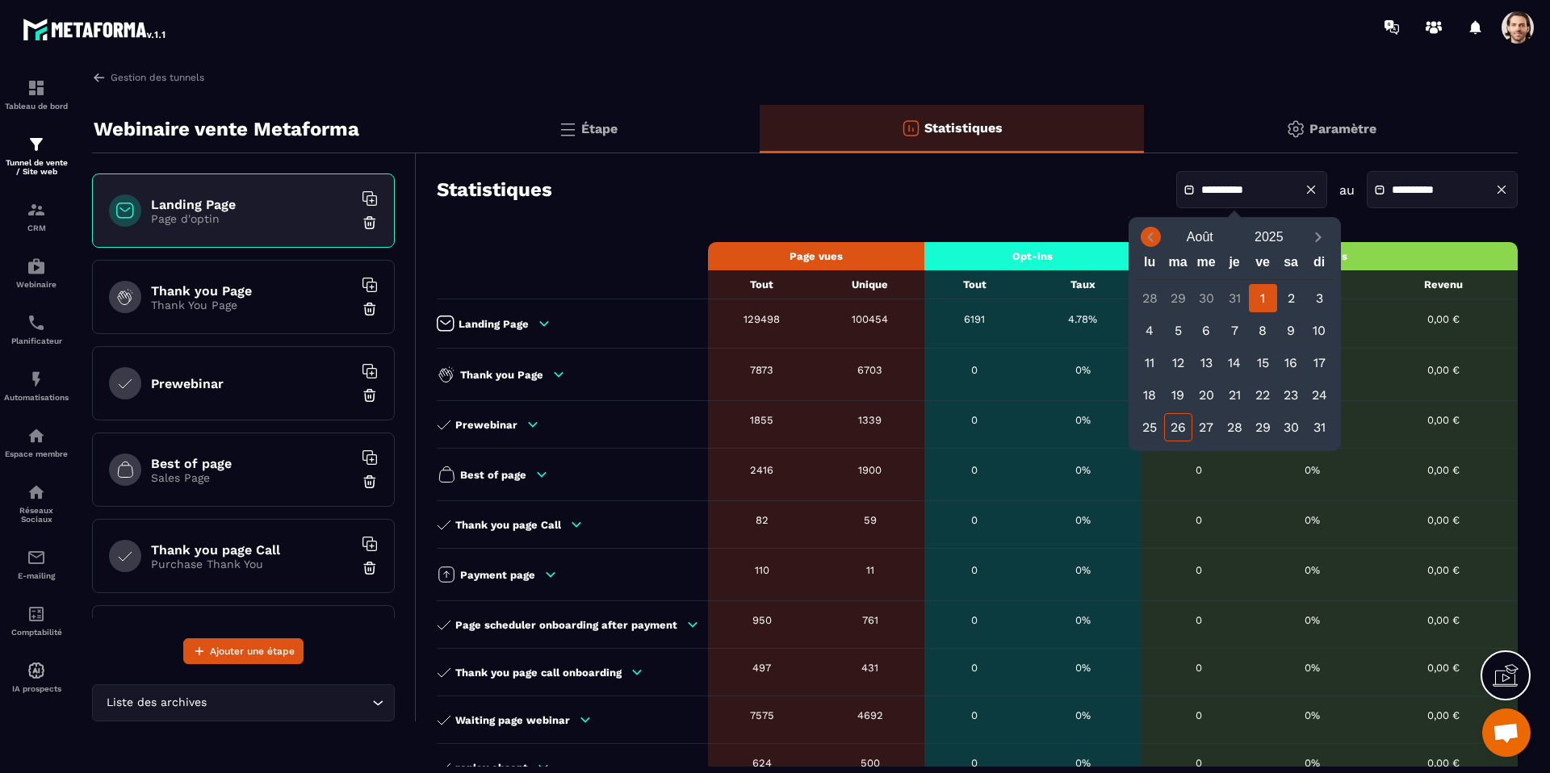
click at [1150, 239] on icon "Previous month" at bounding box center [1151, 238] width 6 height 10
click at [1175, 295] on div "1" at bounding box center [1178, 298] width 28 height 28
type input "**********"
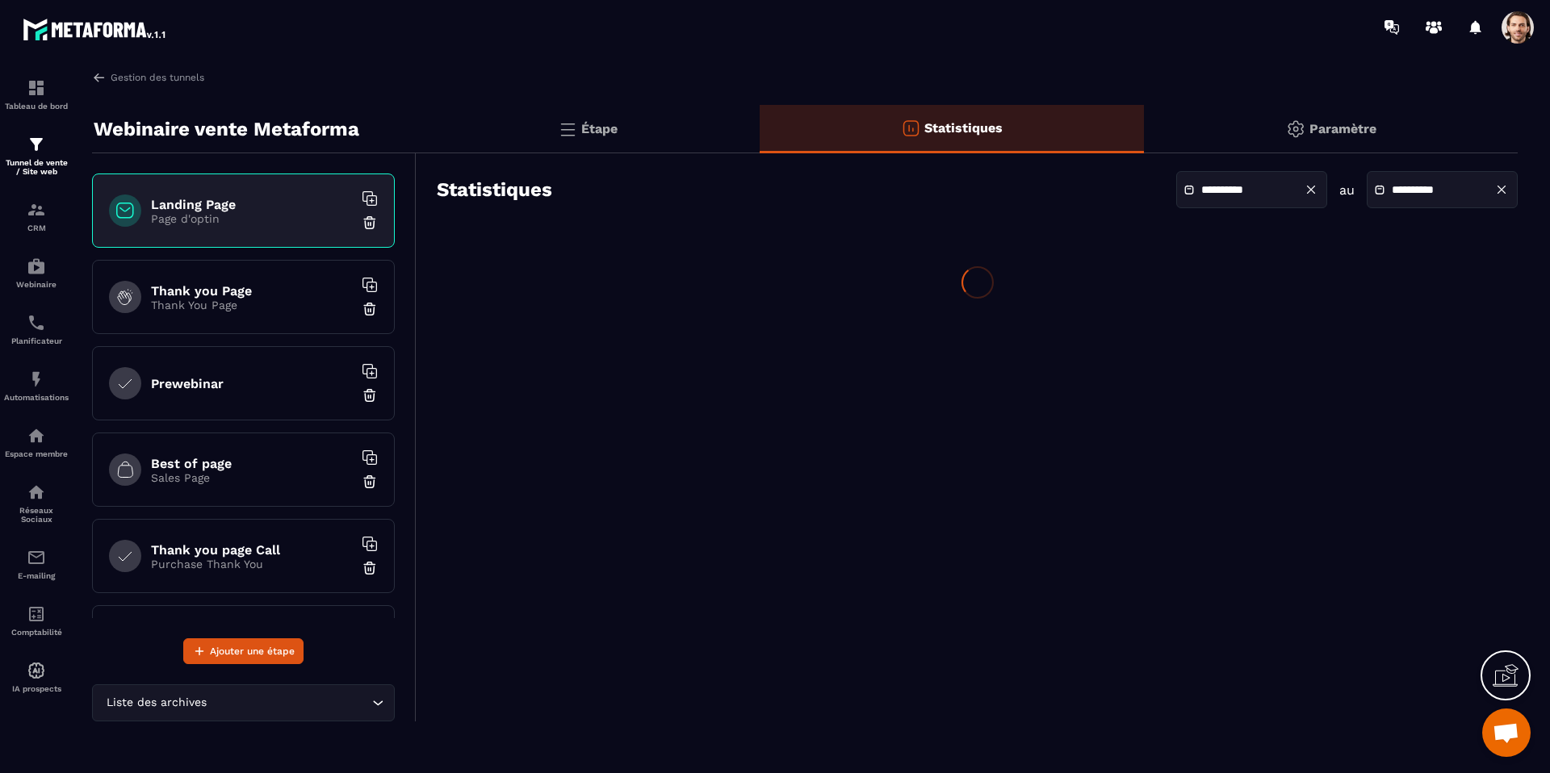
click at [1422, 184] on input "**********" at bounding box center [1448, 190] width 113 height 12
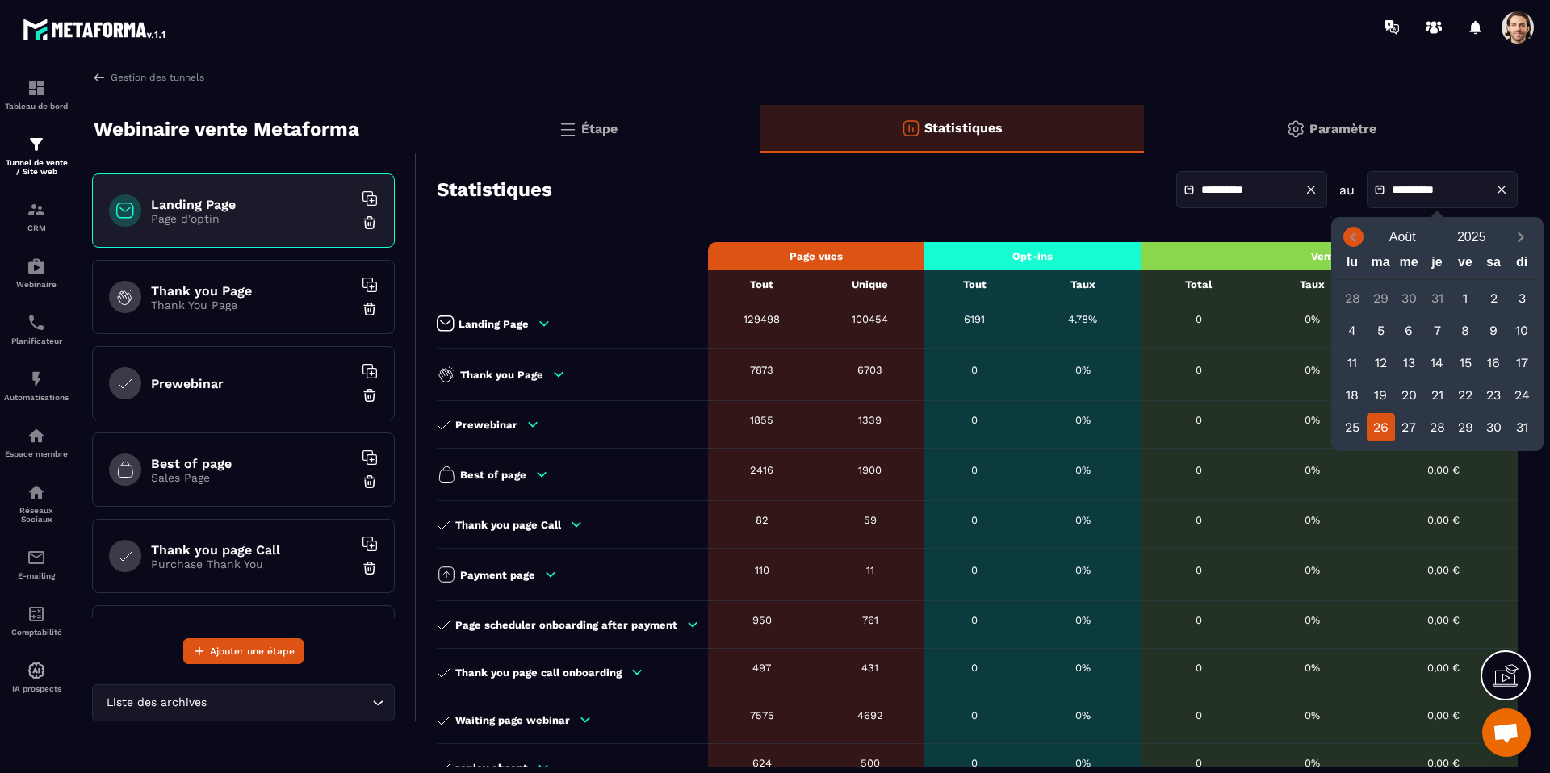
click at [1357, 239] on icon "Previous month" at bounding box center [1353, 237] width 16 height 16
click at [1440, 430] on div "31" at bounding box center [1437, 427] width 28 height 28
type input "**********"
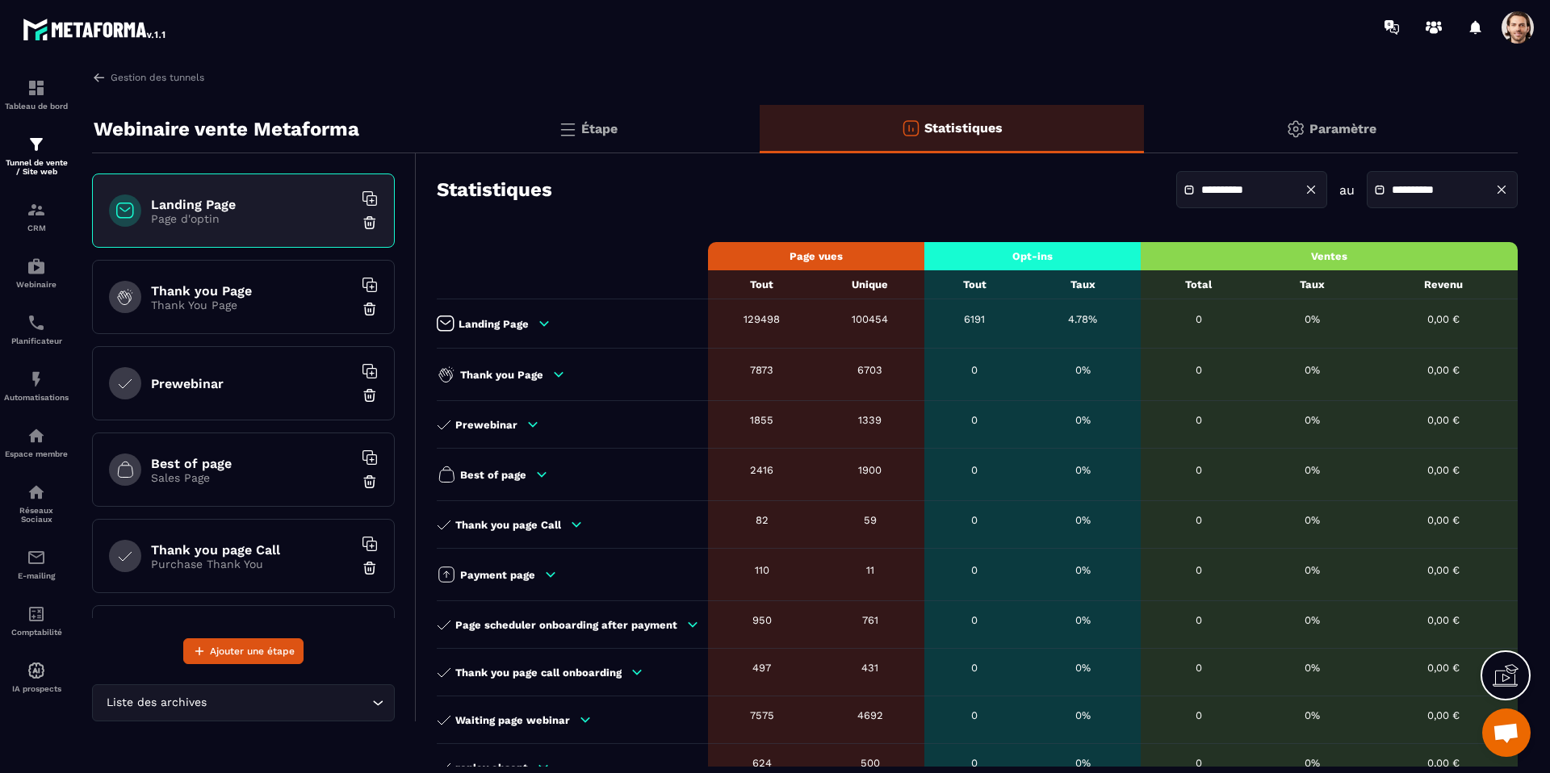
click at [546, 330] on icon at bounding box center [544, 323] width 15 height 15
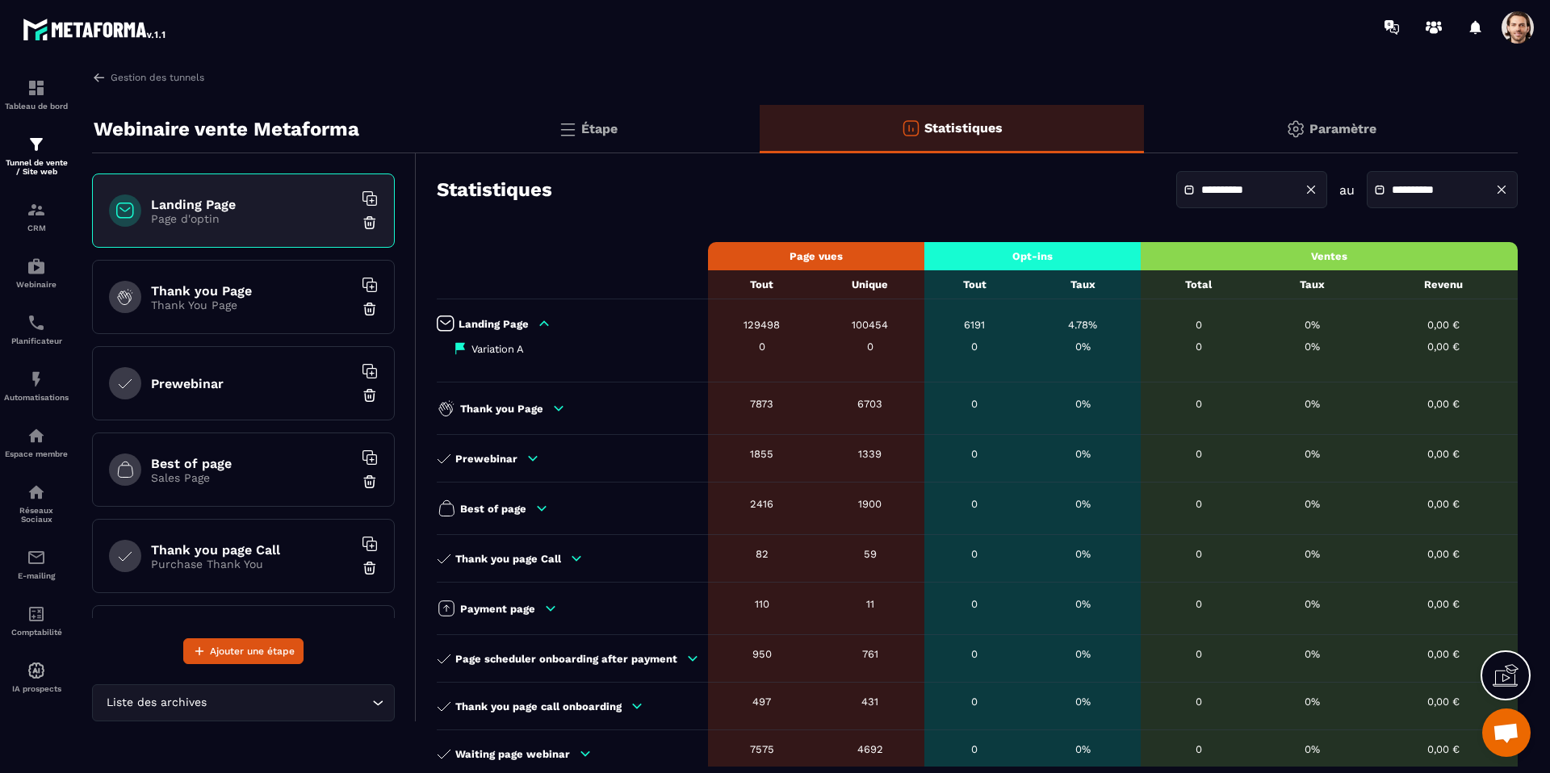
click at [546, 330] on icon at bounding box center [544, 323] width 15 height 15
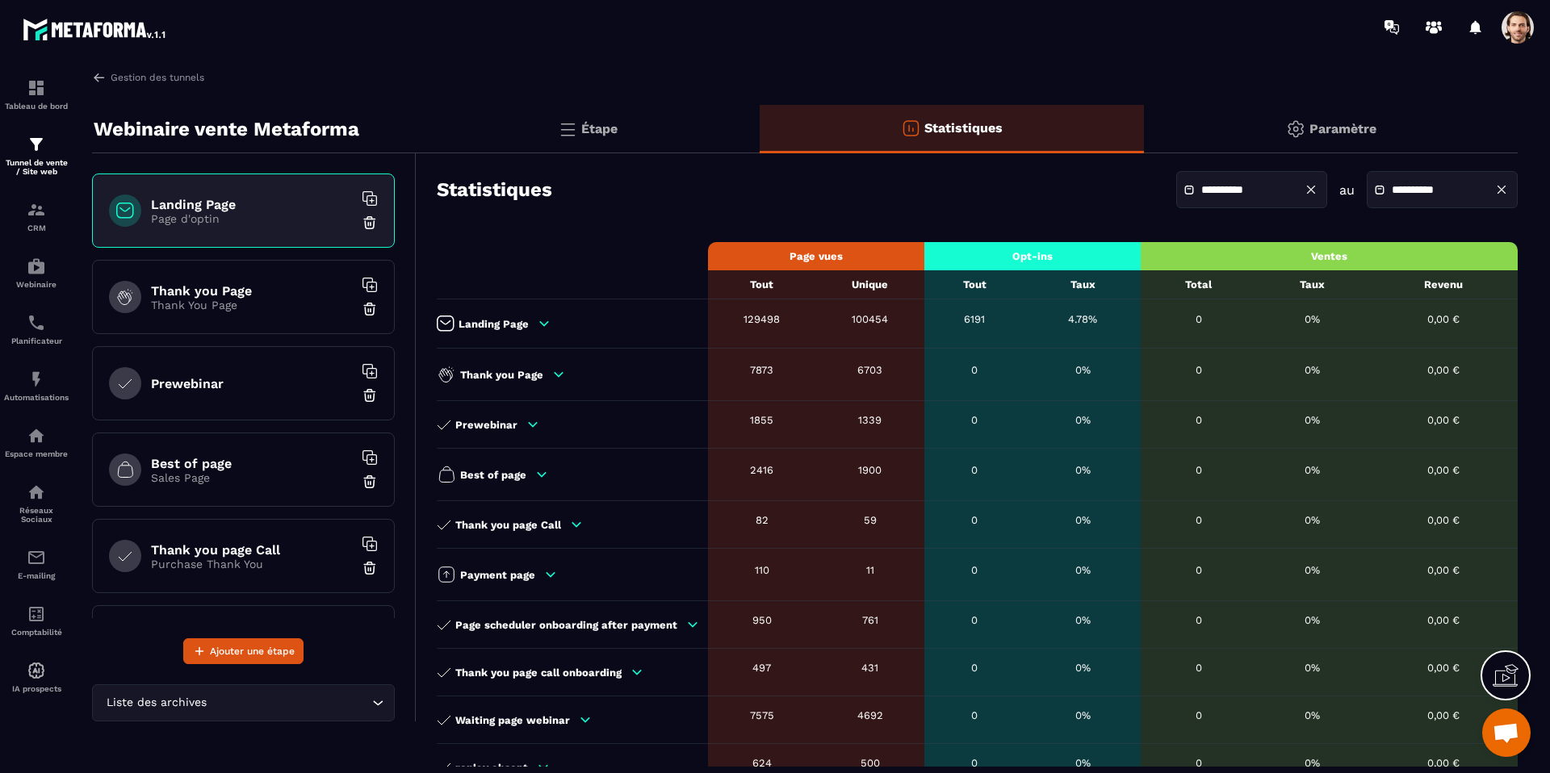
click at [541, 383] on div "Thank you Page" at bounding box center [568, 374] width 263 height 19
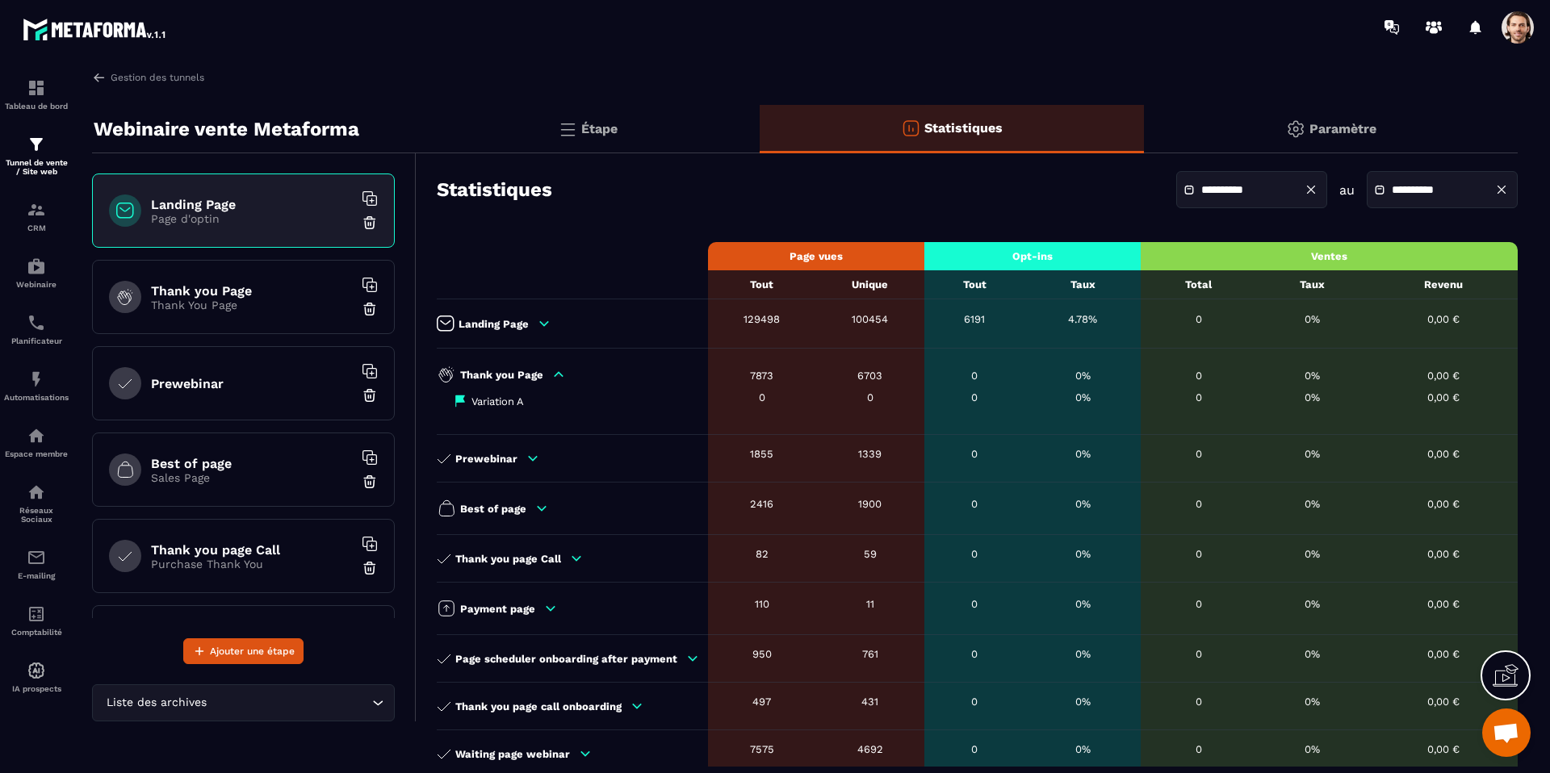
click at [1304, 186] on icon at bounding box center [1311, 189] width 15 height 15
click at [1506, 189] on icon at bounding box center [1501, 189] width 15 height 15
click at [505, 455] on p "Prewebinar" at bounding box center [486, 459] width 62 height 12
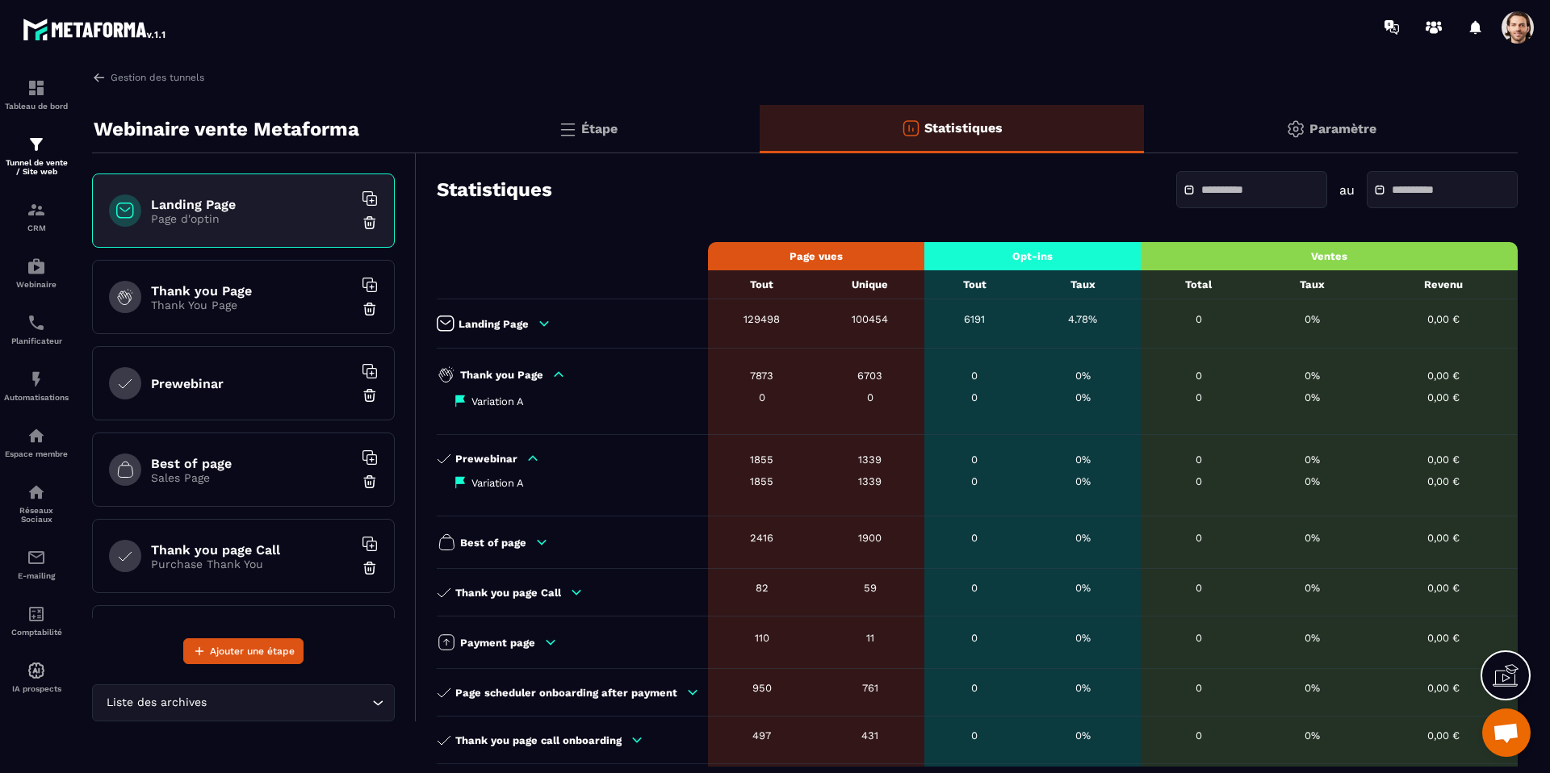
click at [513, 329] on p "Landing Page" at bounding box center [494, 324] width 70 height 12
